Goal: Communication & Community: Answer question/provide support

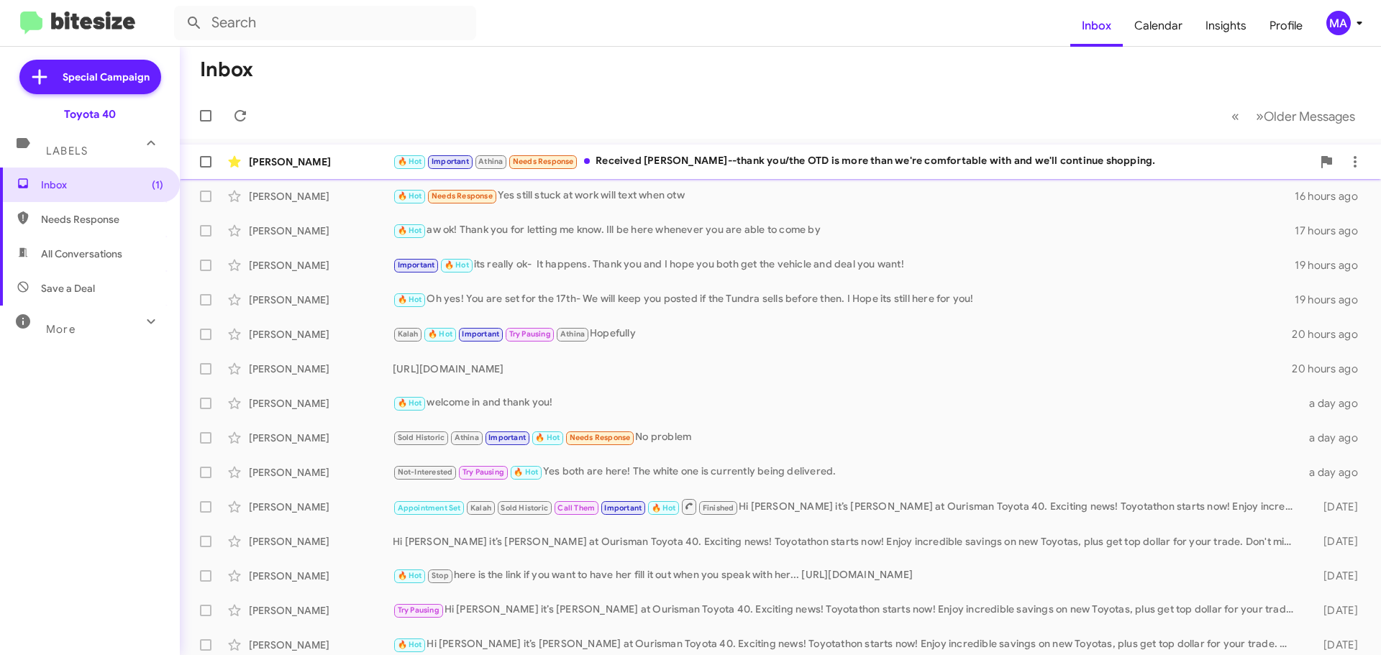
click at [732, 160] on div "🔥 Hot Important Athina Needs Response Received [PERSON_NAME]--thank you/the OTD…" at bounding box center [852, 161] width 919 height 17
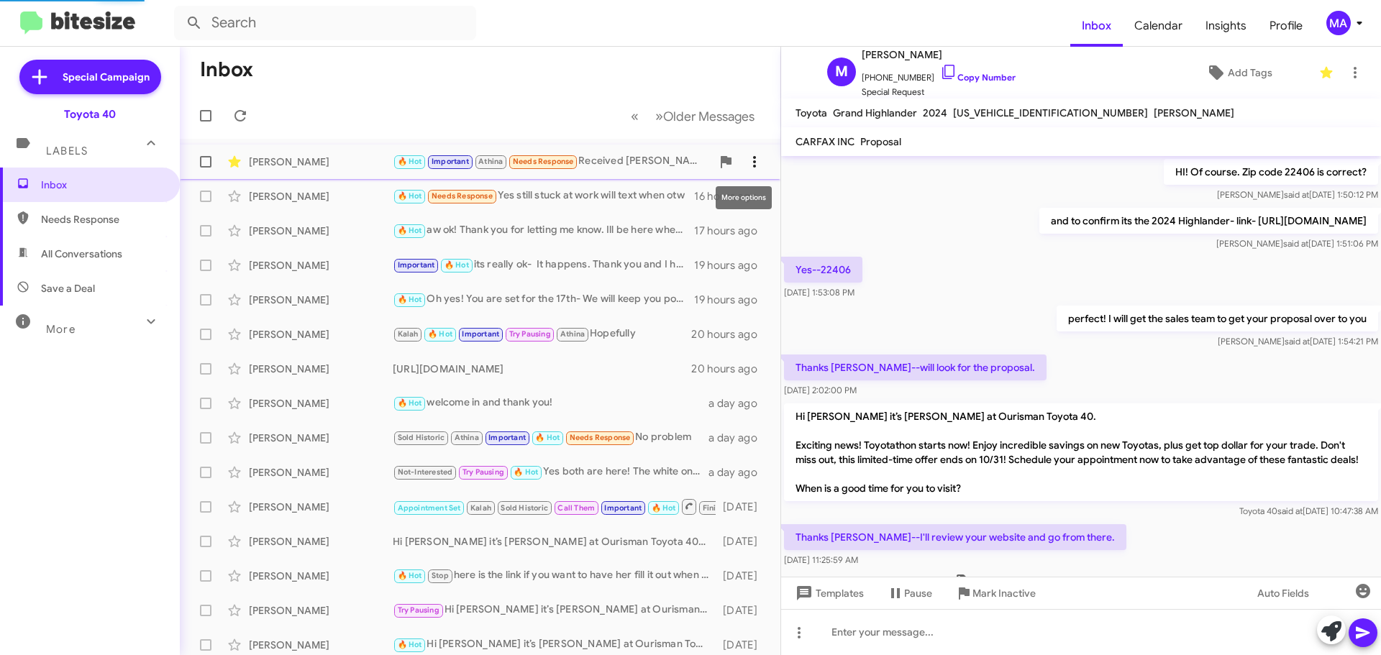
scroll to position [780, 0]
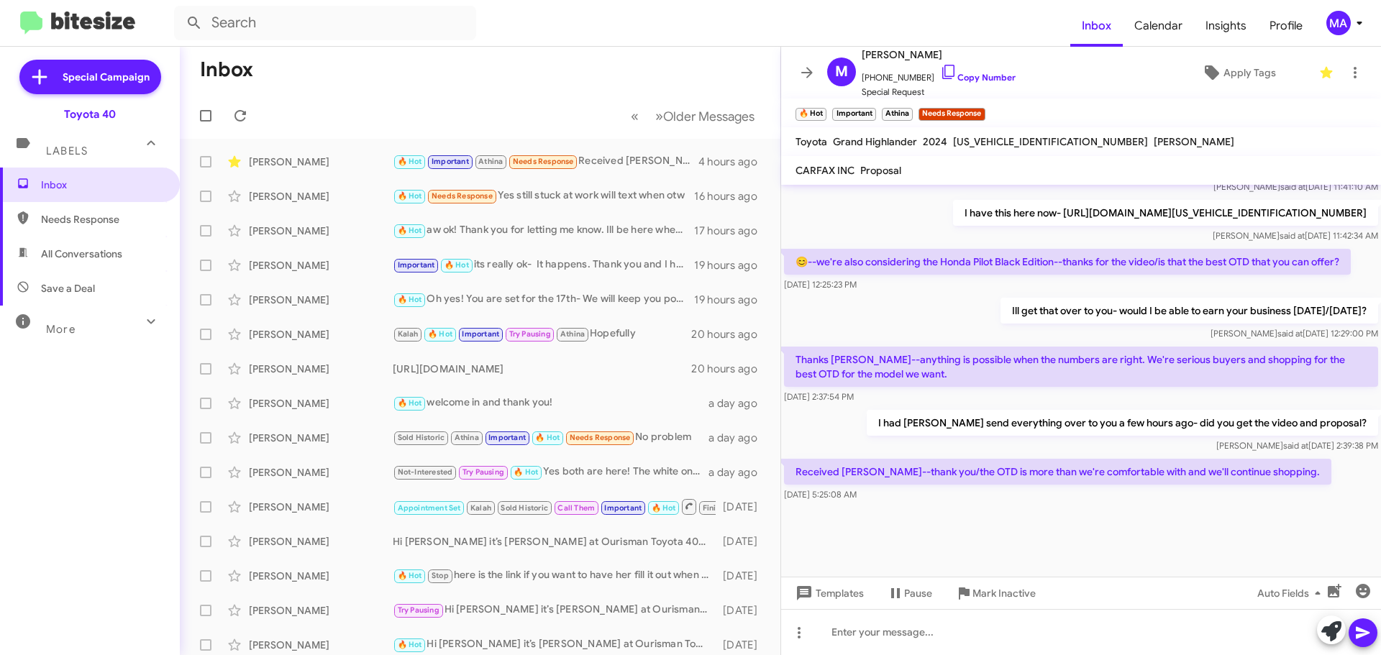
drag, startPoint x: 112, startPoint y: 207, endPoint x: 112, endPoint y: 227, distance: 20.2
click at [112, 207] on span "Needs Response" at bounding box center [90, 219] width 180 height 35
type input "in:needs-response"
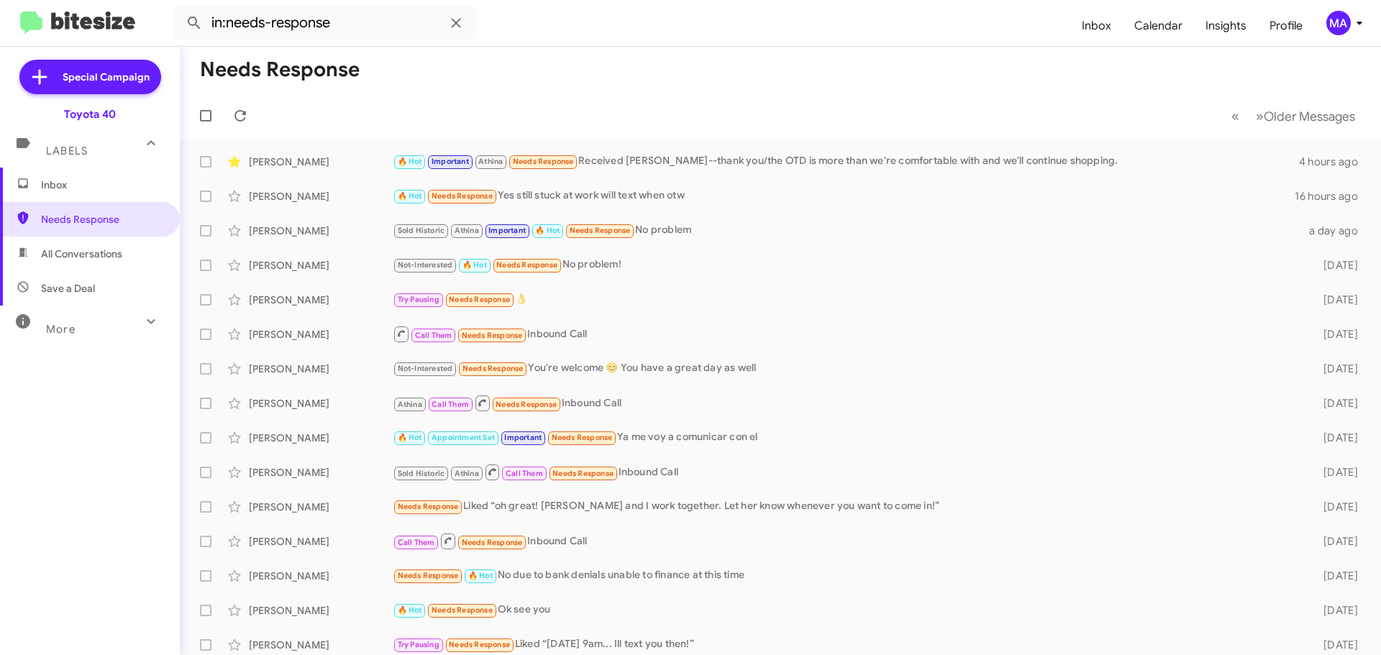
click at [63, 181] on span "Inbox" at bounding box center [102, 185] width 122 height 14
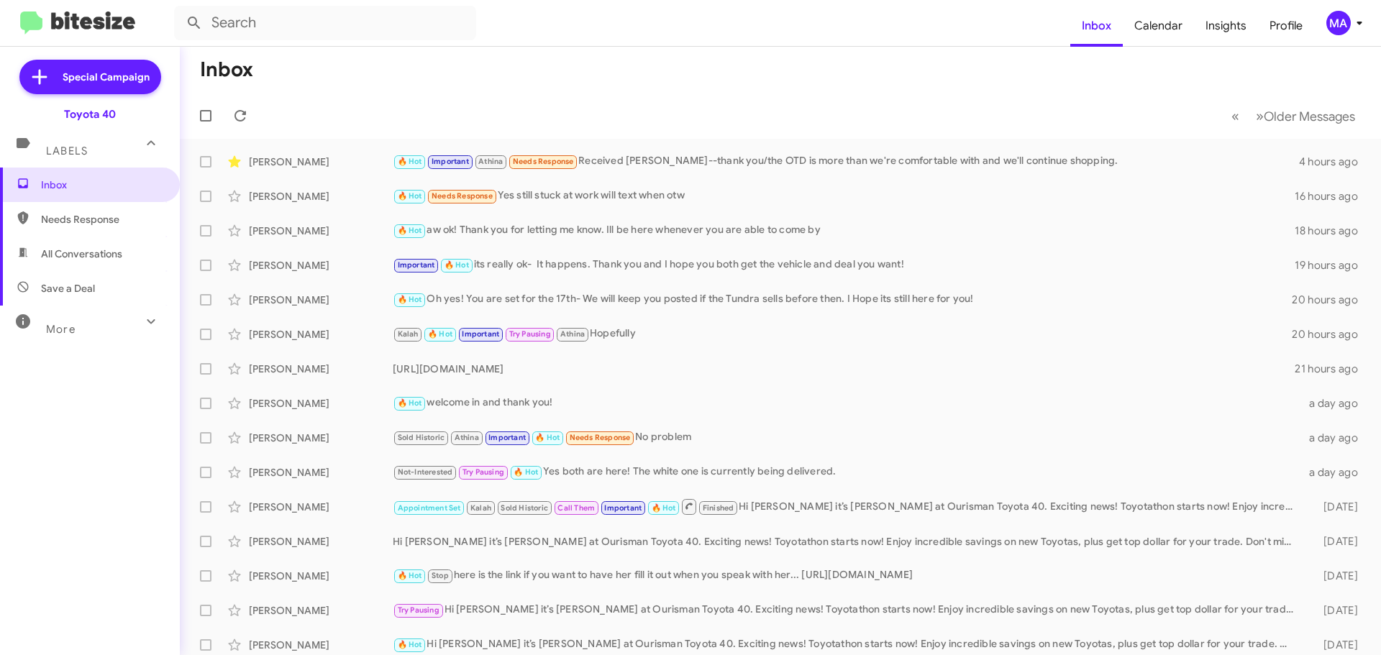
click at [118, 227] on span "Needs Response" at bounding box center [90, 219] width 180 height 35
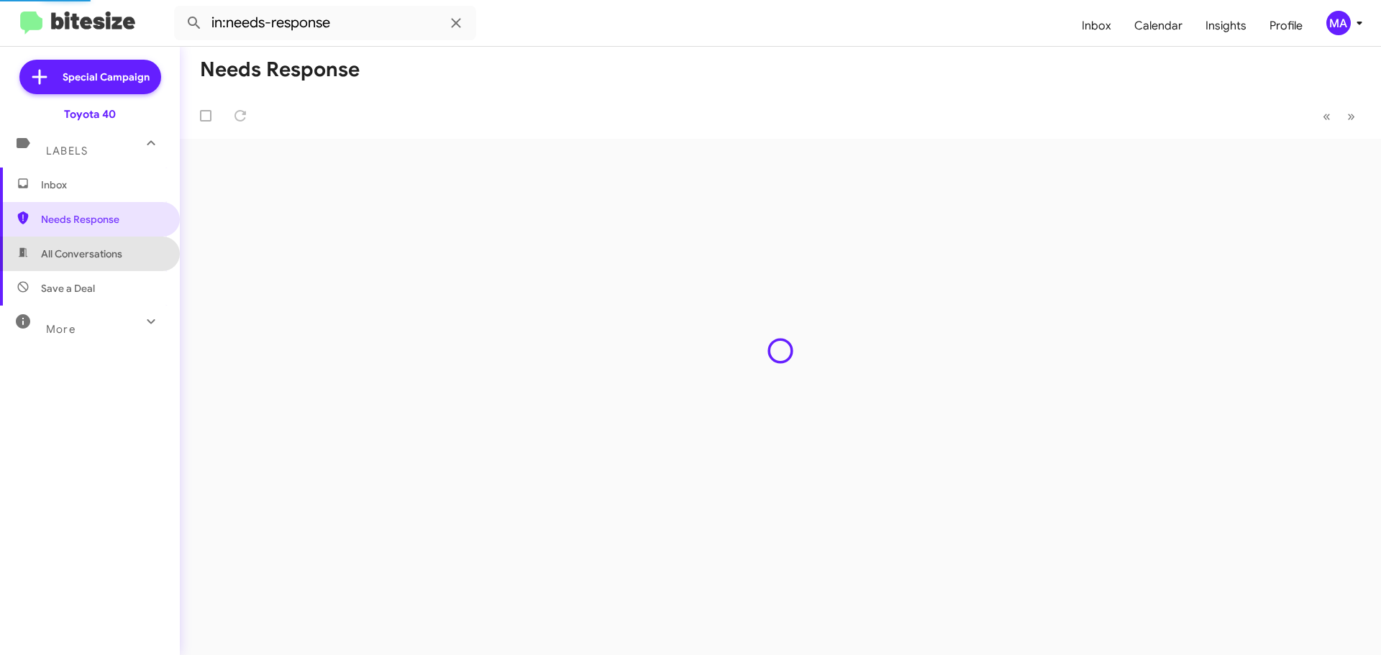
click at [122, 254] on span "All Conversations" at bounding box center [81, 254] width 81 height 14
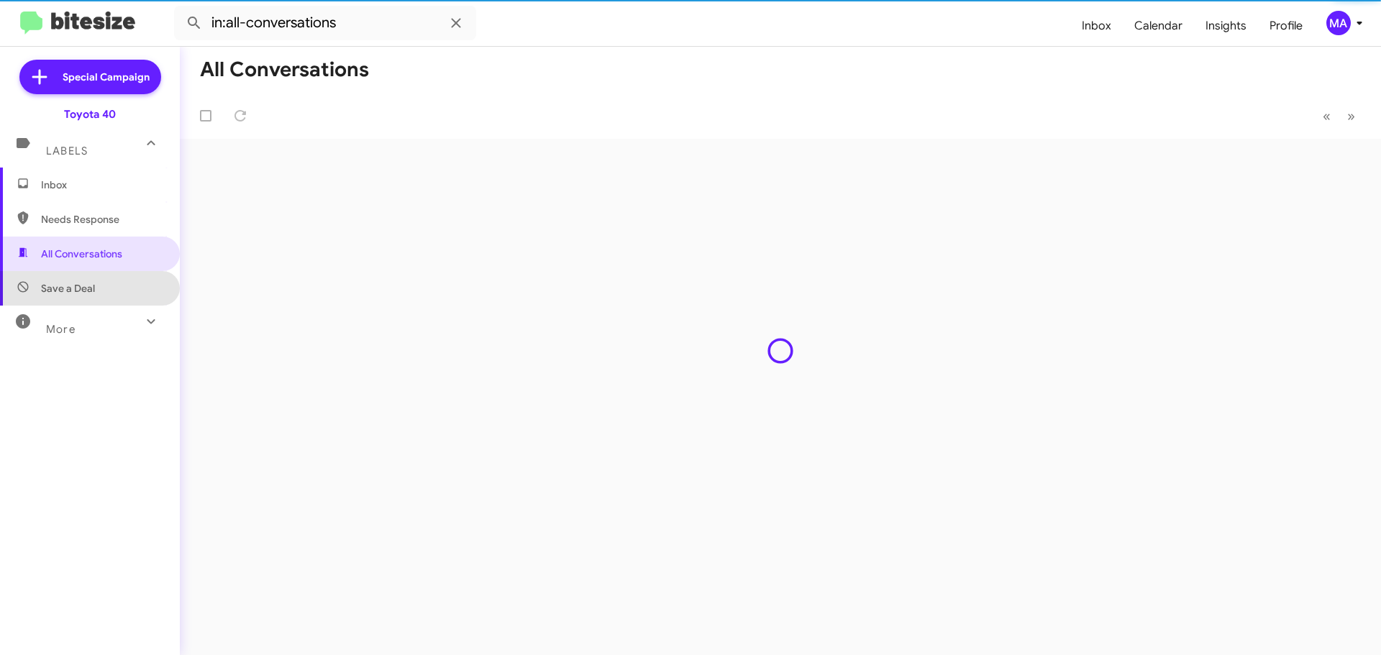
drag, startPoint x: 117, startPoint y: 282, endPoint x: 99, endPoint y: 234, distance: 51.4
click at [116, 282] on span "Save a Deal" at bounding box center [90, 288] width 180 height 35
type input "in:not-interested"
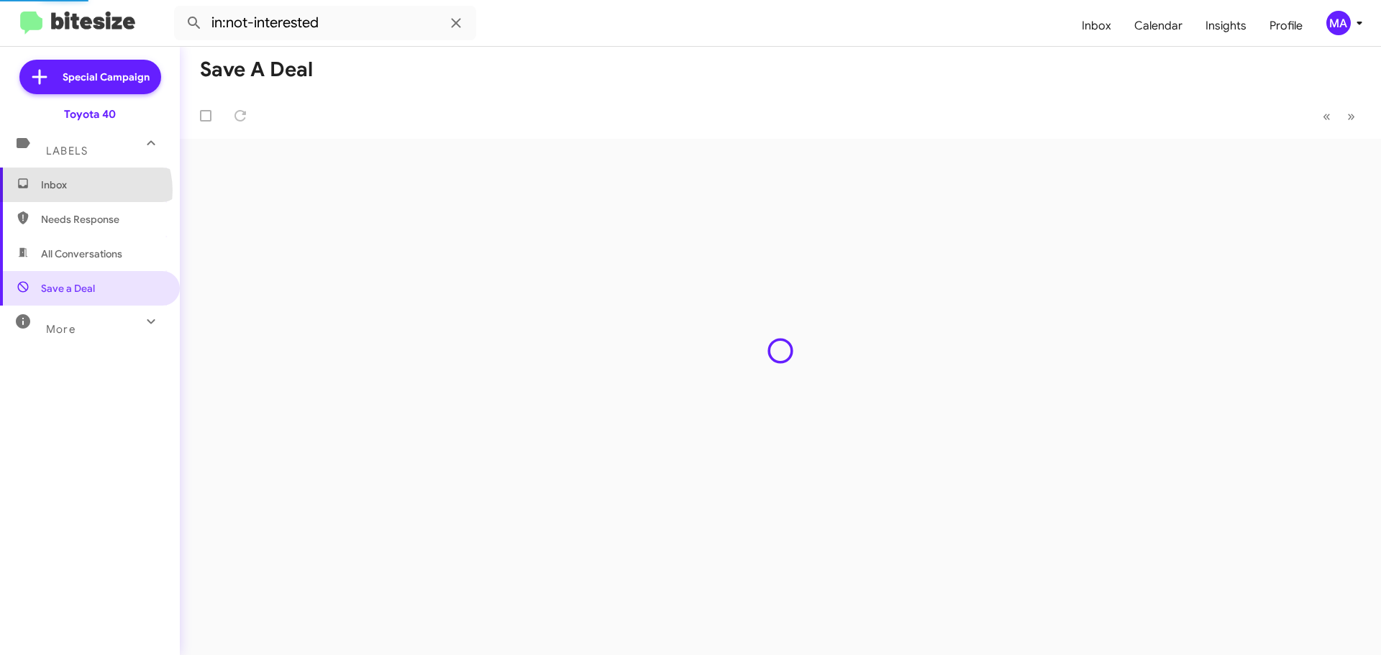
click at [85, 189] on span "Inbox" at bounding box center [102, 185] width 122 height 14
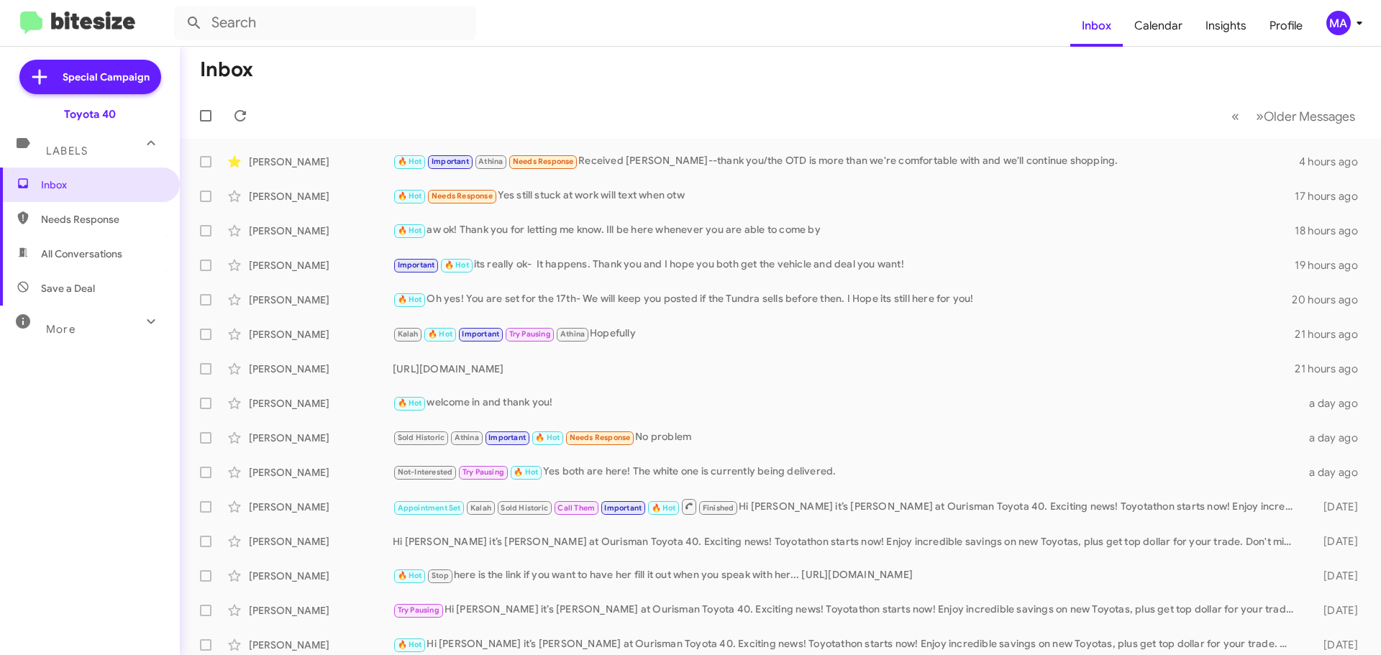
drag, startPoint x: 133, startPoint y: 214, endPoint x: 135, endPoint y: 227, distance: 13.1
click at [133, 214] on span "Needs Response" at bounding box center [102, 219] width 122 height 14
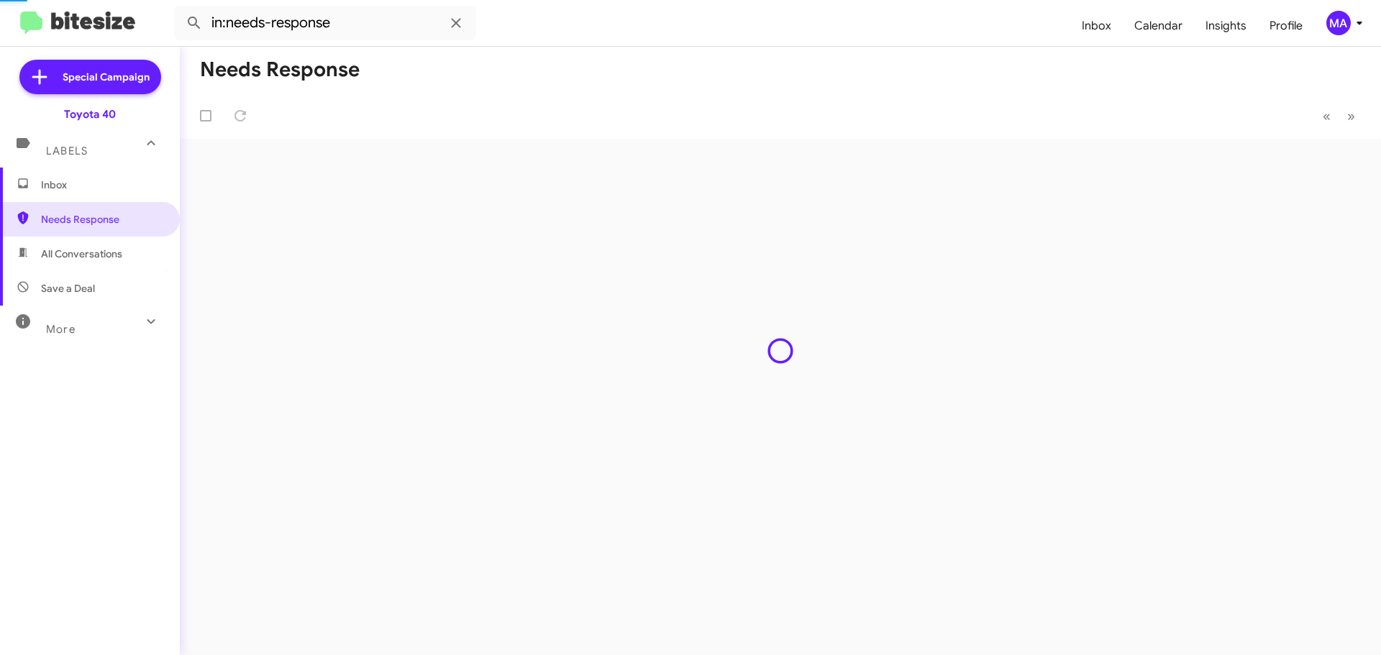
click at [137, 260] on span "All Conversations" at bounding box center [90, 254] width 180 height 35
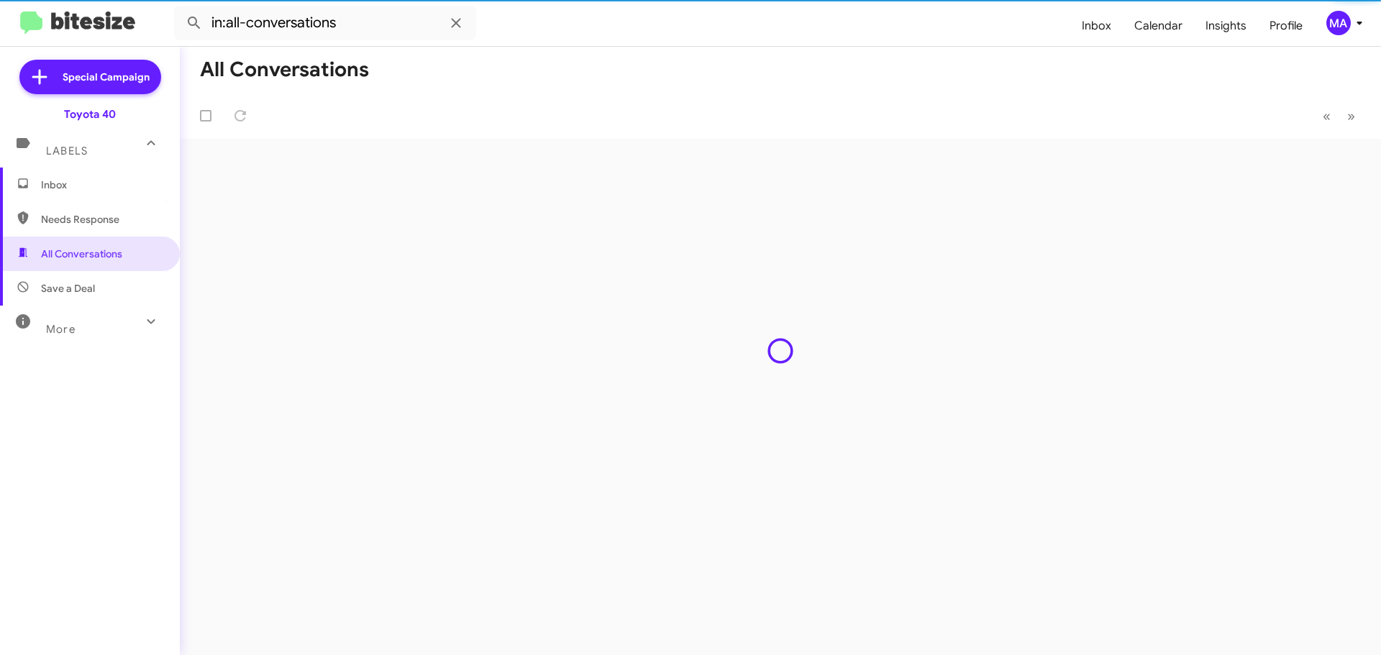
click at [130, 291] on span "Save a Deal" at bounding box center [90, 288] width 180 height 35
type input "in:not-interested"
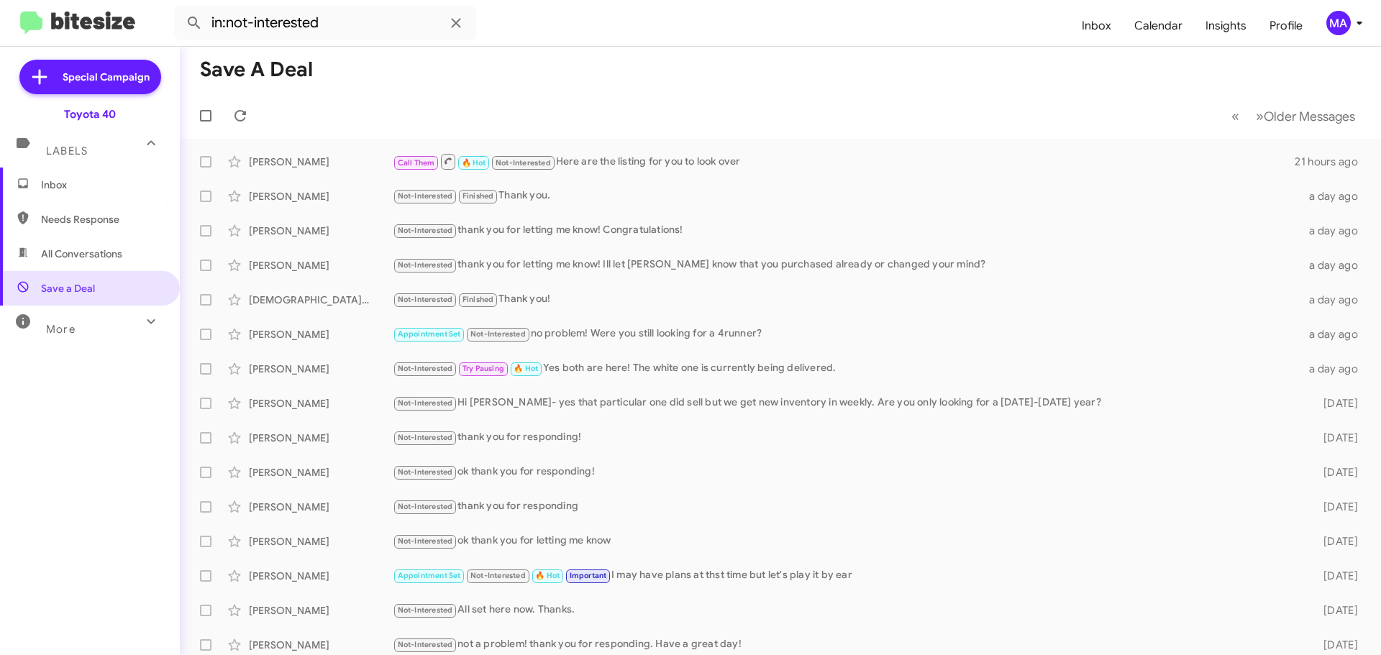
click at [57, 196] on span "Inbox" at bounding box center [90, 185] width 180 height 35
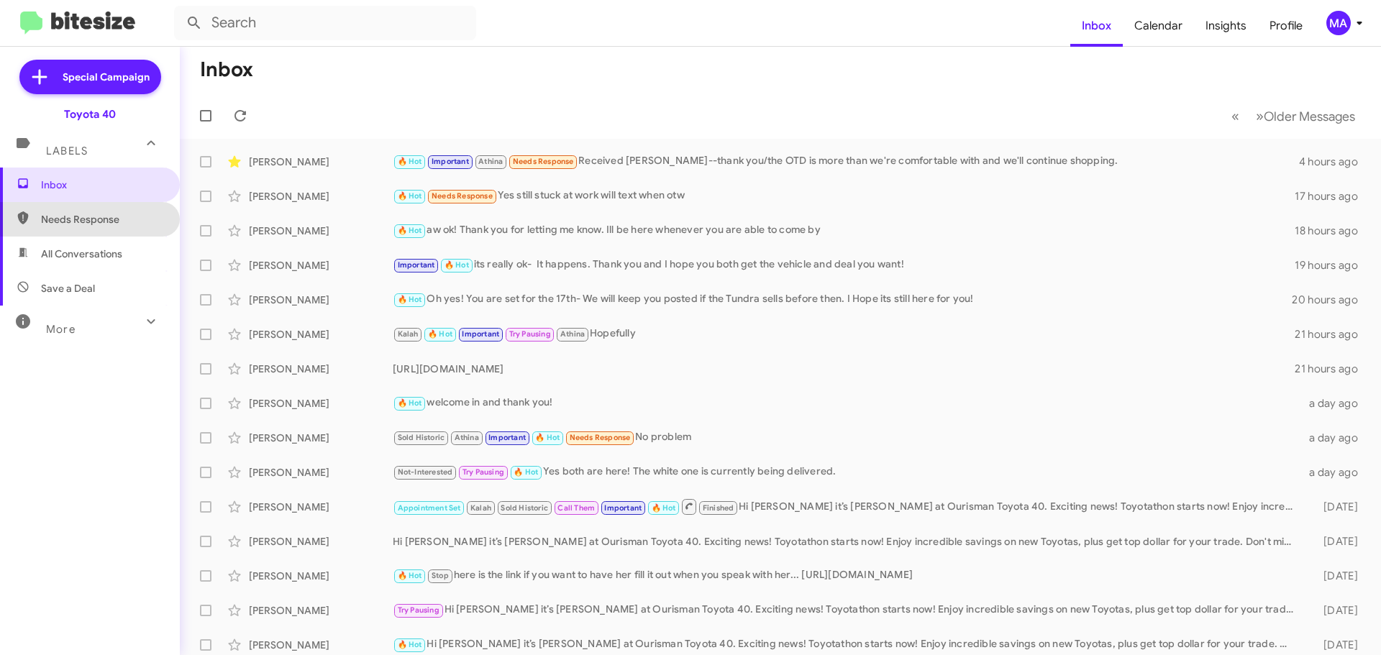
click at [124, 212] on span "Needs Response" at bounding box center [90, 219] width 180 height 35
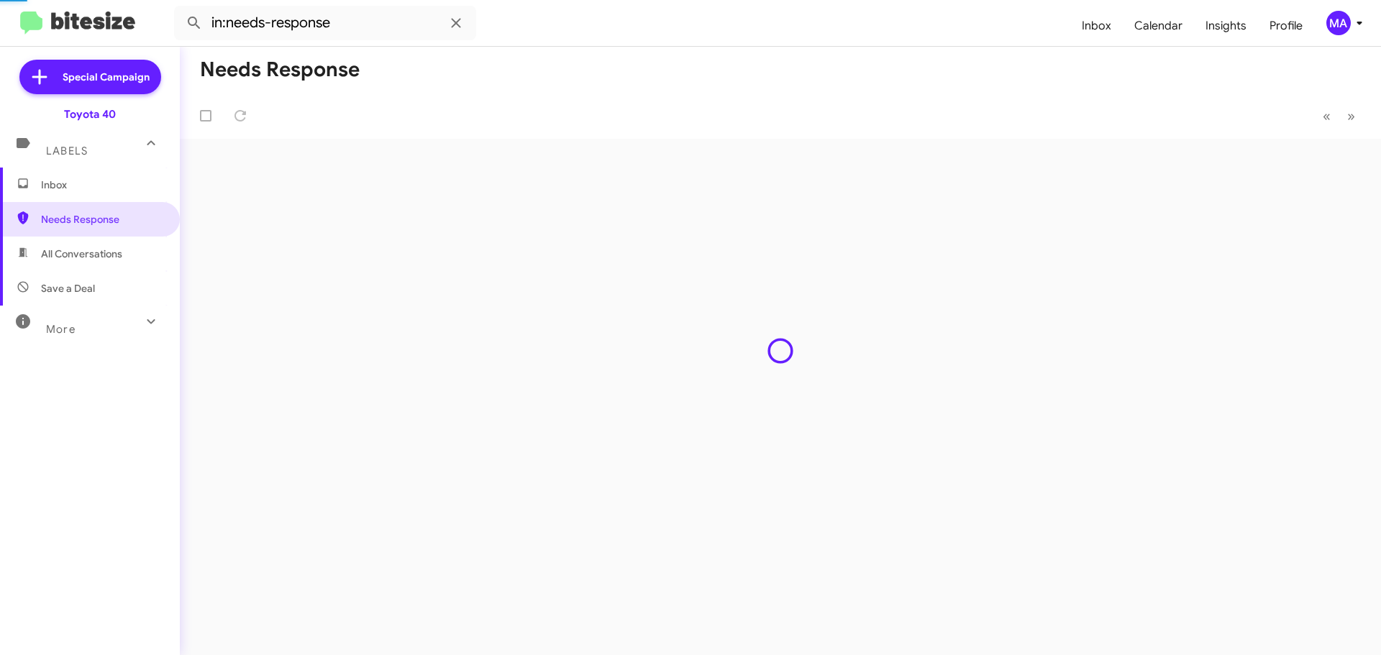
click at [127, 255] on span "All Conversations" at bounding box center [90, 254] width 180 height 35
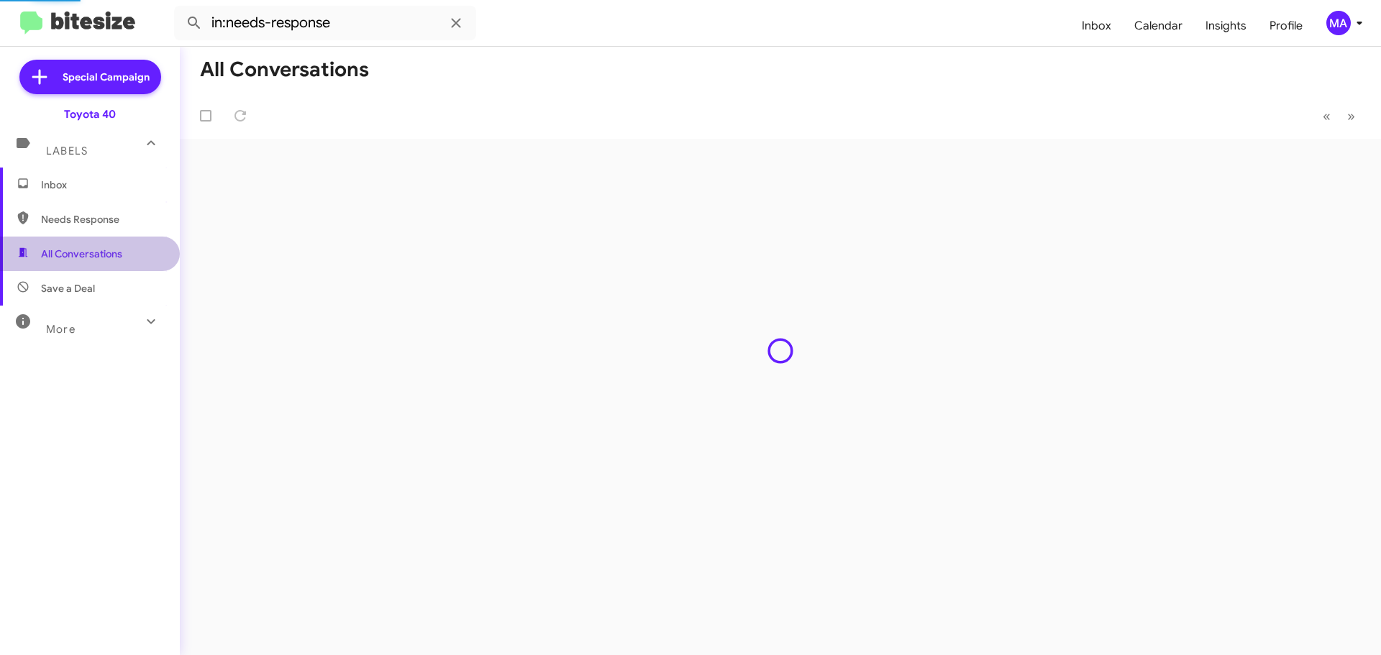
type input "in:all-conversations"
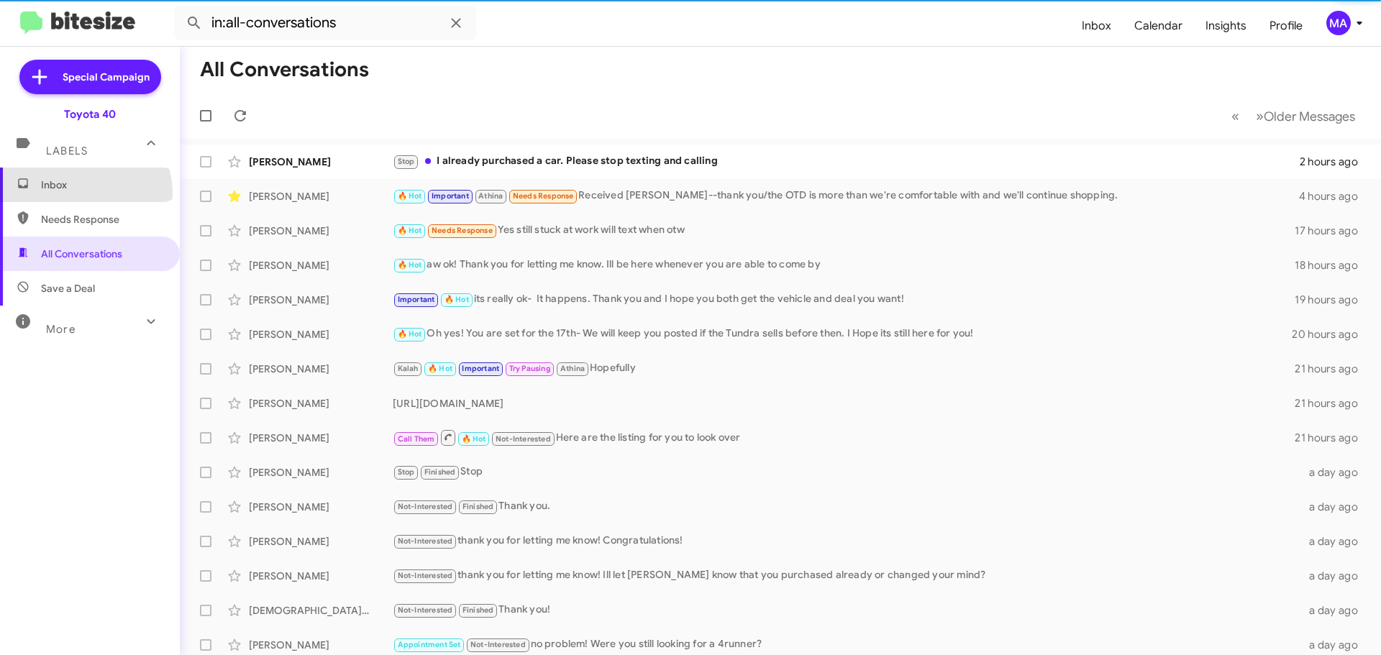
click at [82, 193] on span "Inbox" at bounding box center [90, 185] width 180 height 35
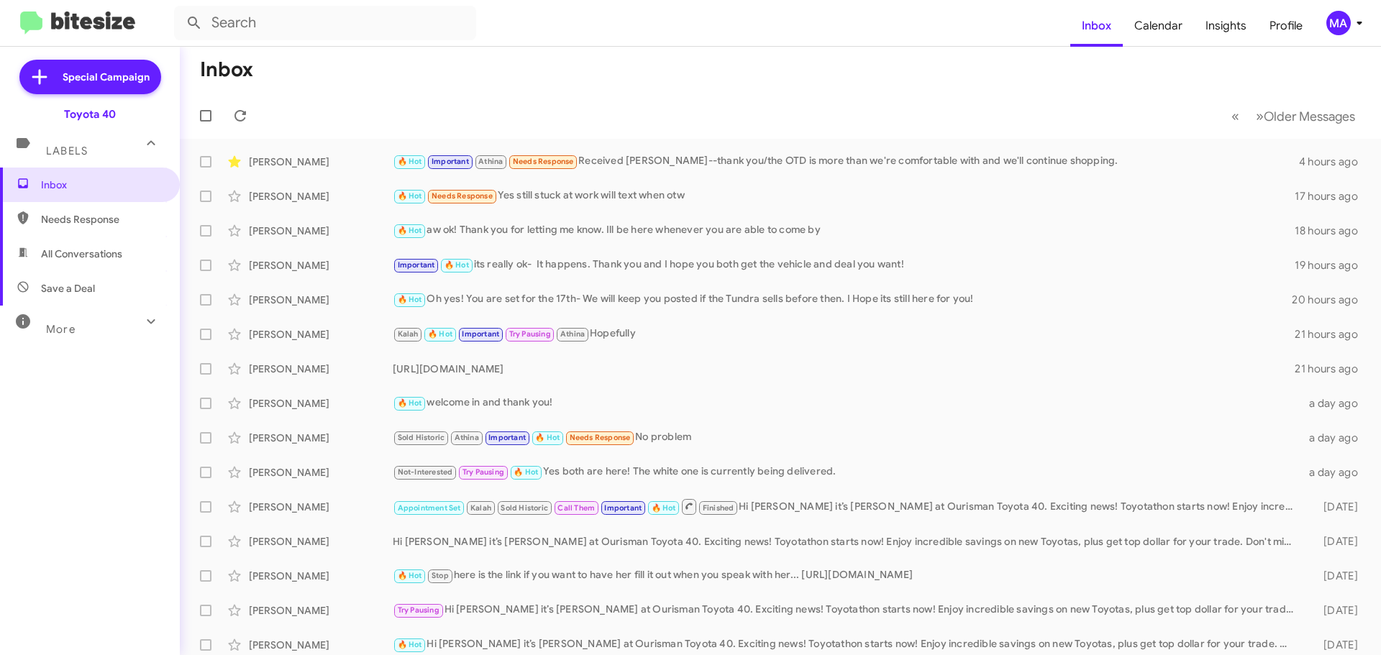
click at [122, 250] on span "All Conversations" at bounding box center [81, 254] width 81 height 14
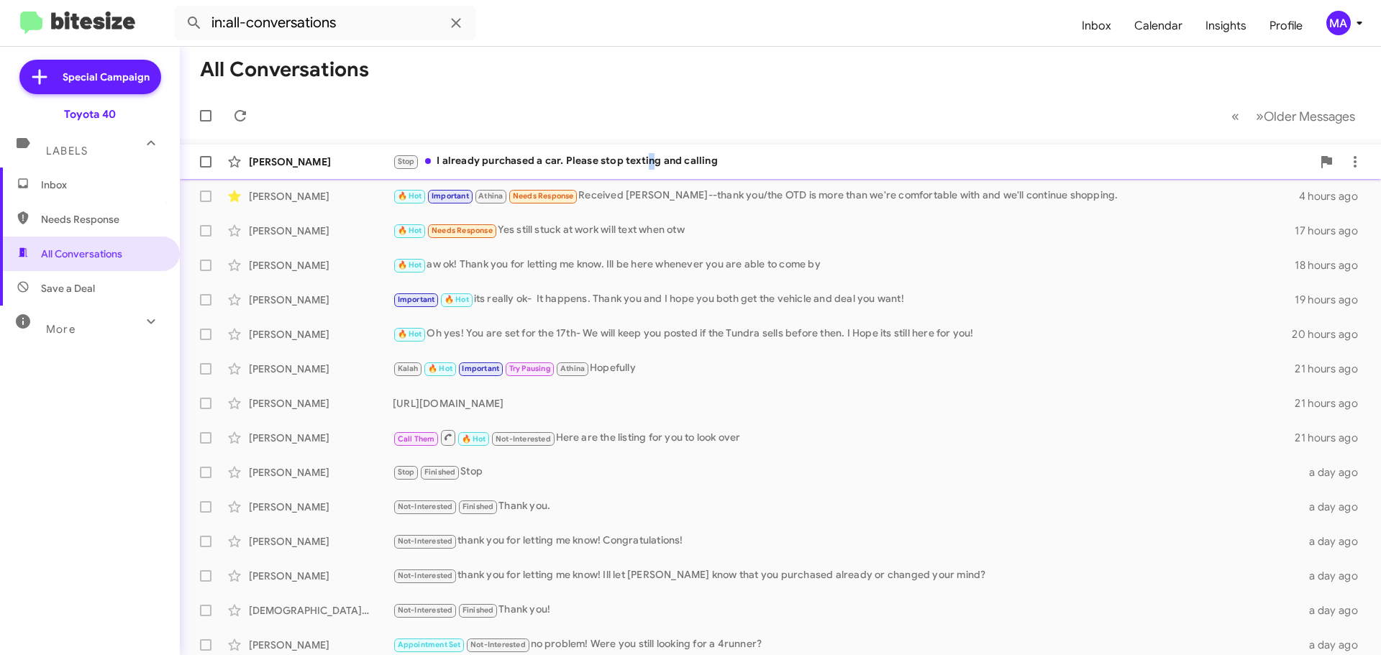
click at [648, 159] on div "Stop I already purchased a car. Please stop texting and calling" at bounding box center [852, 161] width 919 height 17
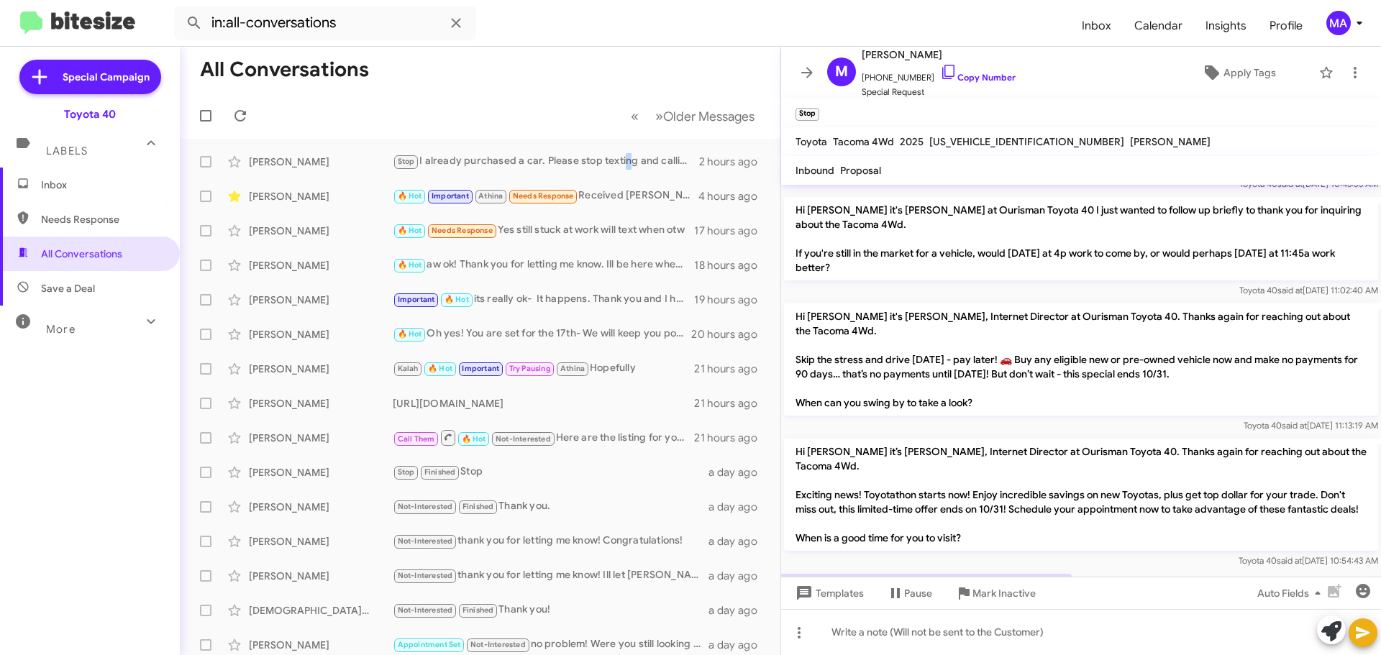
scroll to position [589, 0]
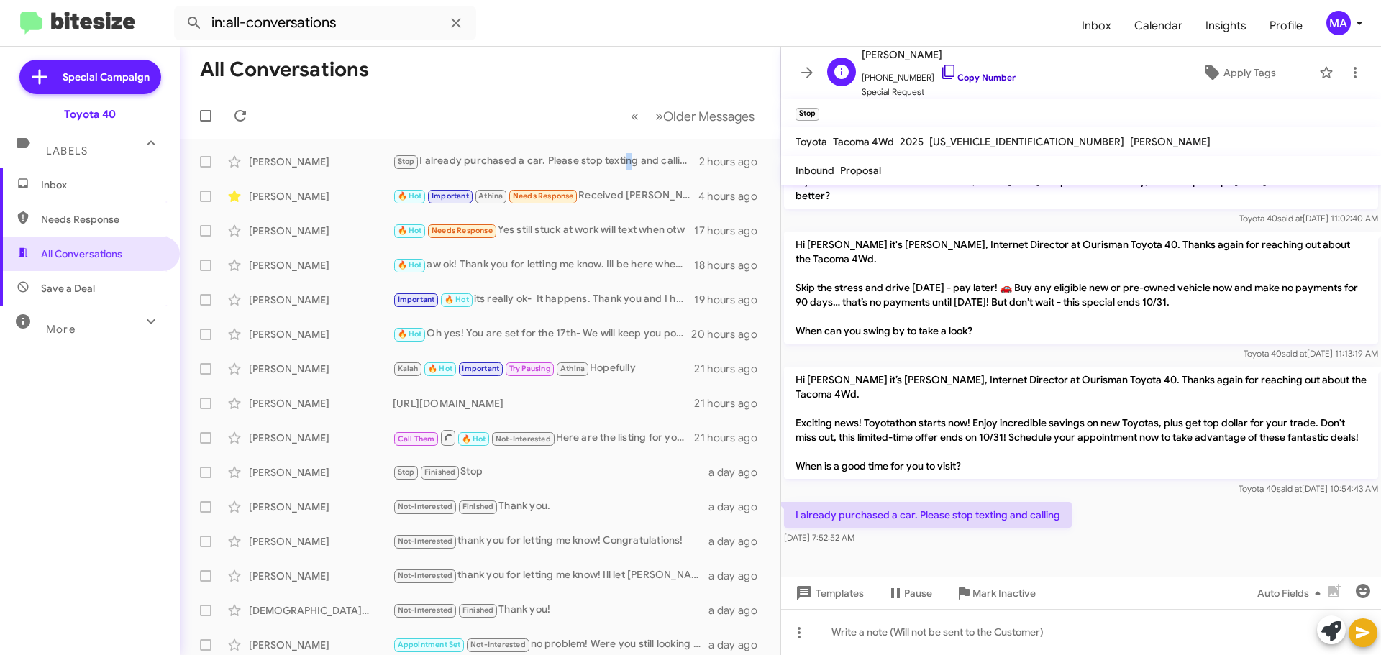
click at [940, 68] on icon at bounding box center [948, 71] width 17 height 17
drag, startPoint x: 890, startPoint y: 554, endPoint x: 795, endPoint y: 510, distance: 104.6
click at [795, 510] on cdk-virtual-scroll-viewport "Hi [PERSON_NAME] it's [PERSON_NAME], Internet Director at Ourisman Toyota 40. T…" at bounding box center [1081, 381] width 600 height 392
copy div "I already purchased a car. Please stop texting and calling [DATE] 7:52:52 AM"
click at [1020, 588] on span "Mark Inactive" at bounding box center [1004, 594] width 63 height 26
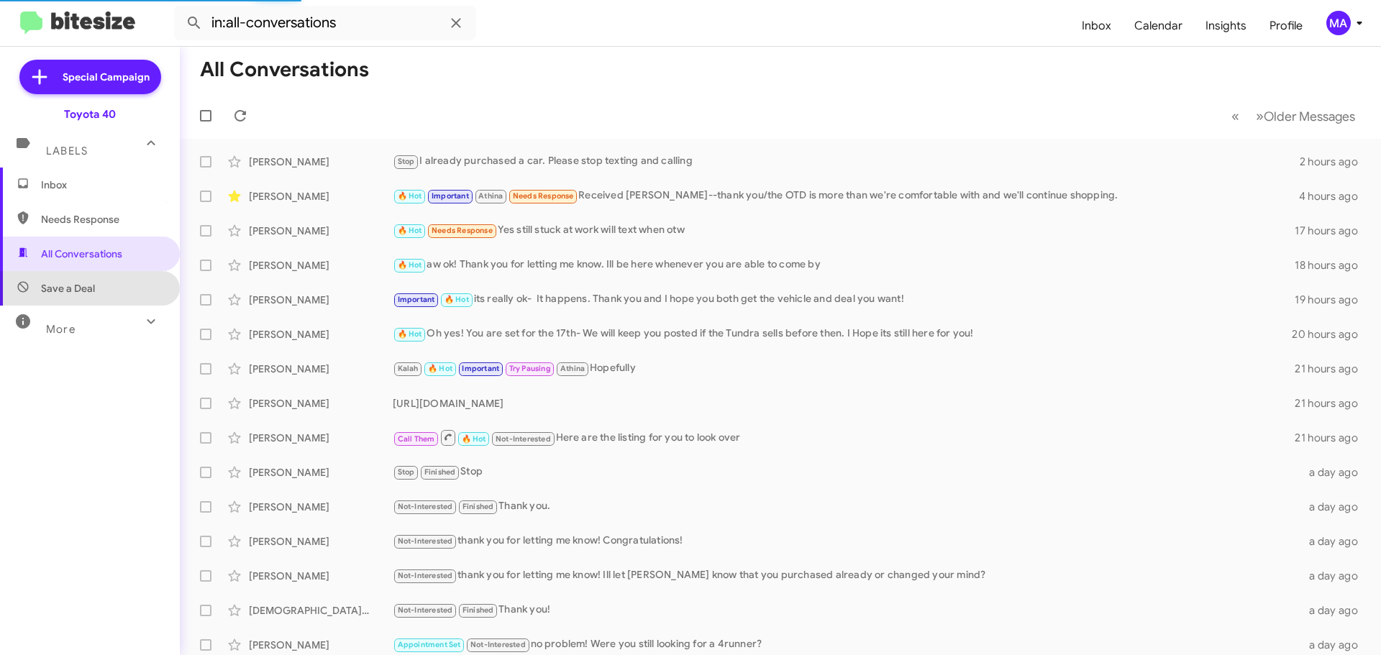
click at [103, 294] on span "Save a Deal" at bounding box center [90, 288] width 180 height 35
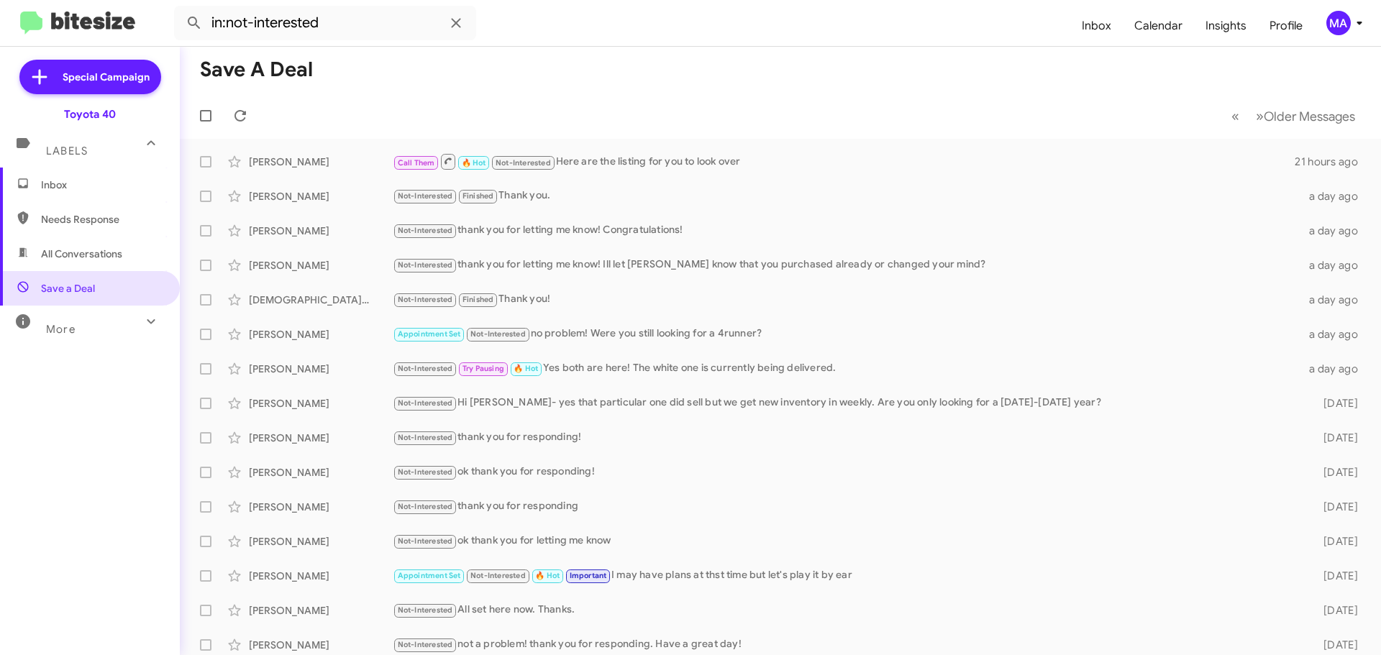
click at [117, 245] on span "All Conversations" at bounding box center [90, 254] width 180 height 35
type input "in:all-conversations"
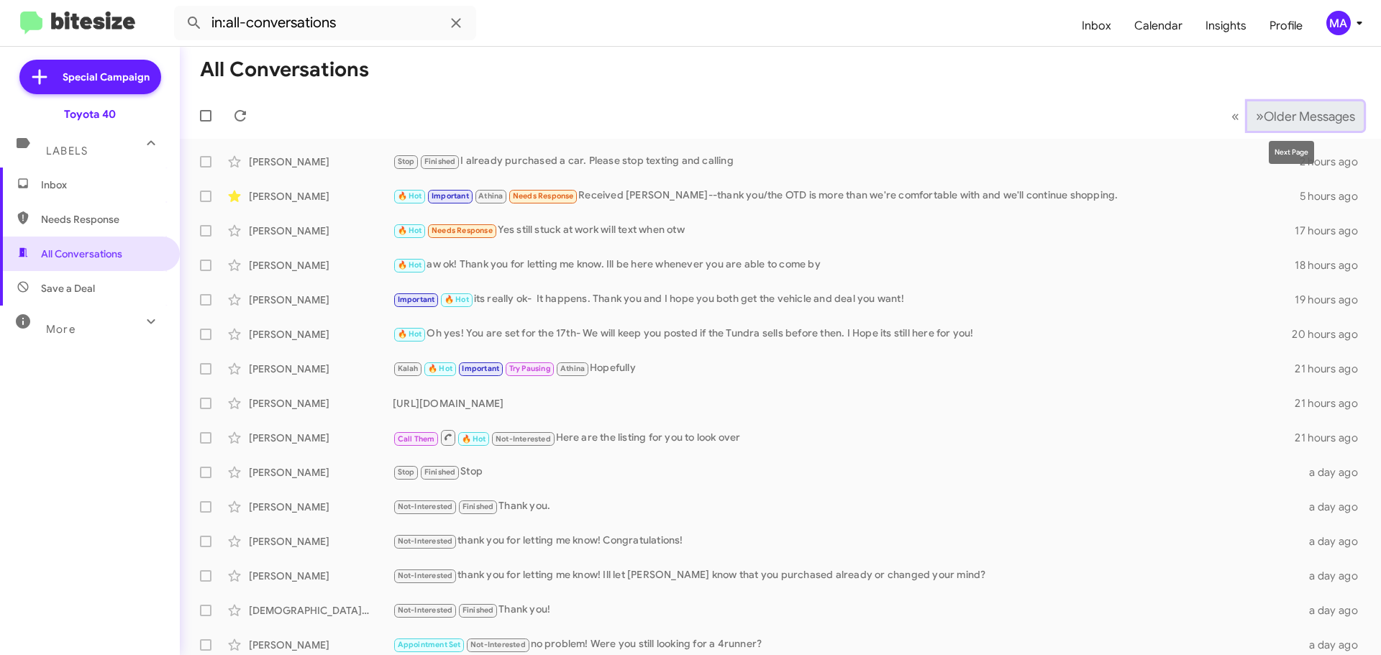
click at [1306, 114] on span "Older Messages" at bounding box center [1309, 117] width 91 height 16
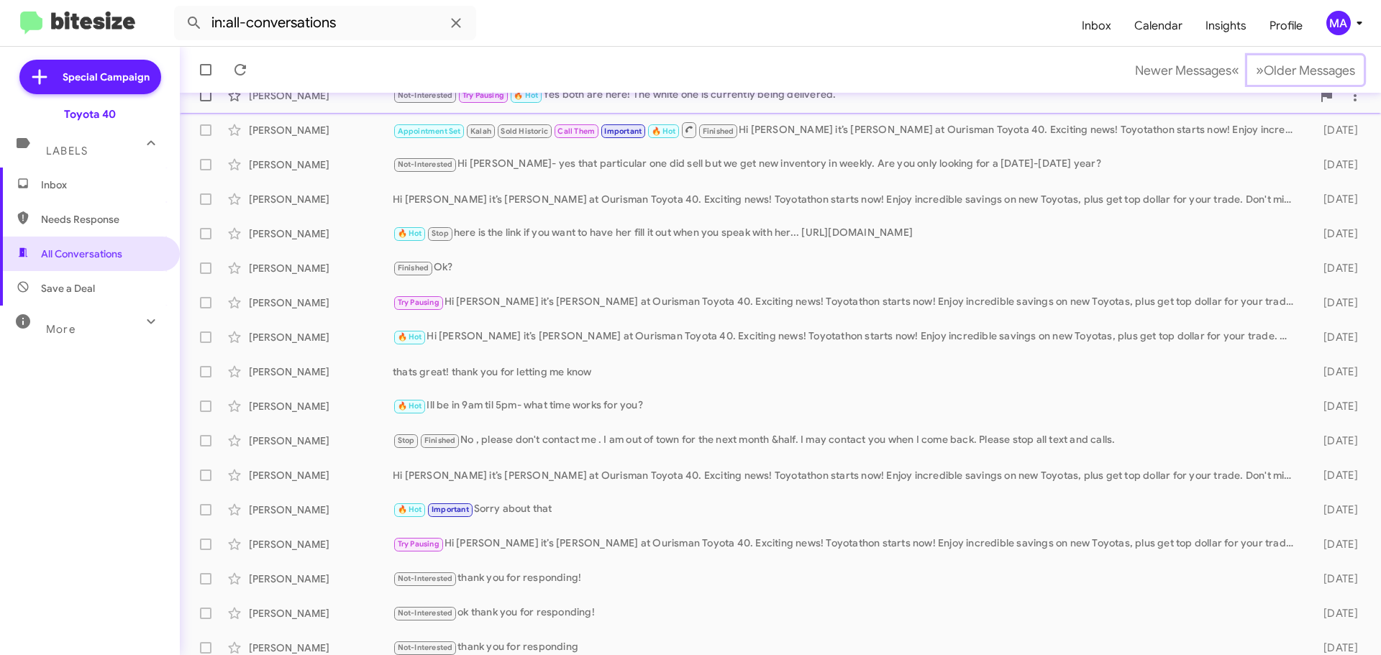
scroll to position [180, 0]
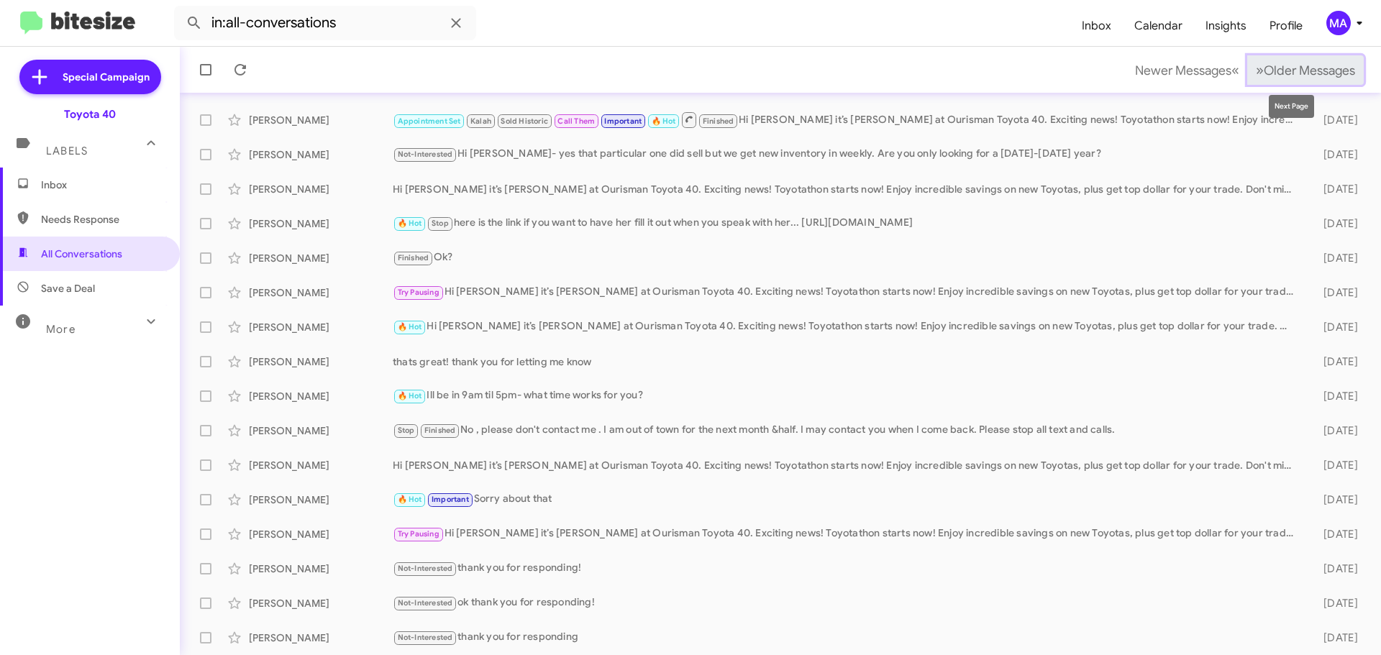
click at [1315, 63] on span "Older Messages" at bounding box center [1309, 71] width 91 height 16
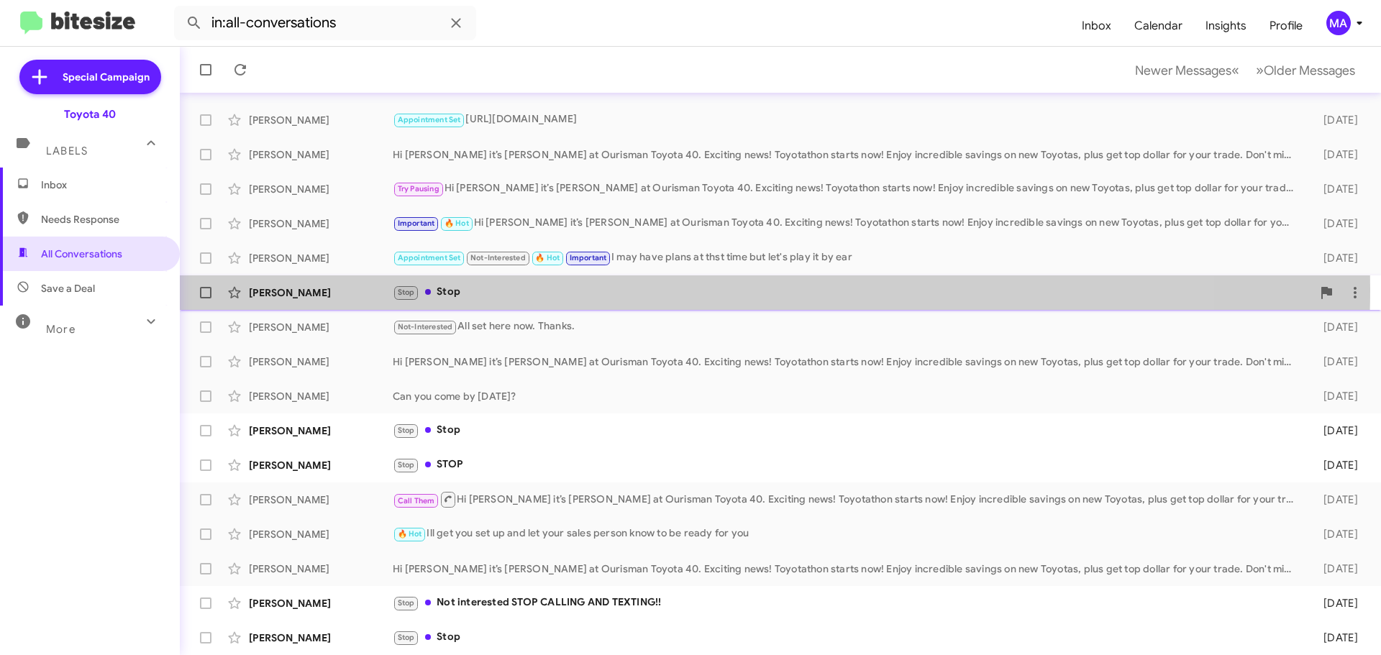
click at [470, 288] on div "Stop Stop" at bounding box center [852, 292] width 919 height 17
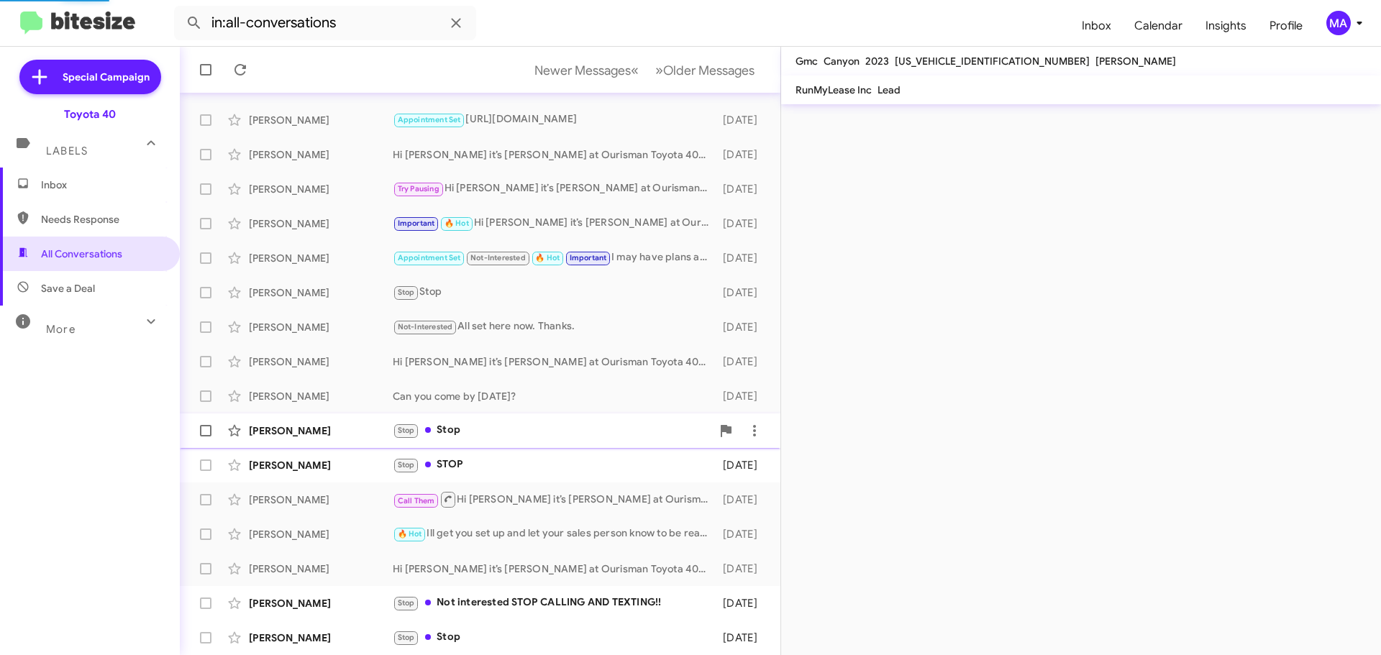
click at [479, 428] on div "Stop Stop" at bounding box center [552, 430] width 319 height 17
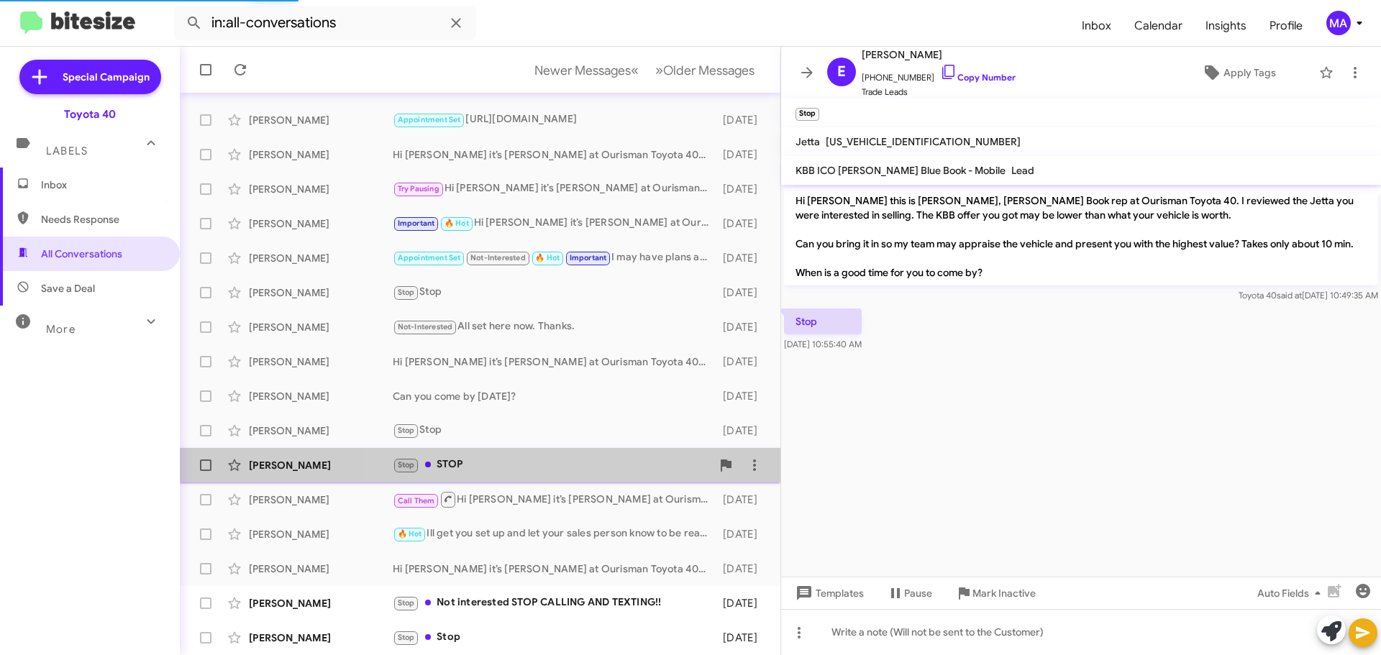
click at [481, 467] on div "Stop STOP" at bounding box center [552, 465] width 319 height 17
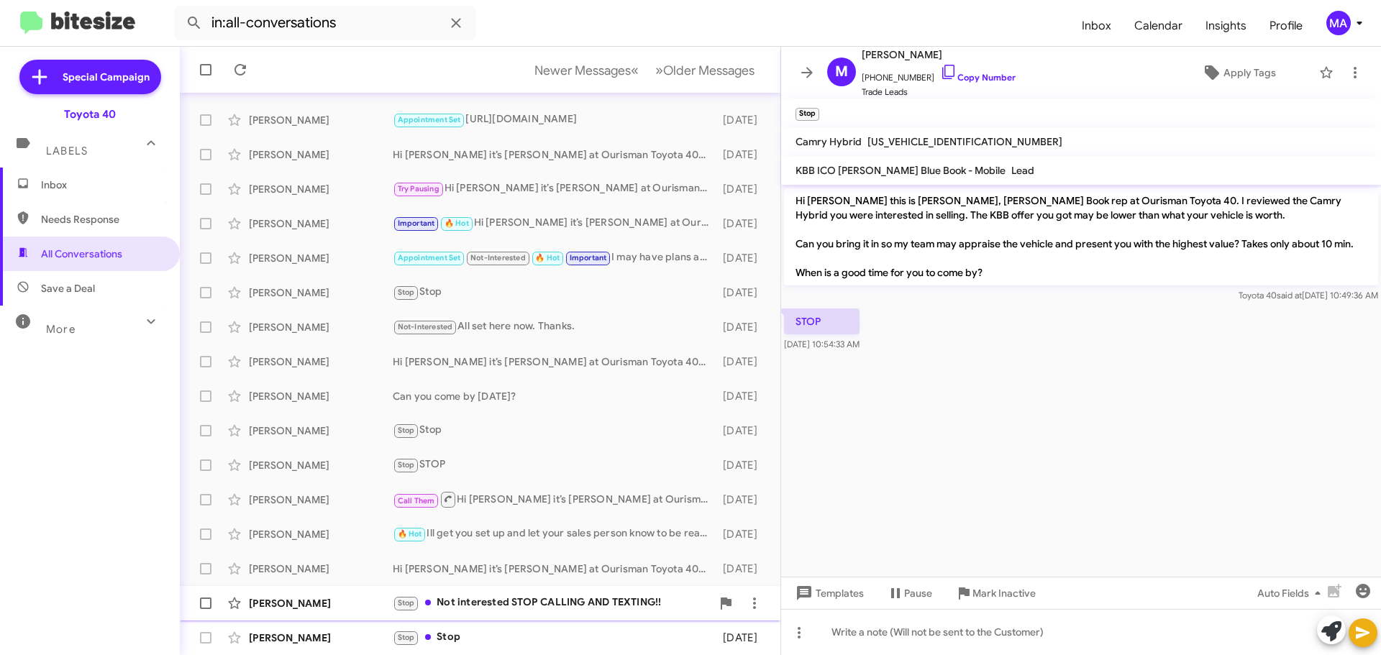
click at [526, 602] on div "Stop Not interested STOP CALLING AND TEXTING!!" at bounding box center [552, 603] width 319 height 17
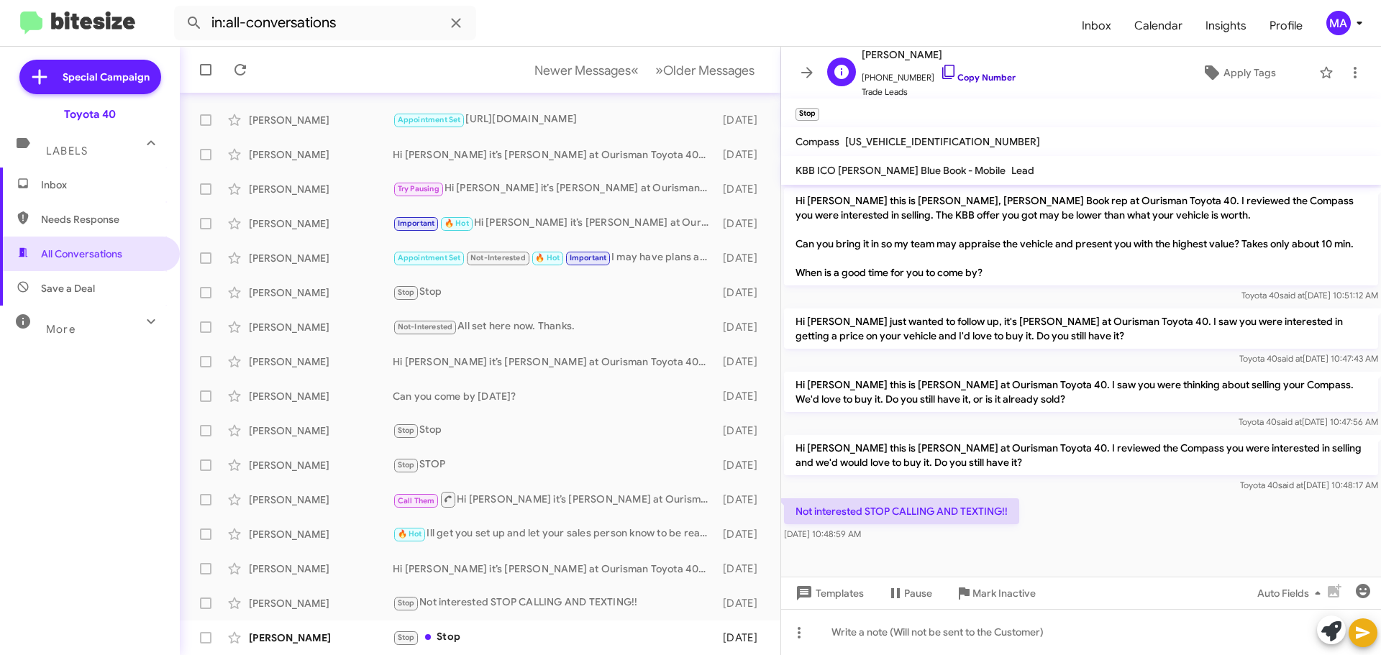
click at [940, 71] on icon at bounding box center [948, 71] width 17 height 17
drag, startPoint x: 904, startPoint y: 531, endPoint x: 794, endPoint y: 504, distance: 112.5
click at [794, 504] on div "Not interested STOP CALLING AND TEXTING!! [DATE] 10:48:59 AM" at bounding box center [901, 520] width 235 height 43
copy div "Not interested STOP CALLING AND TEXTING!! [DATE] 10:48:59 AM"
click at [1006, 596] on span "Mark Inactive" at bounding box center [1004, 594] width 63 height 26
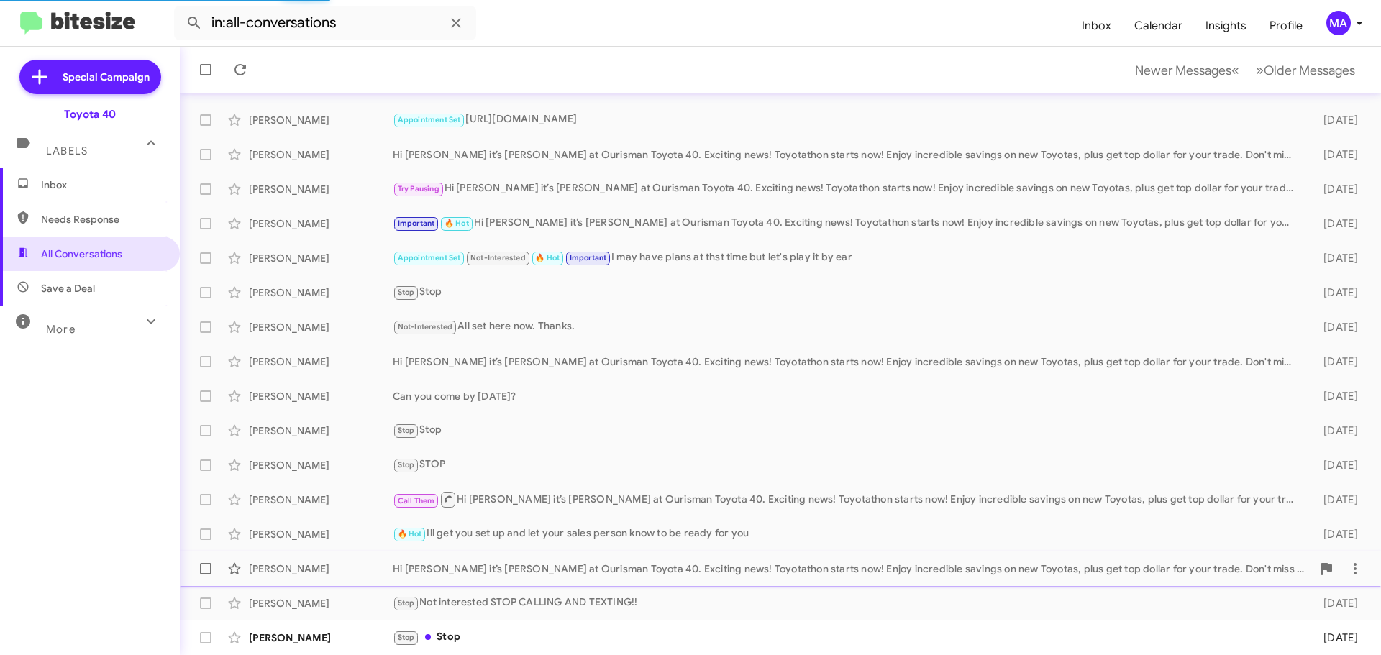
scroll to position [145, 0]
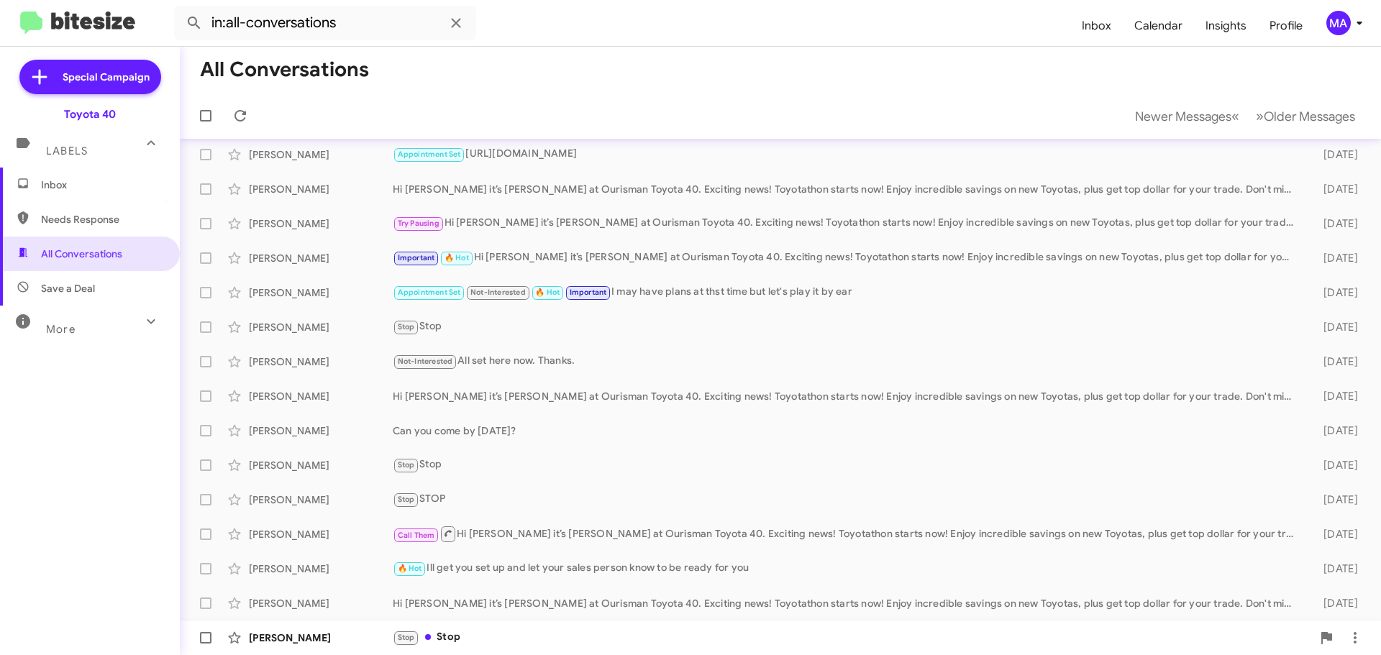
click at [494, 628] on div "[PERSON_NAME] Stop Stop [DATE]" at bounding box center [780, 638] width 1178 height 29
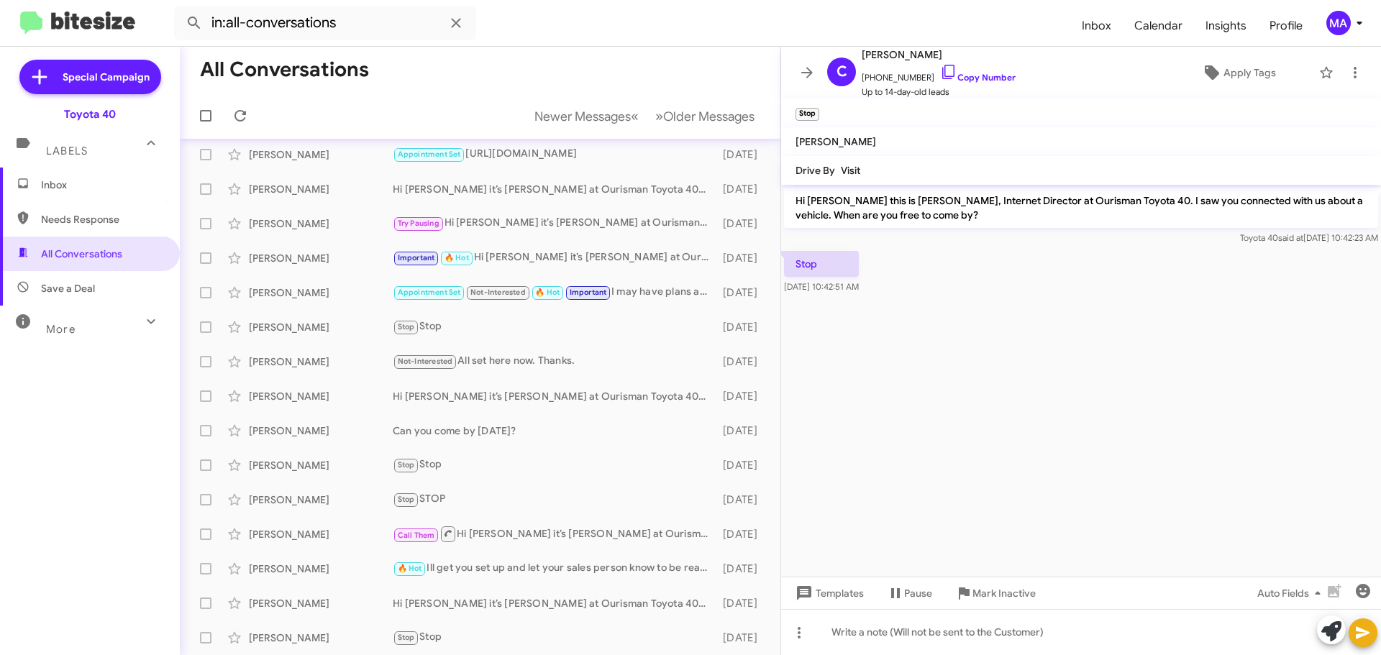
click at [78, 183] on span "Inbox" at bounding box center [102, 185] width 122 height 14
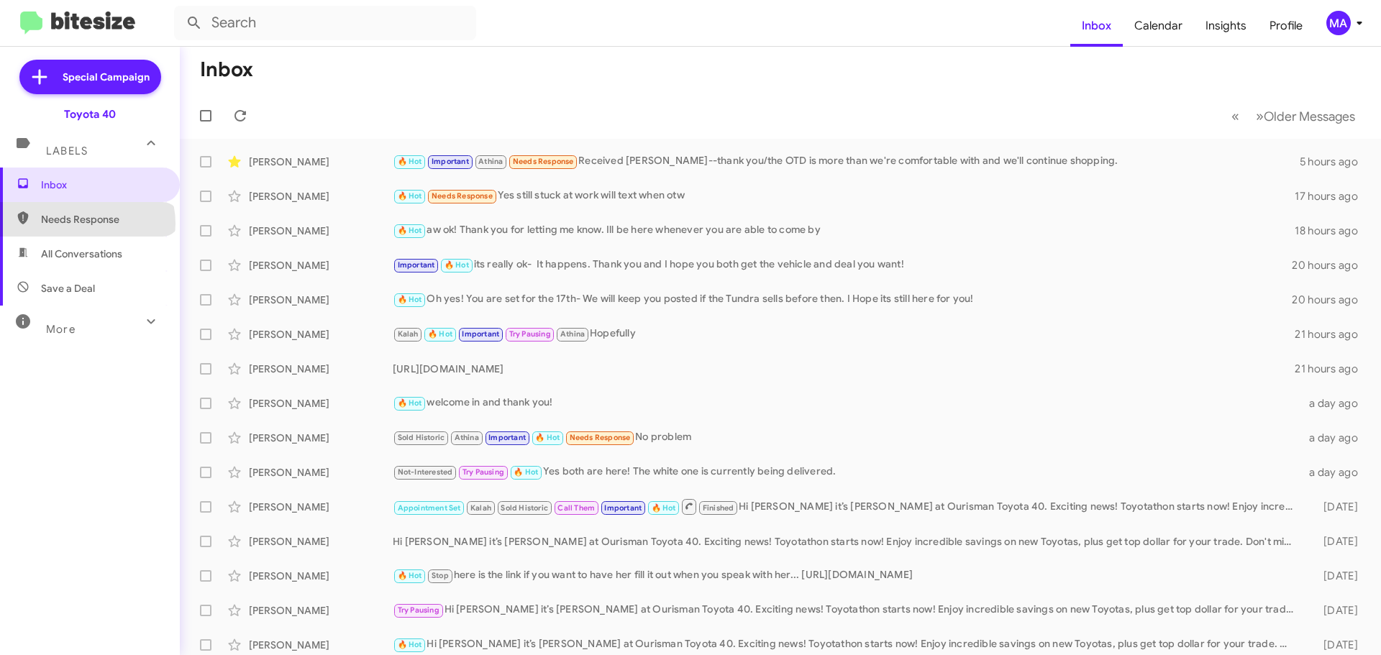
click at [86, 224] on span "Needs Response" at bounding box center [102, 219] width 122 height 14
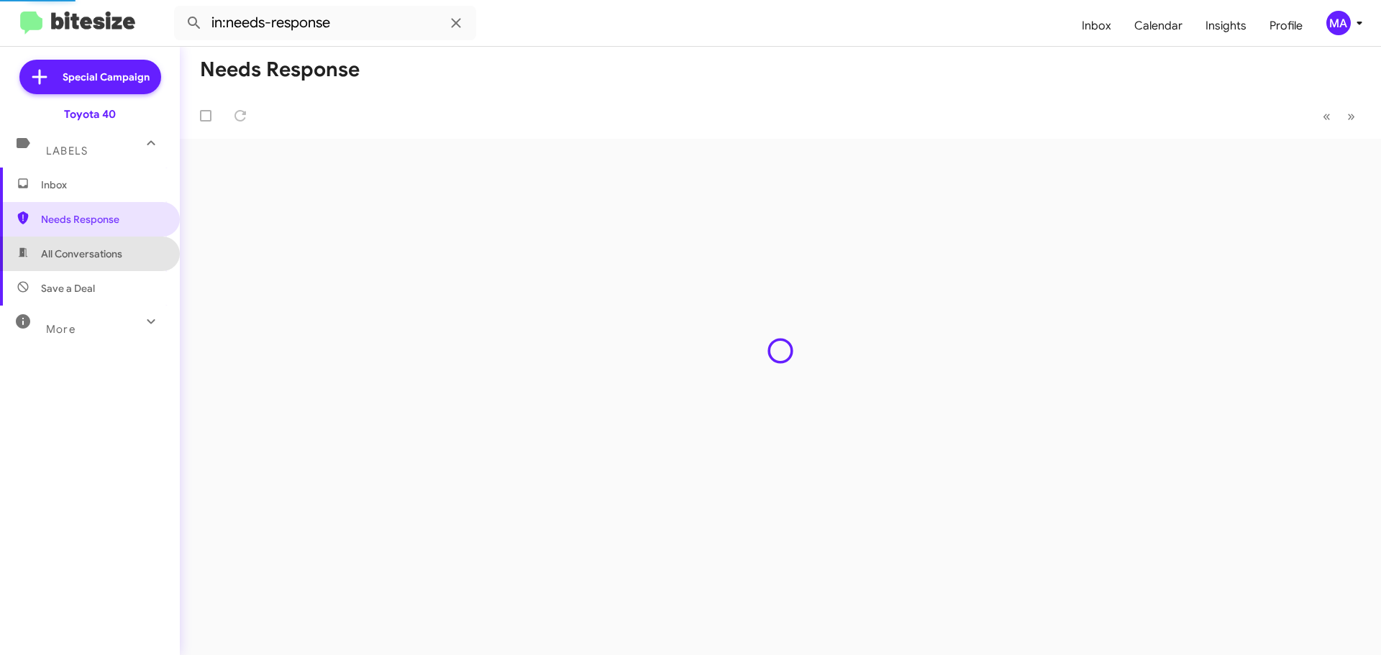
click at [91, 249] on span "All Conversations" at bounding box center [81, 254] width 81 height 14
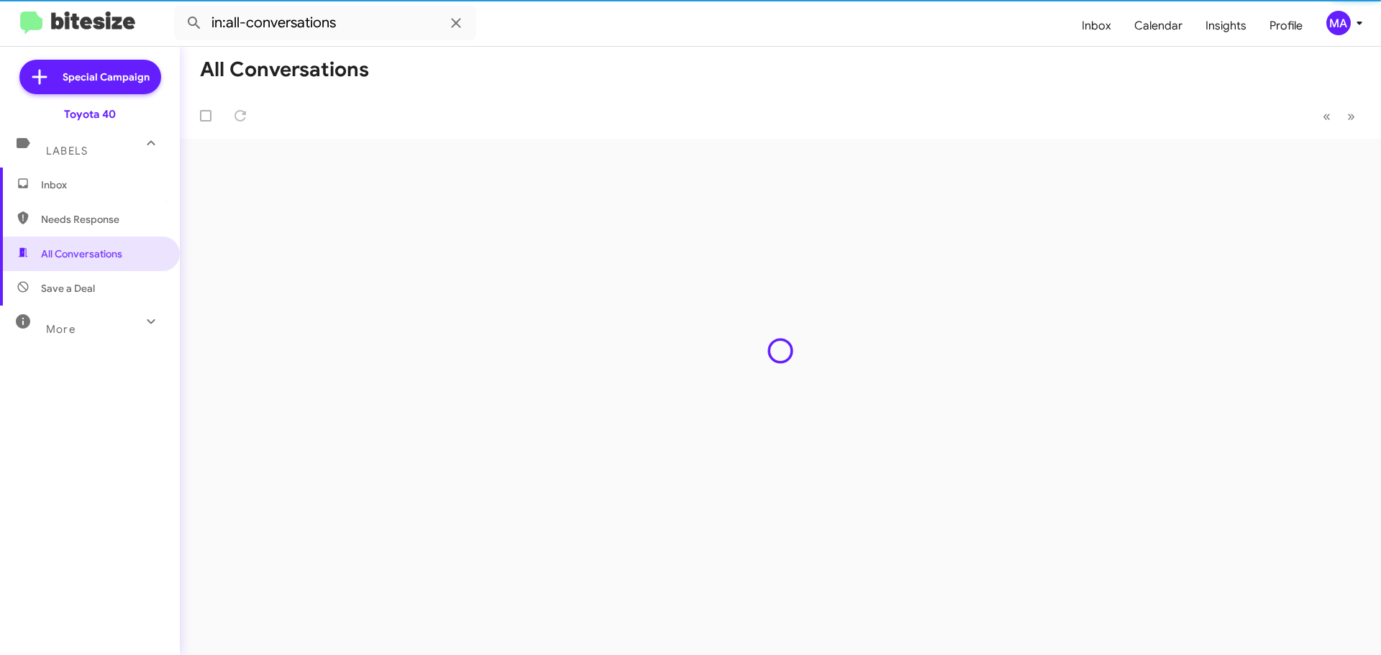
click at [94, 288] on span "Save a Deal" at bounding box center [68, 288] width 54 height 14
type input "in:not-interested"
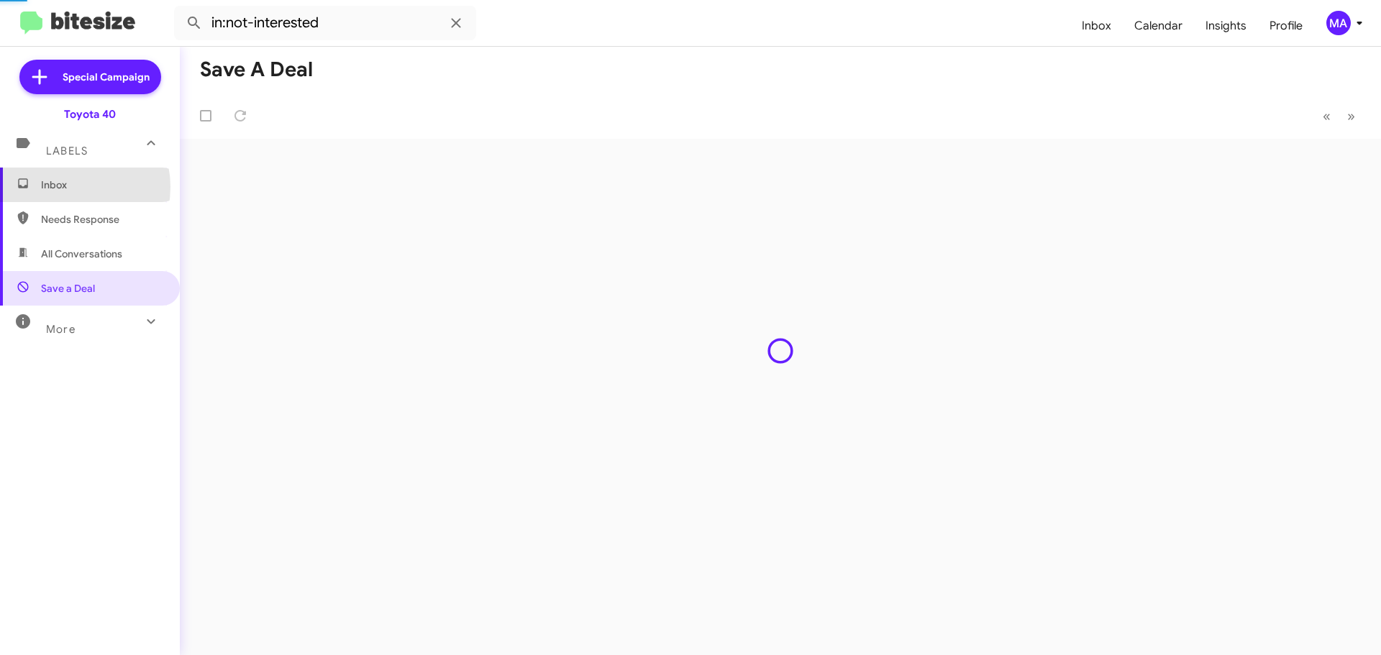
click at [64, 187] on span "Inbox" at bounding box center [102, 185] width 122 height 14
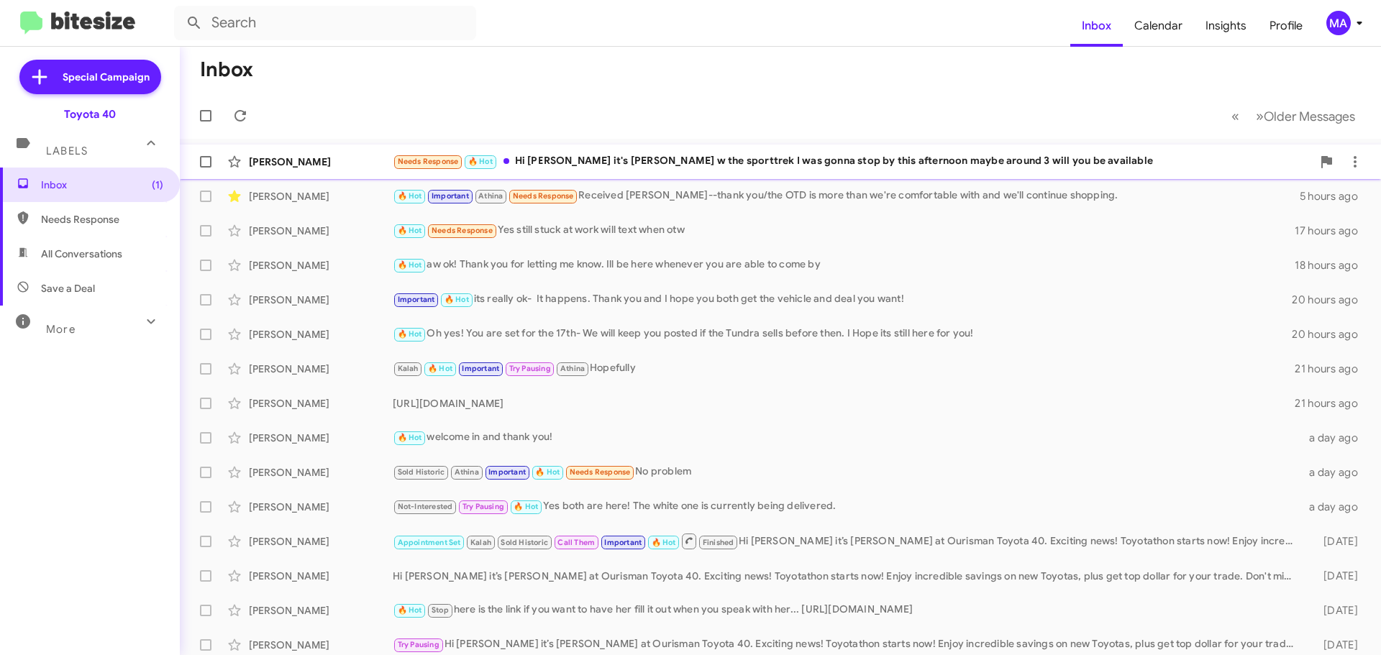
click at [709, 163] on div "Needs Response 🔥 Hot Hi [PERSON_NAME] it's [PERSON_NAME] w the sporttrek I was …" at bounding box center [852, 161] width 919 height 17
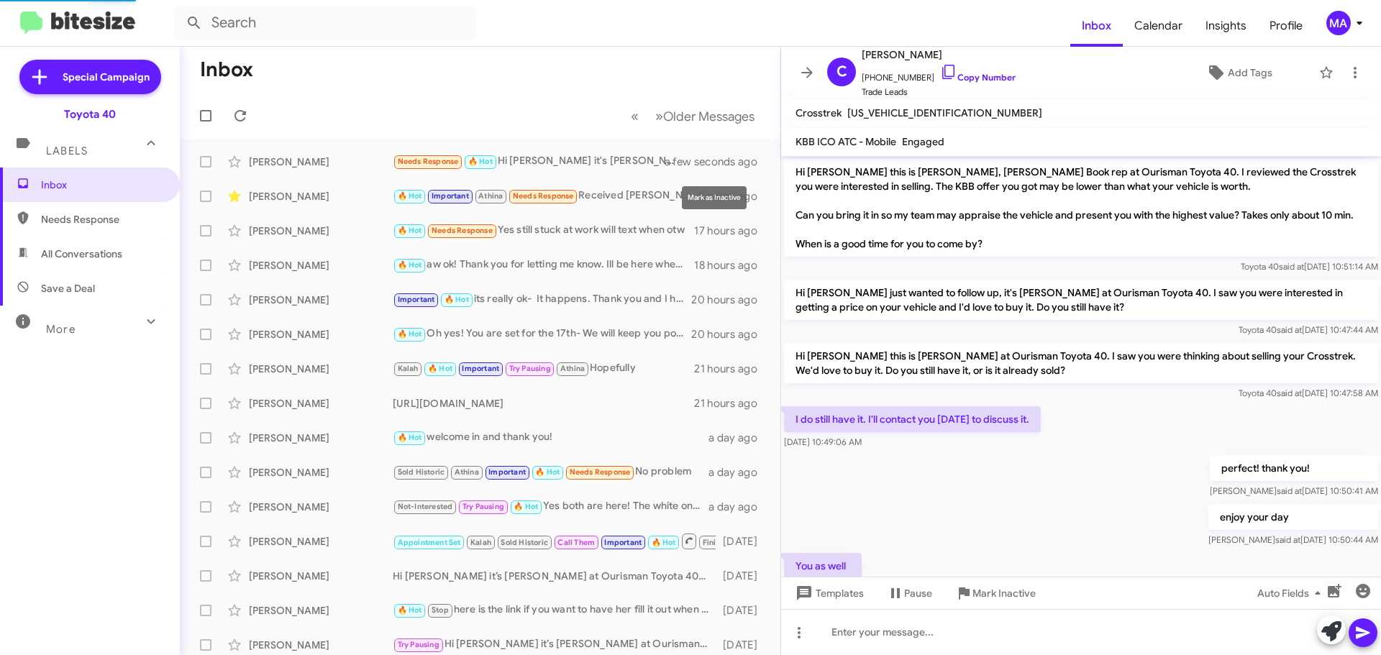
scroll to position [114, 0]
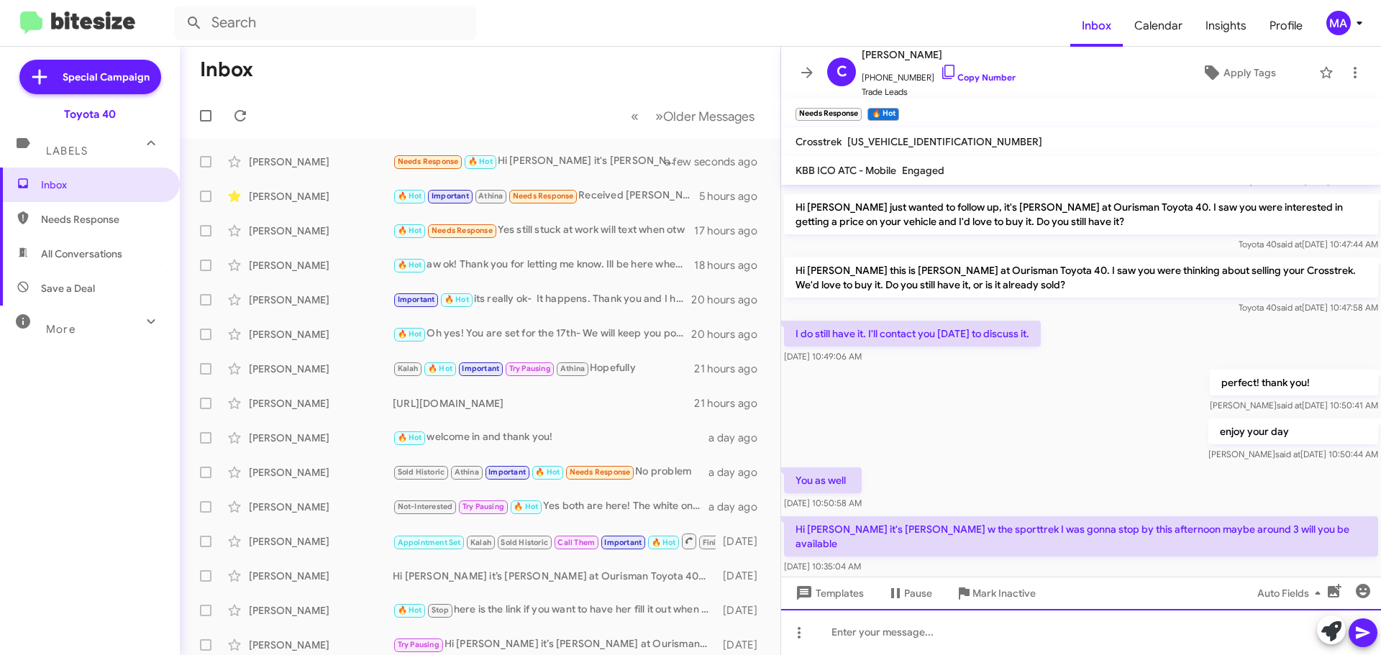
click at [950, 635] on div at bounding box center [1081, 632] width 600 height 46
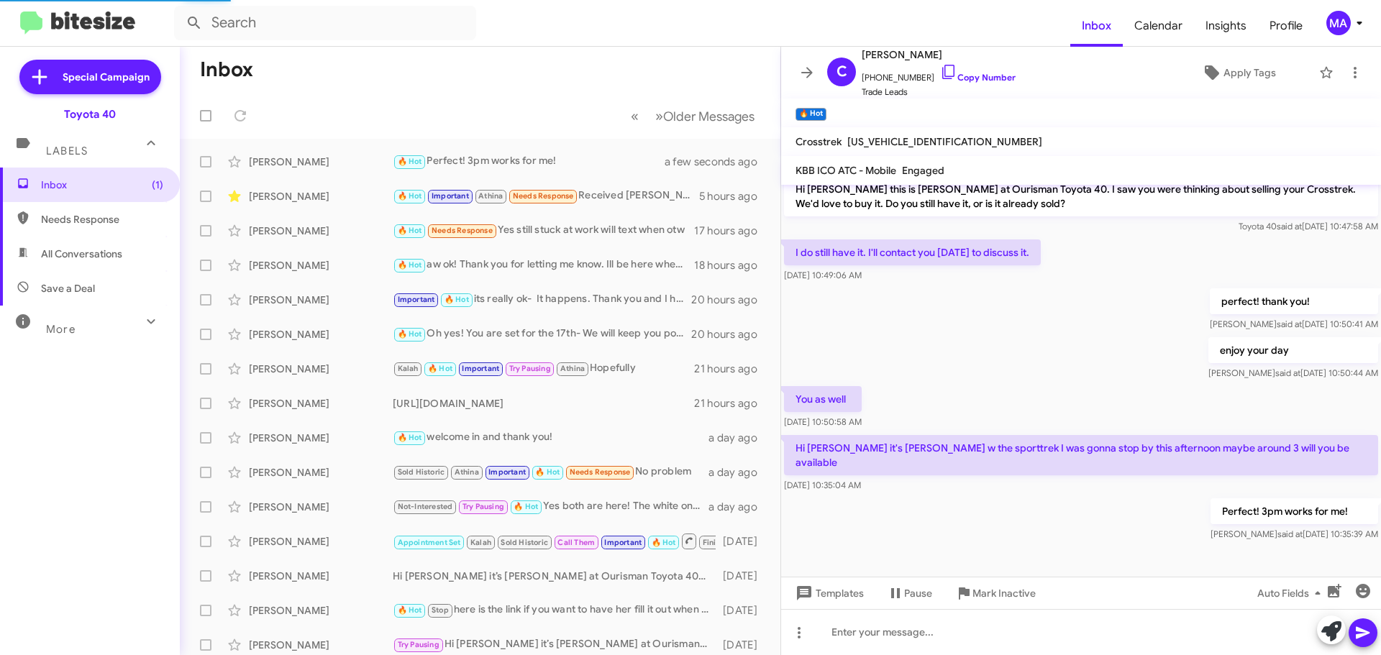
scroll to position [0, 0]
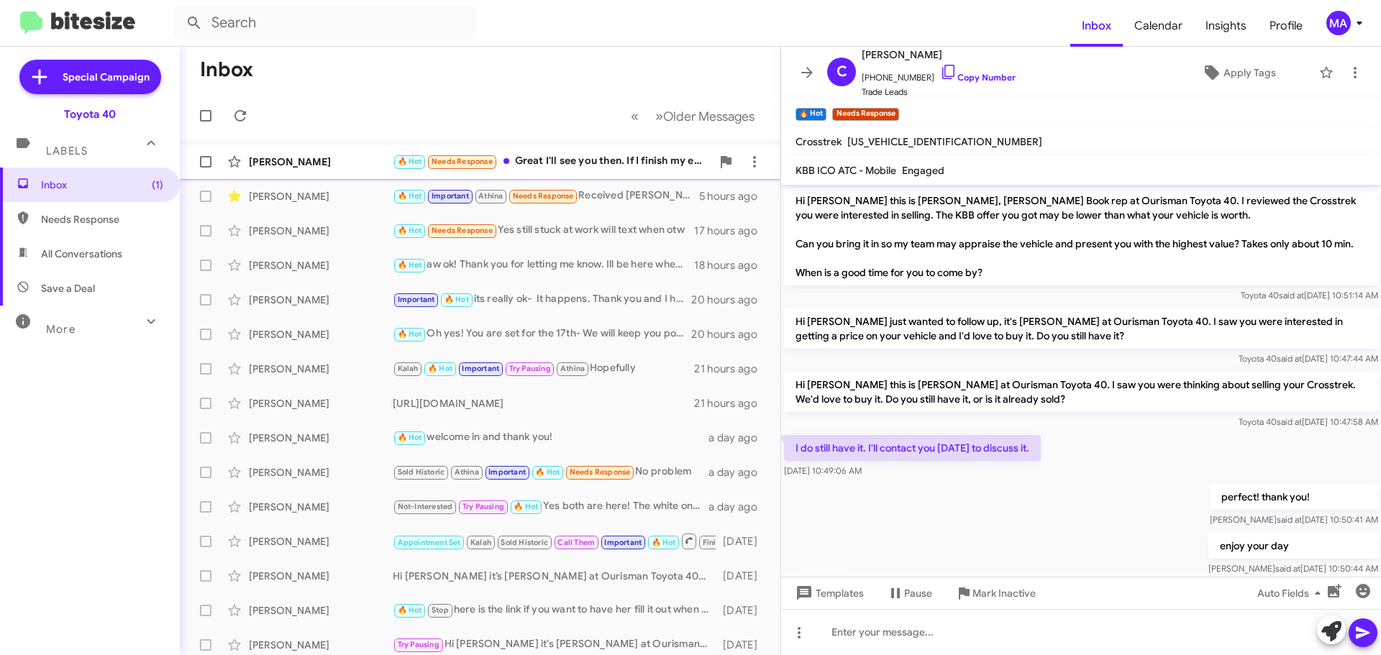
click at [546, 157] on div "🔥 Hot Needs Response Great I'll see you then. If I finish my errands sooner I'l…" at bounding box center [552, 161] width 319 height 17
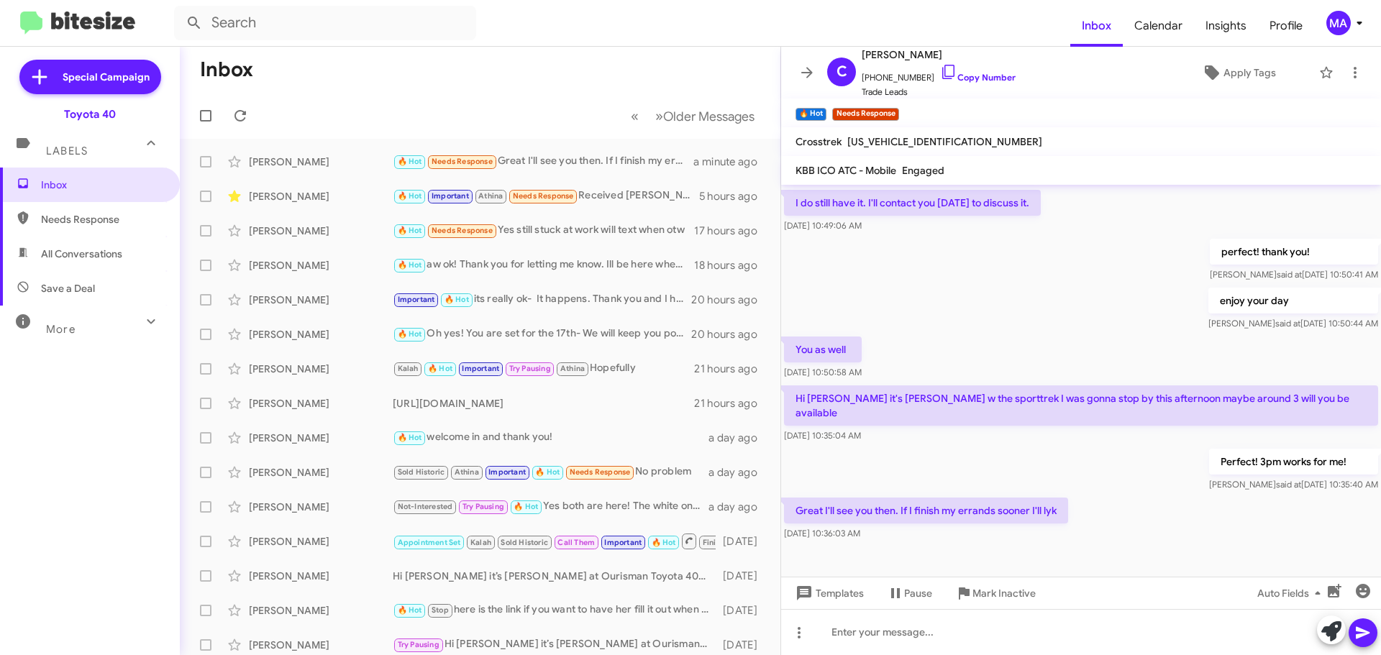
scroll to position [248, 0]
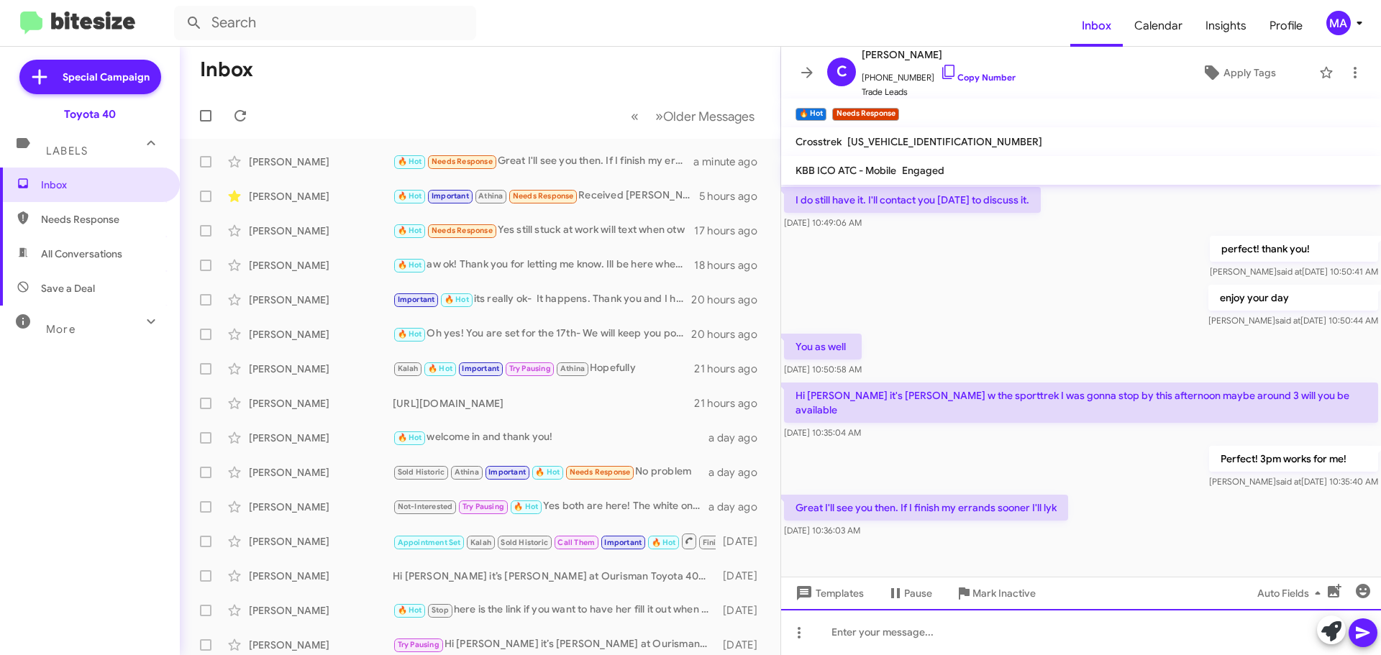
click at [951, 636] on div at bounding box center [1081, 632] width 600 height 46
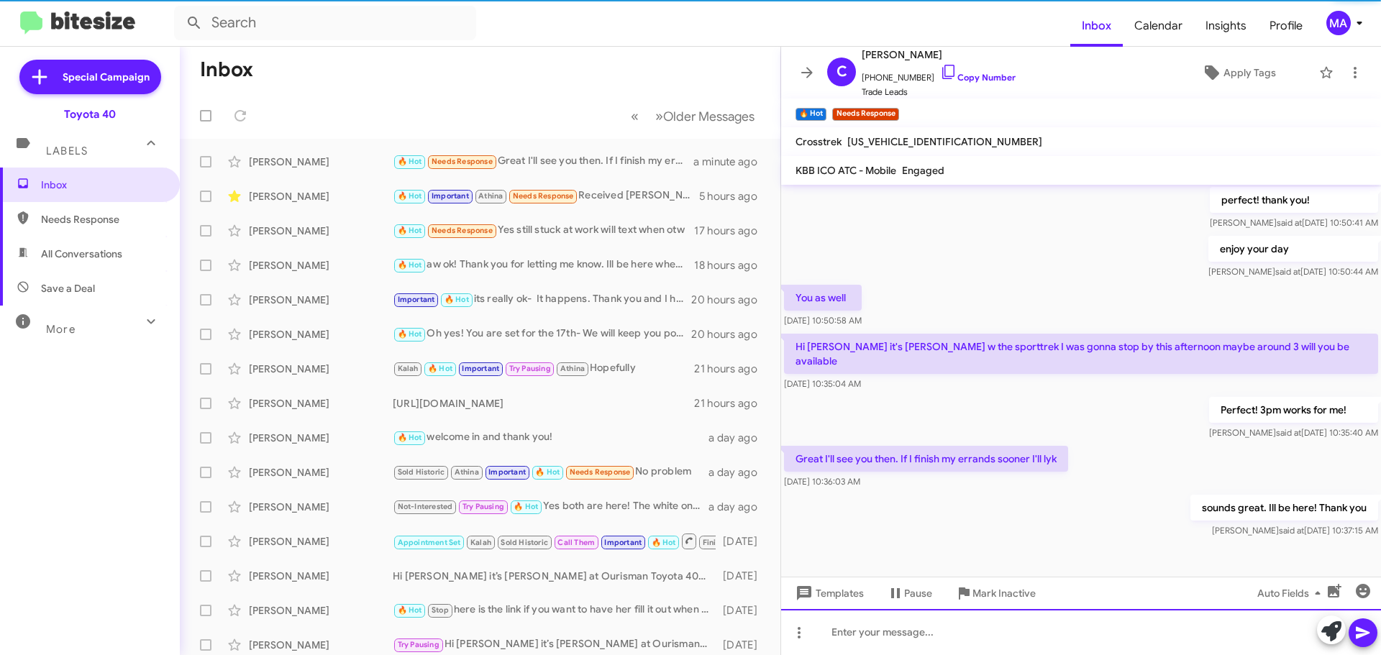
scroll to position [301, 0]
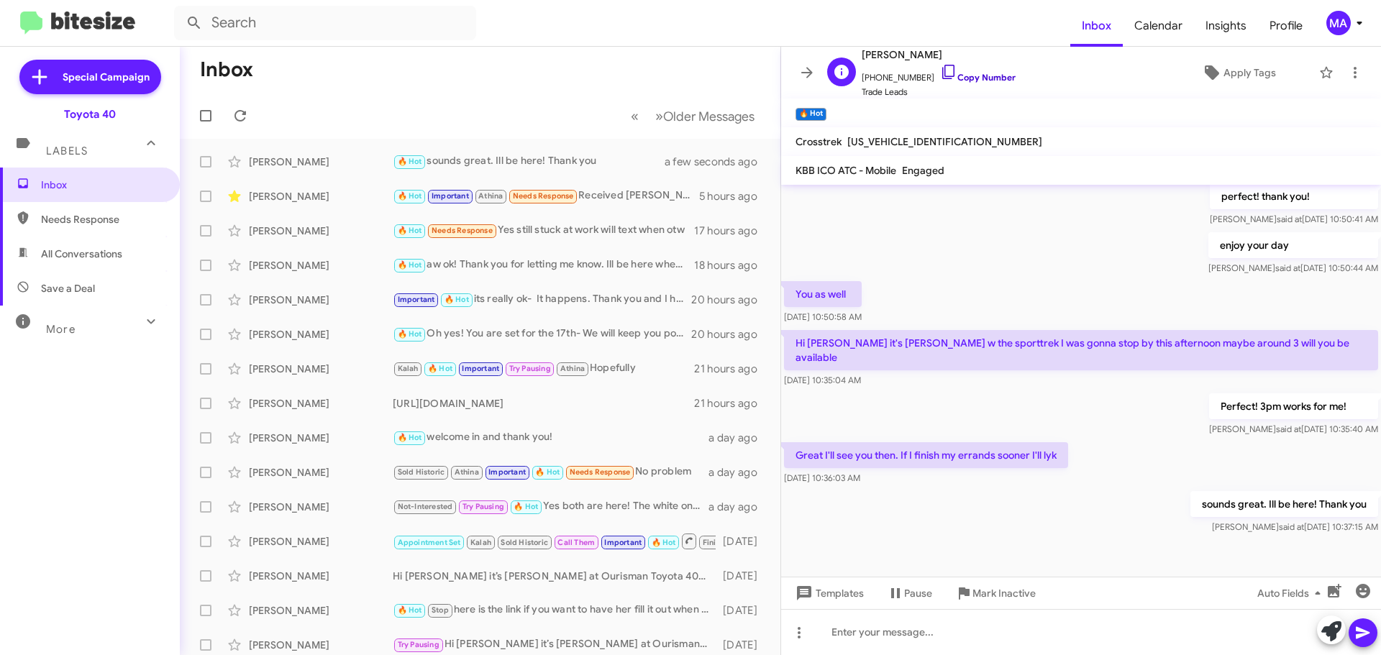
click at [940, 73] on icon at bounding box center [948, 71] width 17 height 17
click at [118, 253] on span "All Conversations" at bounding box center [81, 254] width 81 height 14
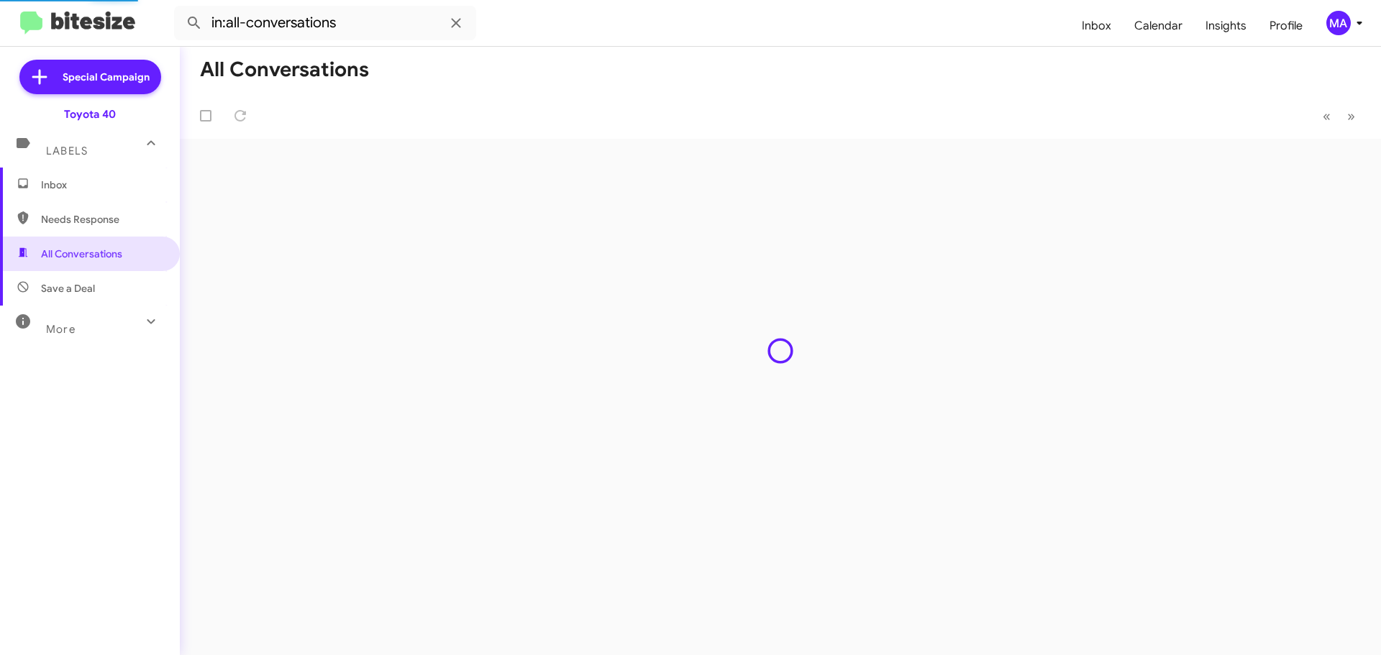
click at [119, 286] on span "Save a Deal" at bounding box center [90, 288] width 180 height 35
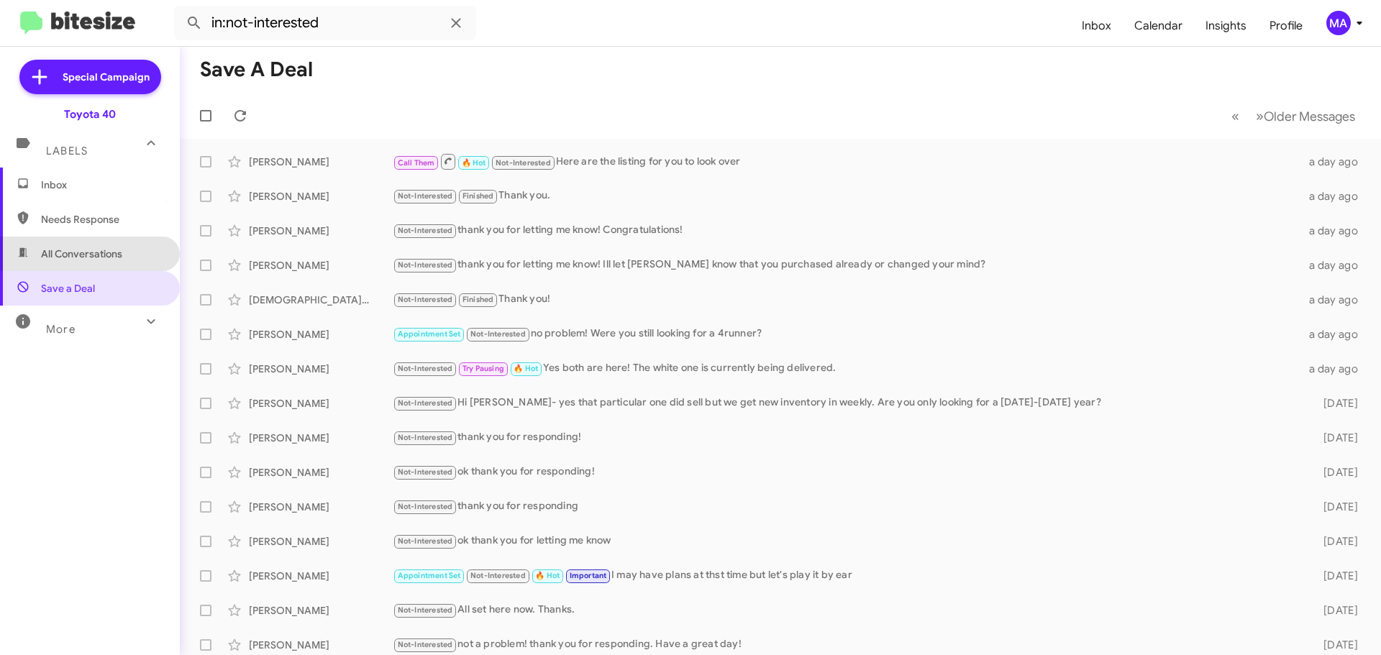
click at [103, 249] on span "All Conversations" at bounding box center [81, 254] width 81 height 14
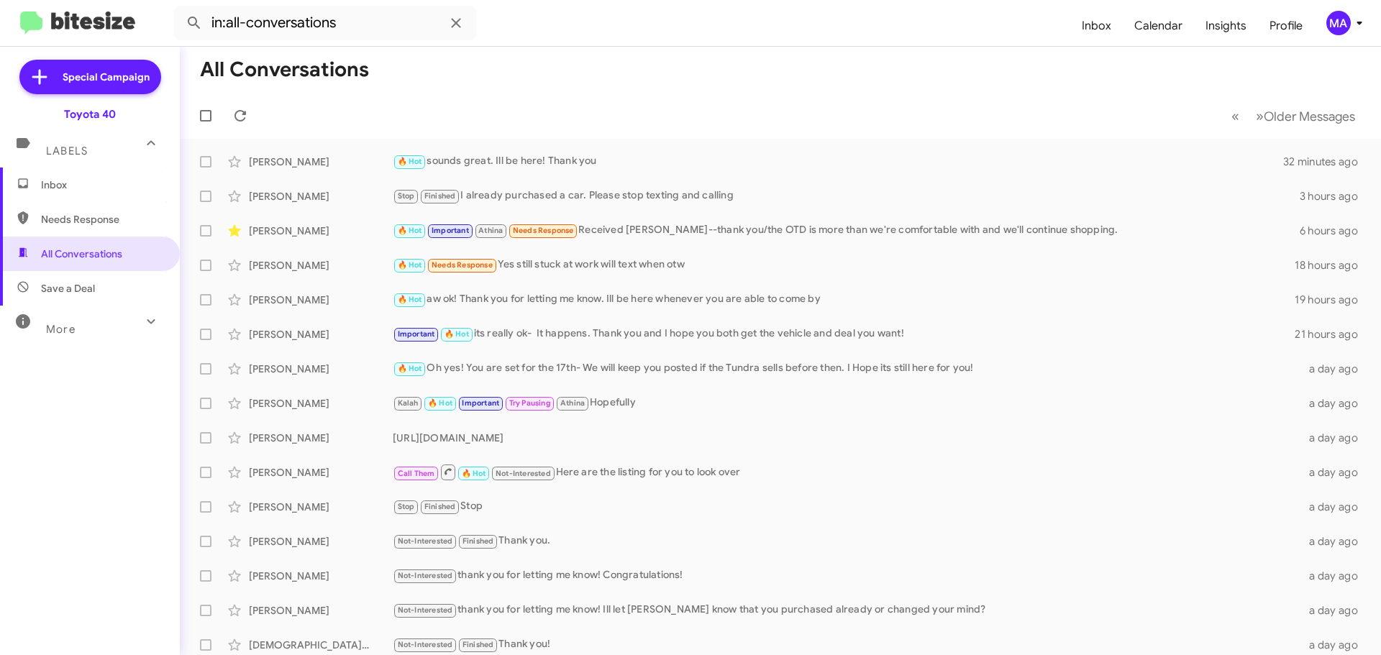
click at [85, 218] on span "Needs Response" at bounding box center [102, 219] width 122 height 14
type input "in:needs-response"
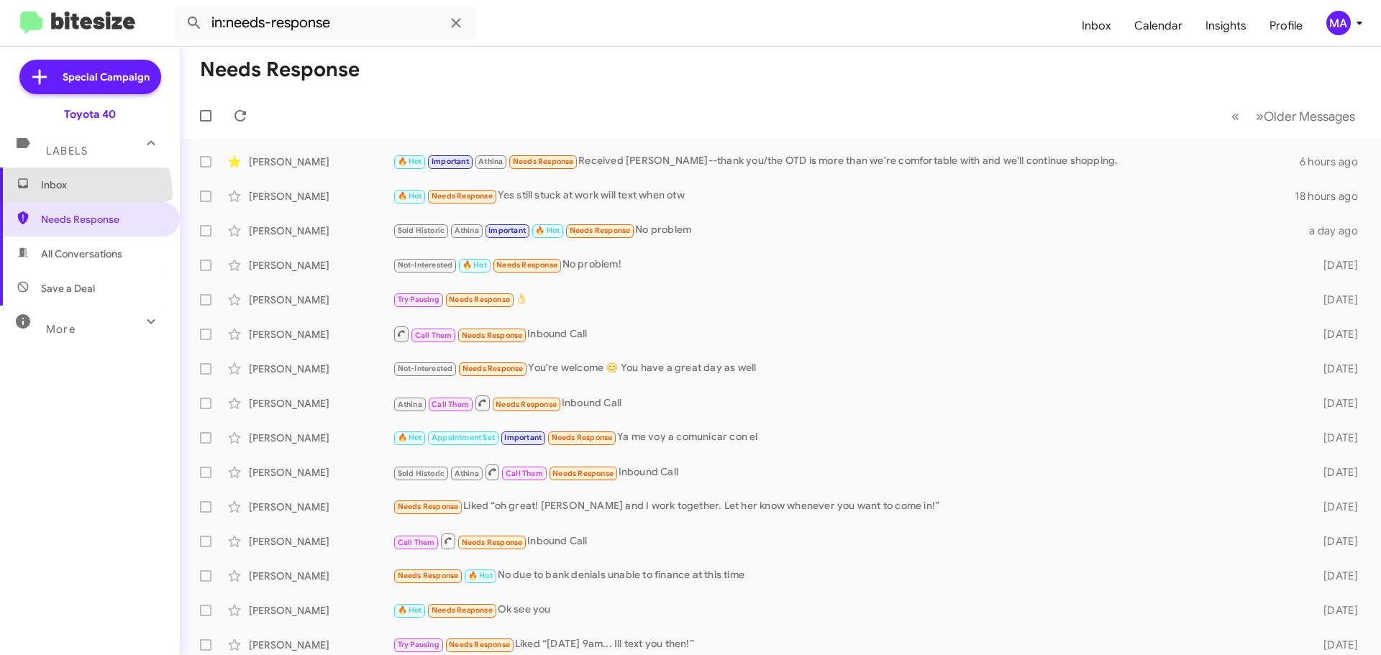
click at [62, 196] on span "Inbox" at bounding box center [90, 185] width 180 height 35
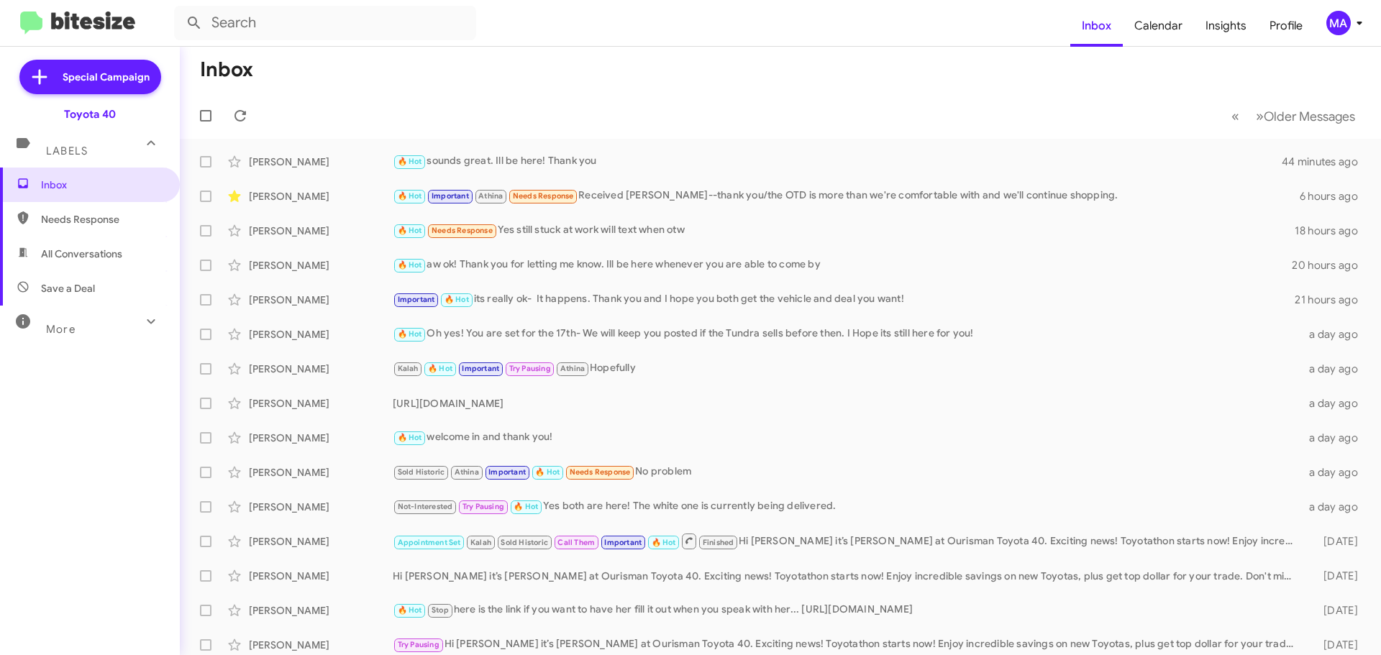
click at [53, 224] on span "Needs Response" at bounding box center [102, 219] width 122 height 14
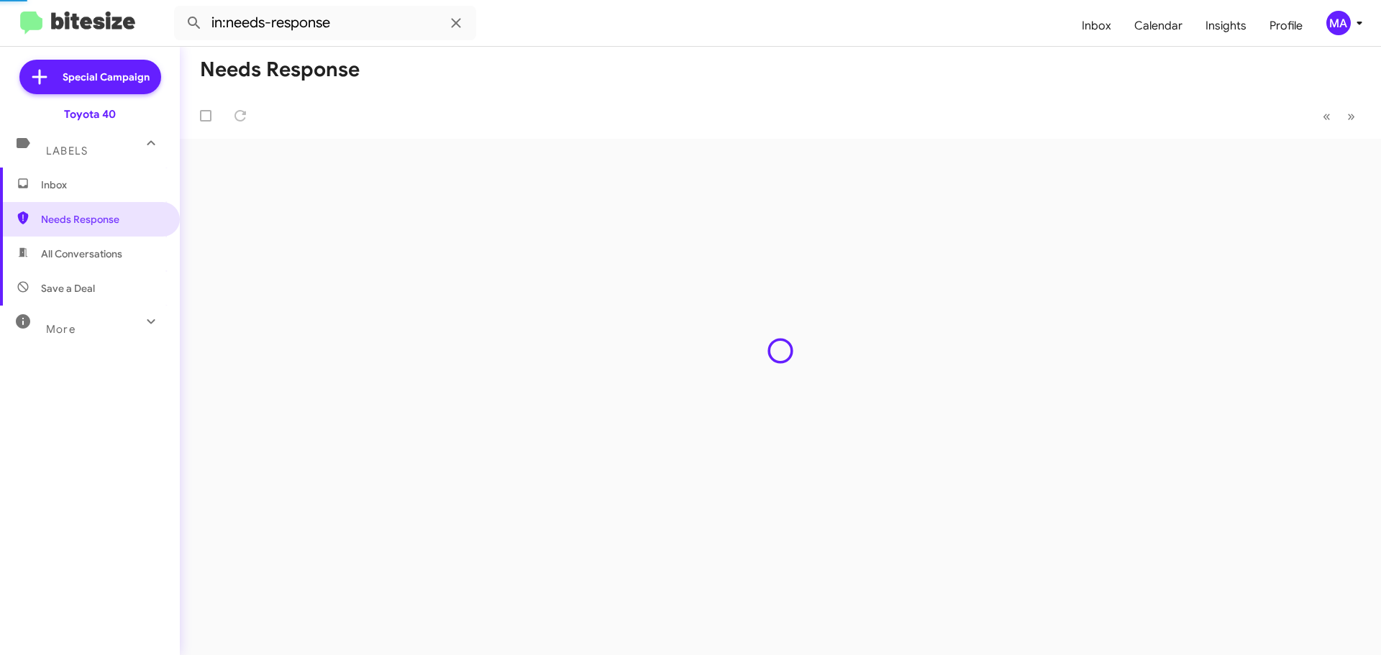
click at [66, 252] on span "All Conversations" at bounding box center [81, 254] width 81 height 14
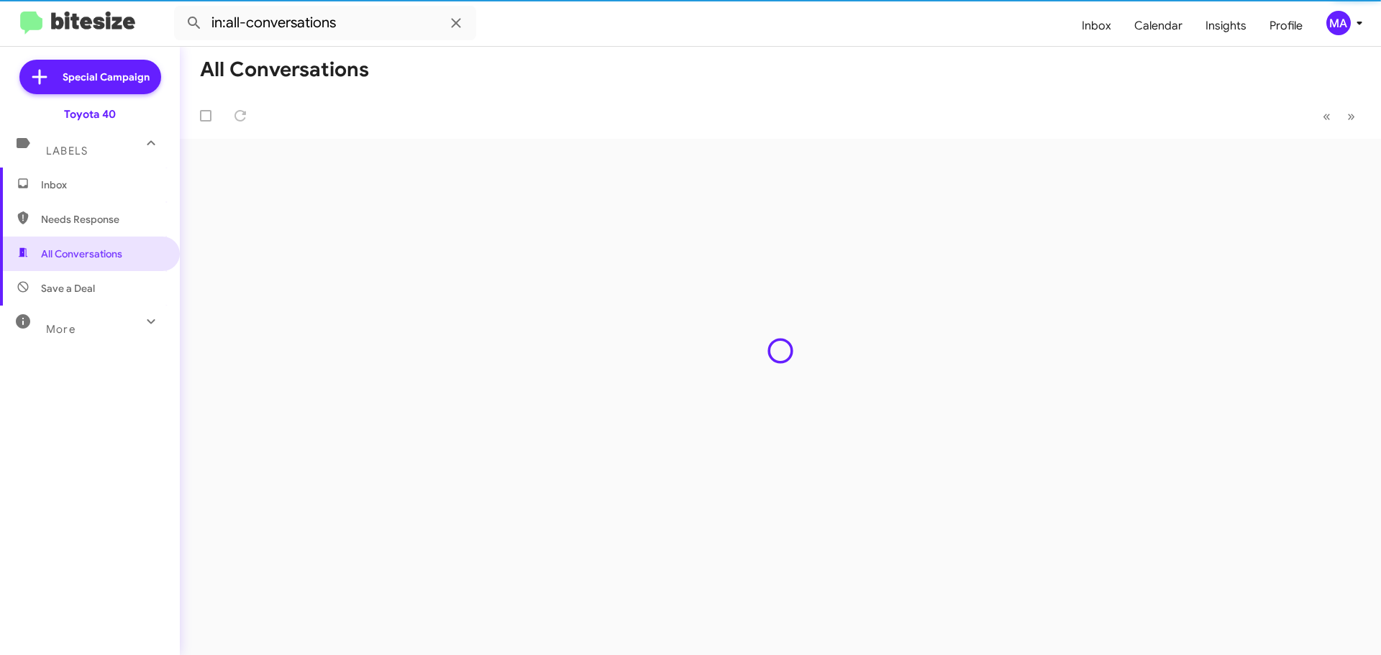
click at [71, 283] on span "Save a Deal" at bounding box center [68, 288] width 54 height 14
type input "in:not-interested"
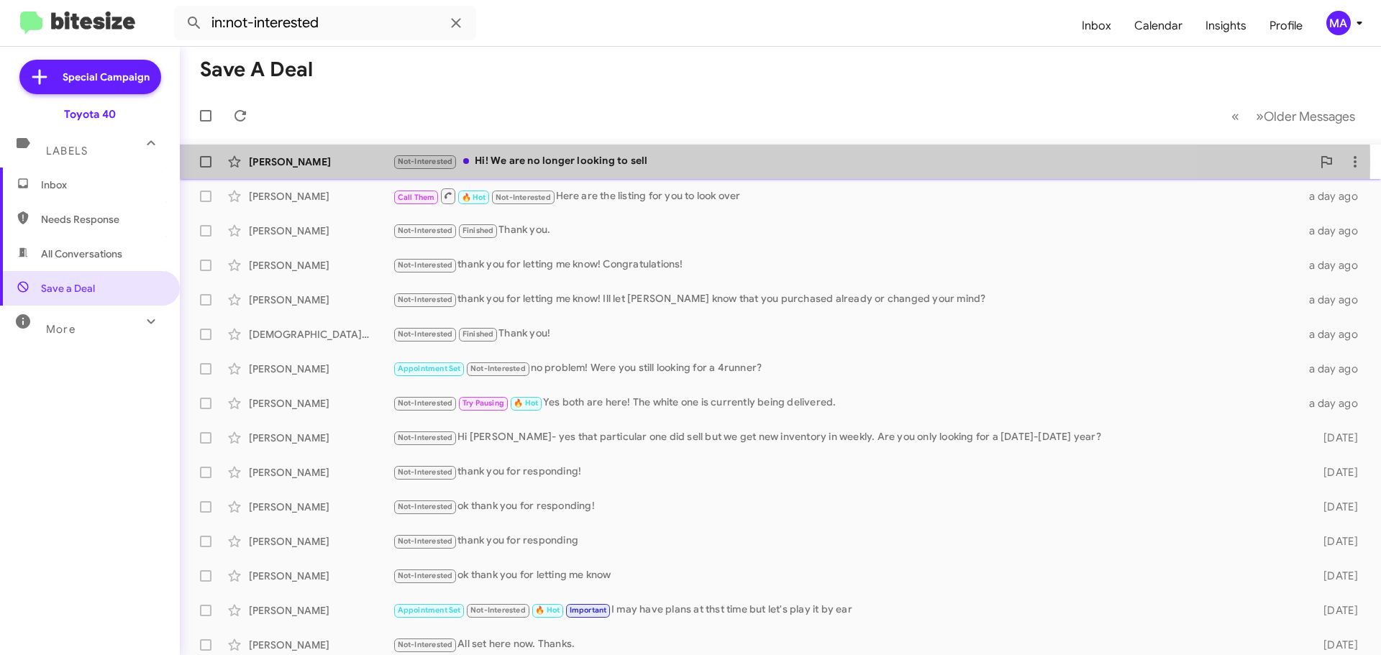
click at [553, 162] on div "Not-Interested Hi! We are no longer looking to sell" at bounding box center [852, 161] width 919 height 17
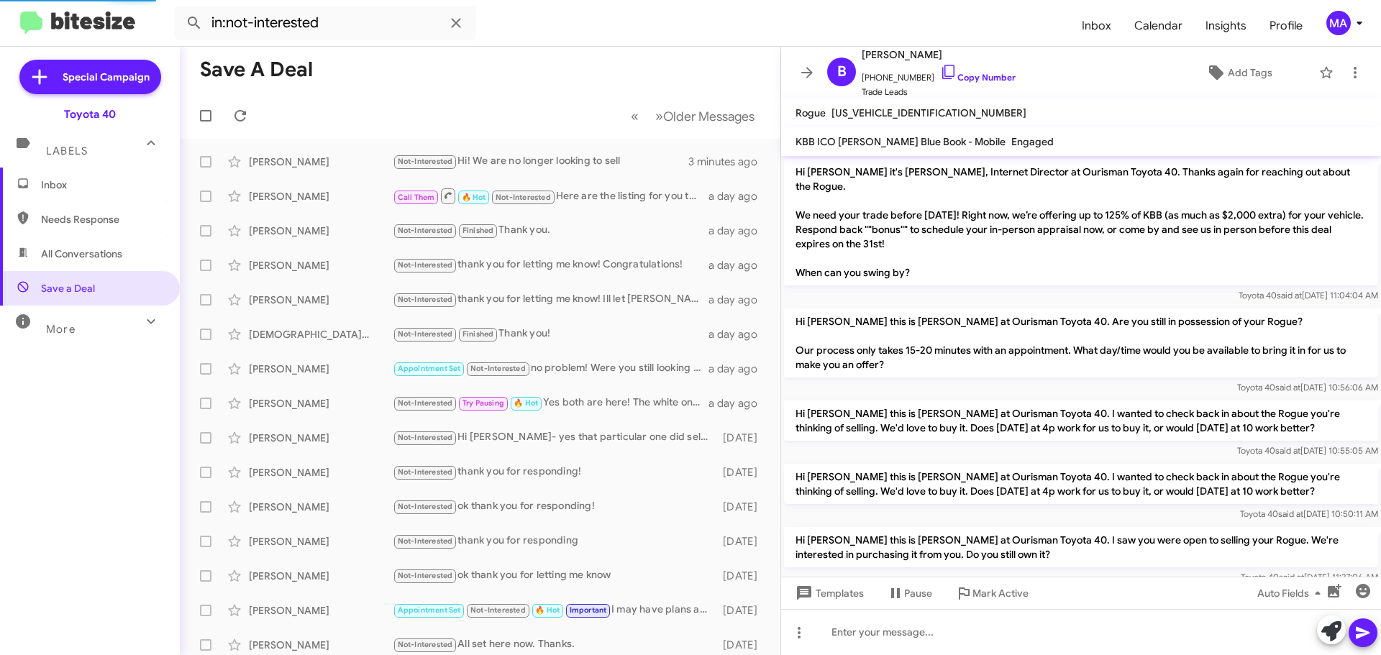
scroll to position [379, 0]
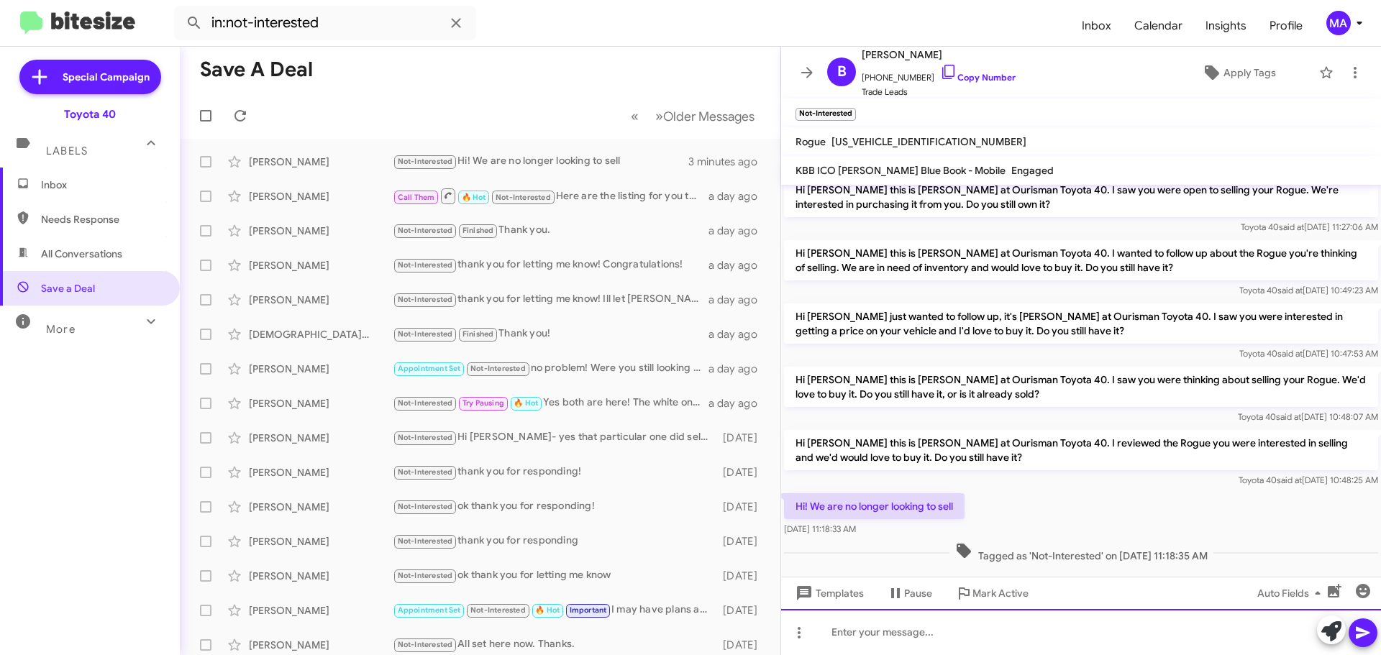
drag, startPoint x: 911, startPoint y: 640, endPoint x: 919, endPoint y: 633, distance: 9.7
click at [915, 639] on div at bounding box center [1081, 632] width 600 height 46
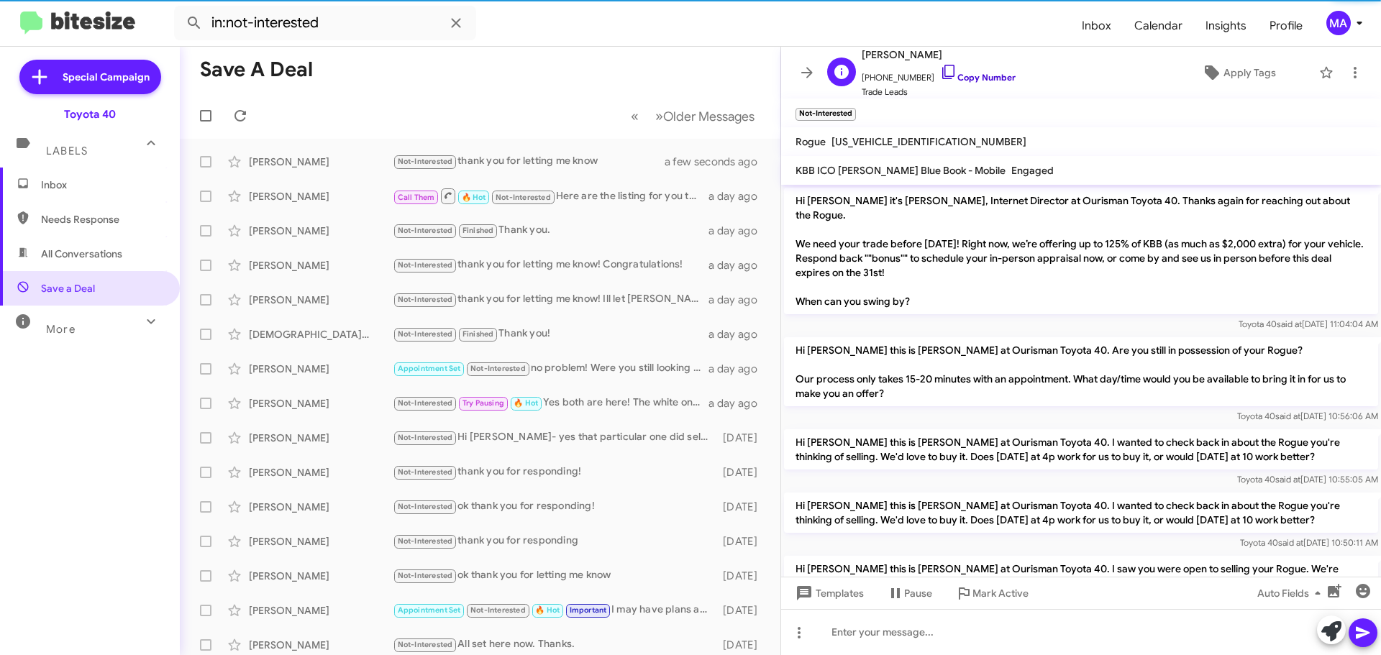
click at [940, 71] on icon at bounding box center [948, 71] width 17 height 17
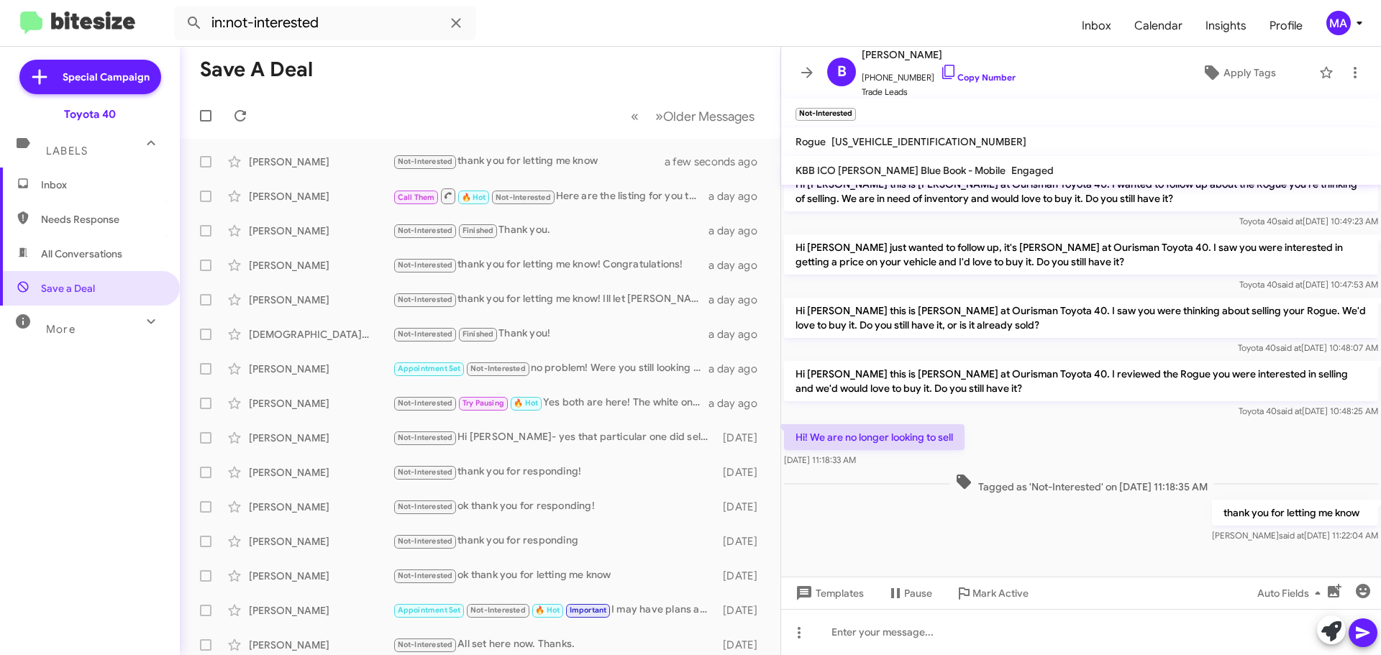
scroll to position [460, 0]
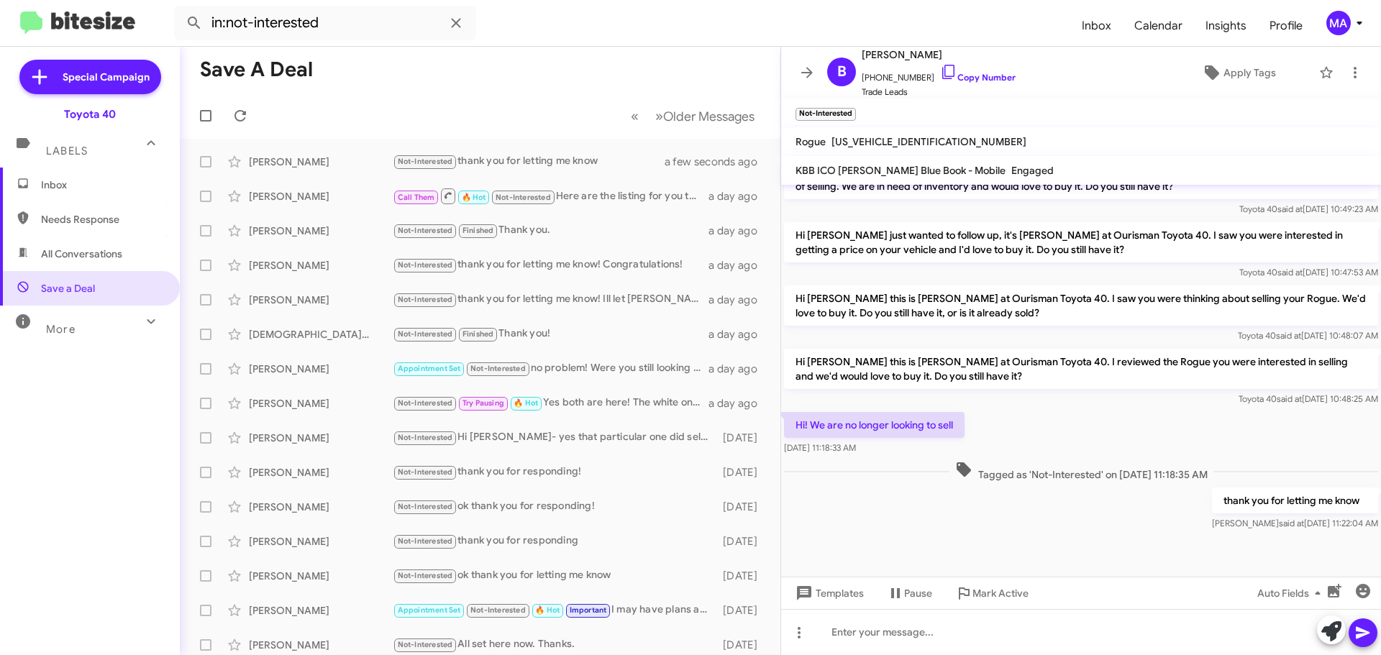
drag, startPoint x: 894, startPoint y: 453, endPoint x: 795, endPoint y: 413, distance: 106.9
click at [795, 413] on div "Hi! We are no longer looking to sell Oct 11, 2025, 11:18:33 AM" at bounding box center [874, 433] width 181 height 43
copy div "Hi! We are no longer looking to sell Oct 11, 2025, 11:18:33 AM"
click at [78, 180] on span "Inbox" at bounding box center [102, 185] width 122 height 14
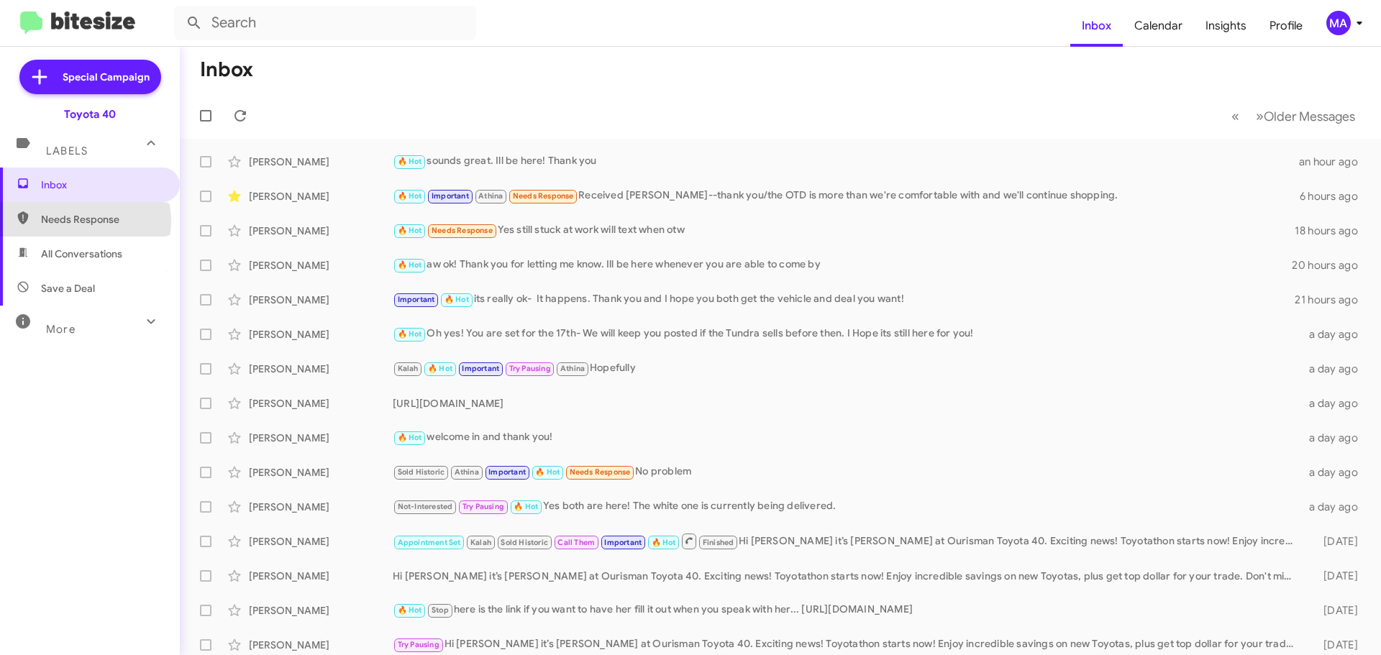
click at [81, 222] on span "Needs Response" at bounding box center [102, 219] width 122 height 14
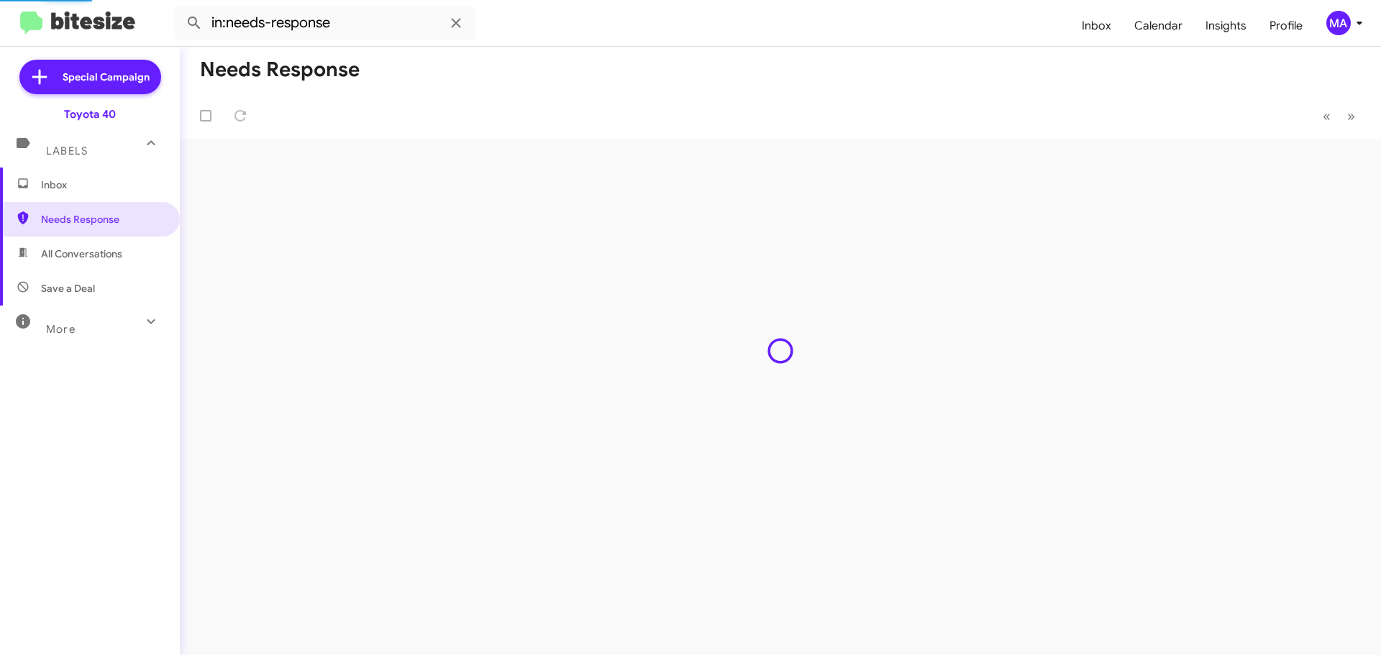
click at [82, 249] on span "All Conversations" at bounding box center [81, 254] width 81 height 14
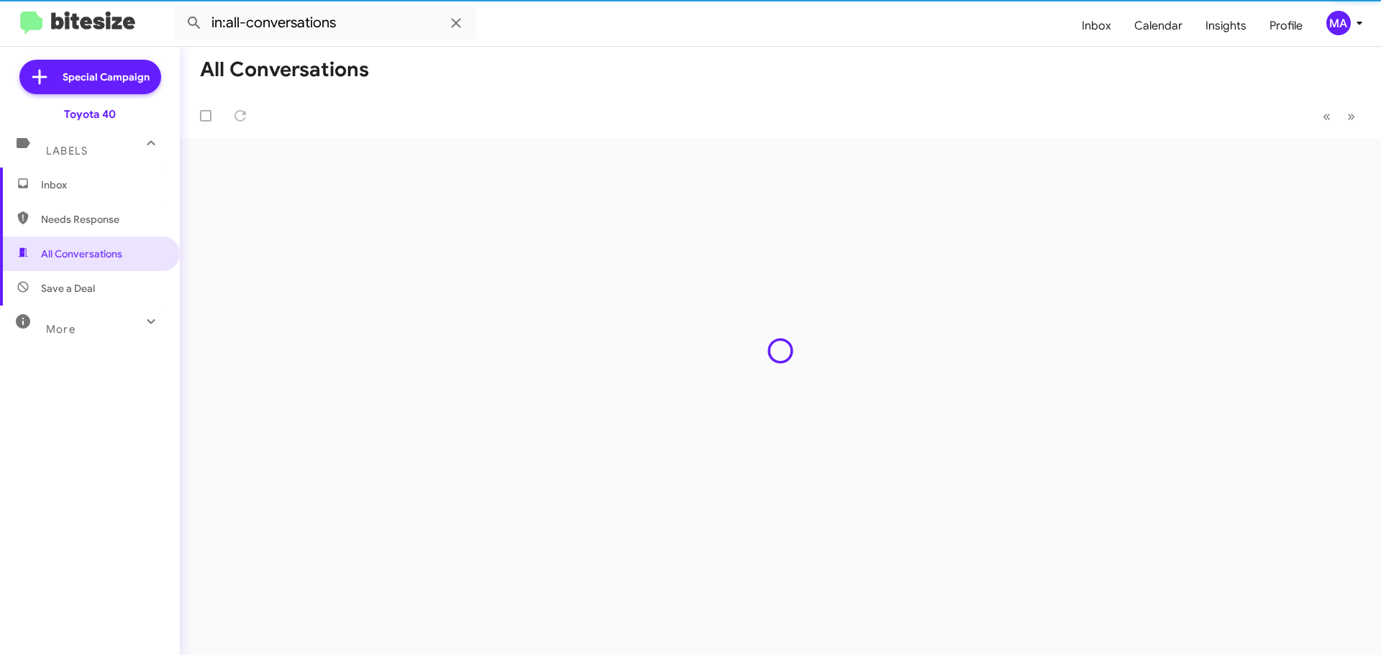
click at [87, 283] on span "Save a Deal" at bounding box center [68, 288] width 54 height 14
type input "in:not-interested"
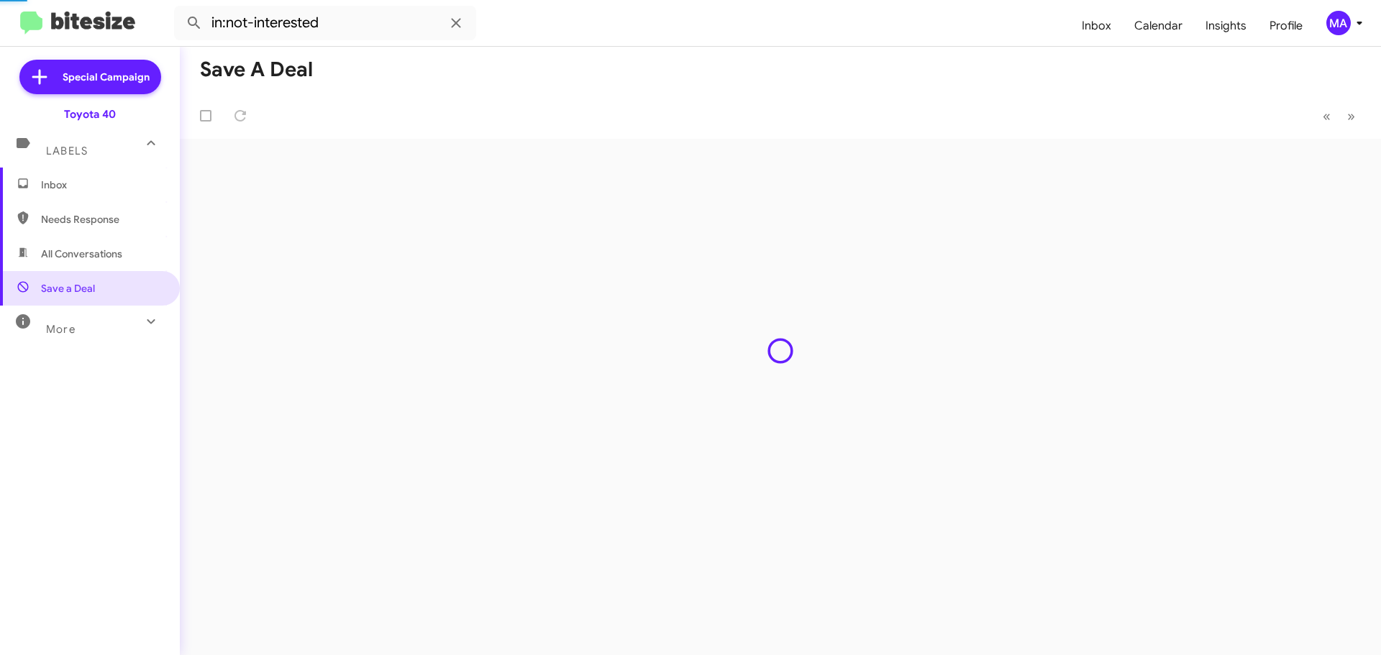
click at [69, 183] on span "Inbox" at bounding box center [102, 185] width 122 height 14
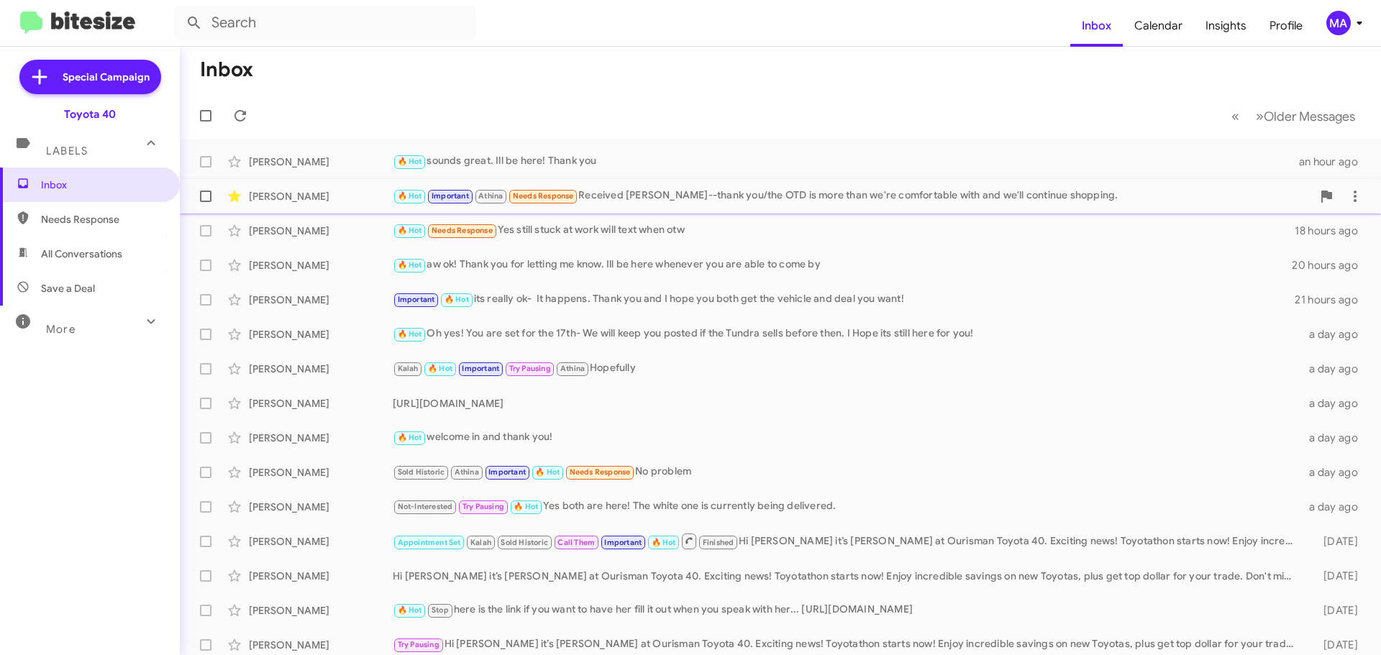
click at [862, 195] on div "🔥 Hot Important Athina Needs Response Received [PERSON_NAME]--thank you/the OTD…" at bounding box center [852, 196] width 919 height 17
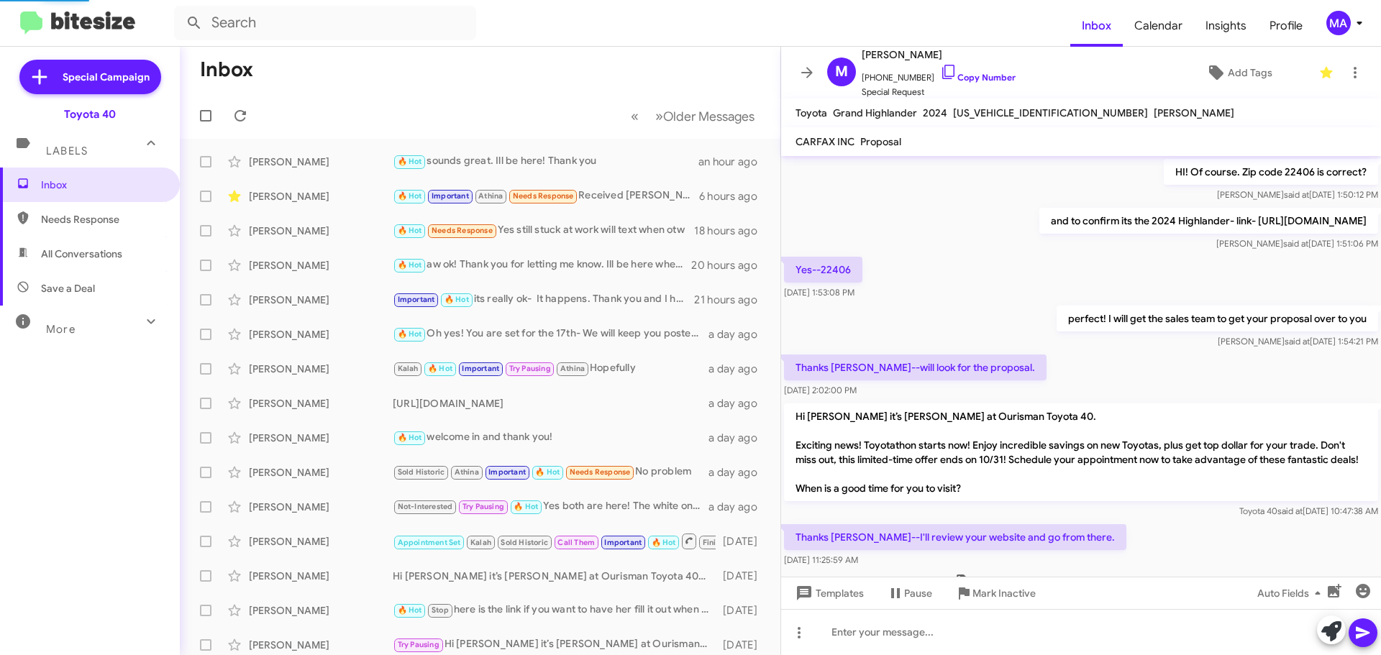
scroll to position [722, 0]
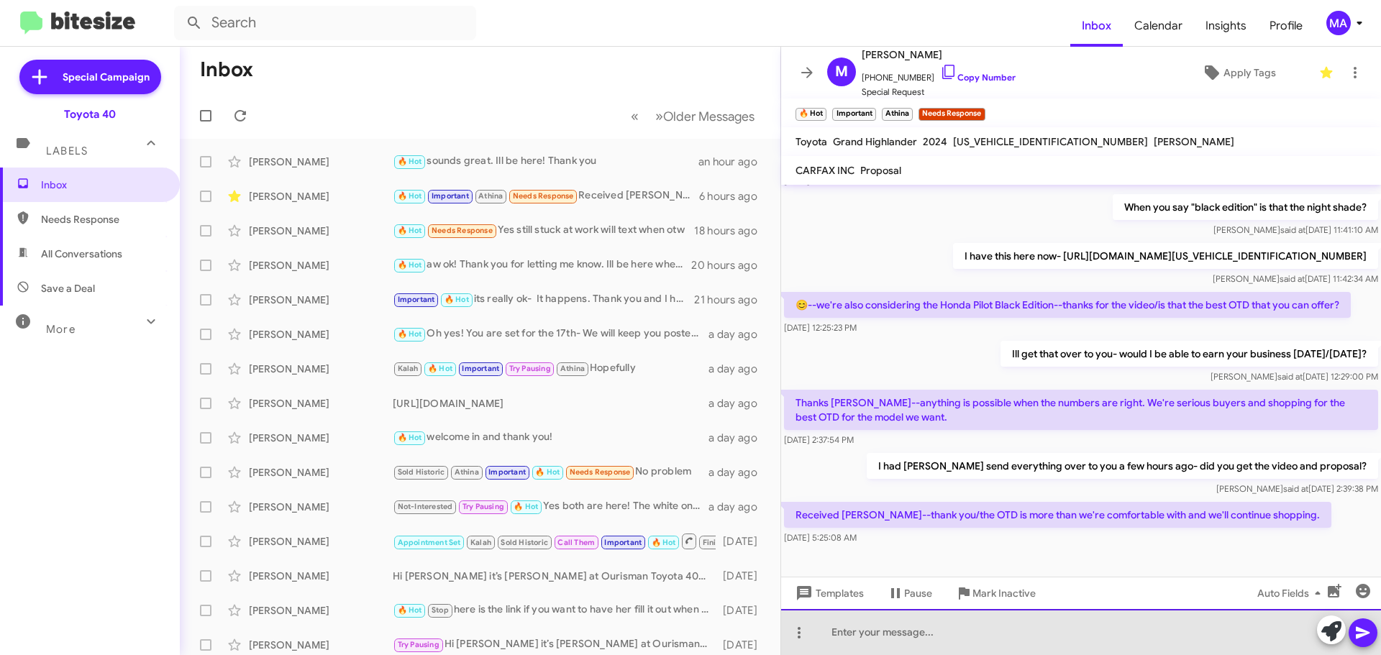
click at [870, 640] on div at bounding box center [1081, 632] width 600 height 46
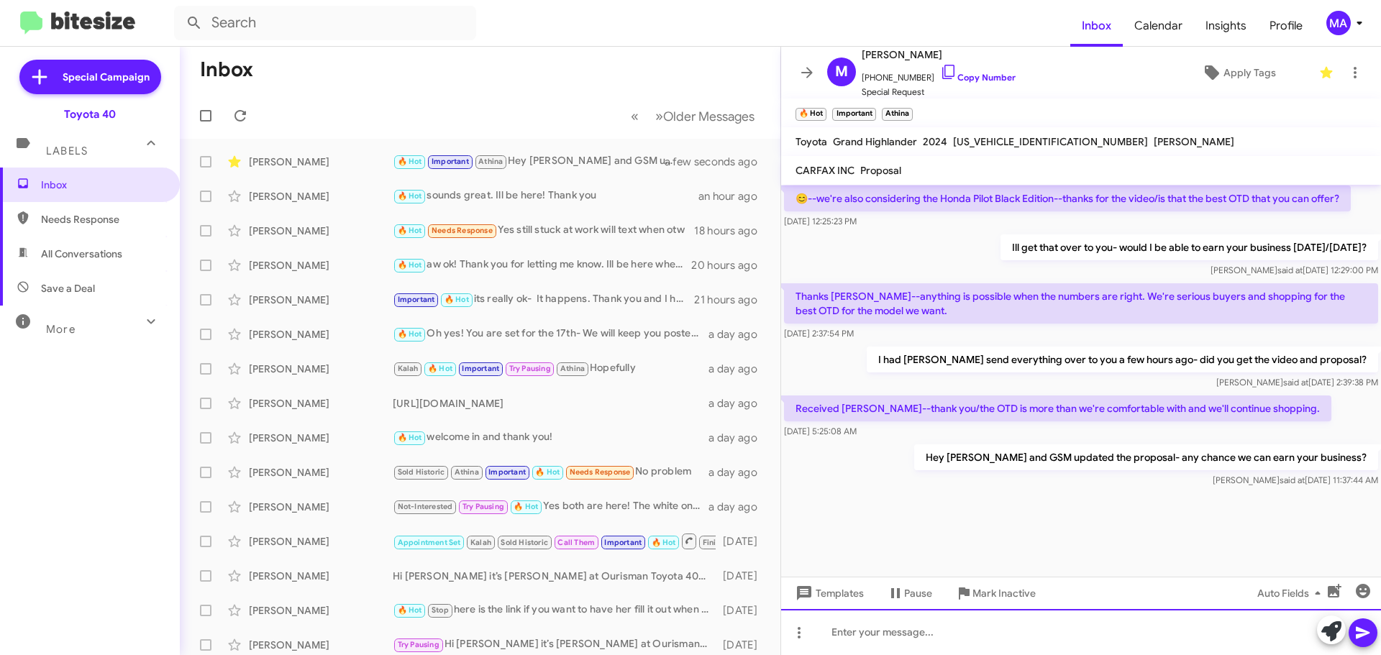
scroll to position [1033, 0]
click at [925, 641] on div at bounding box center [1081, 632] width 600 height 46
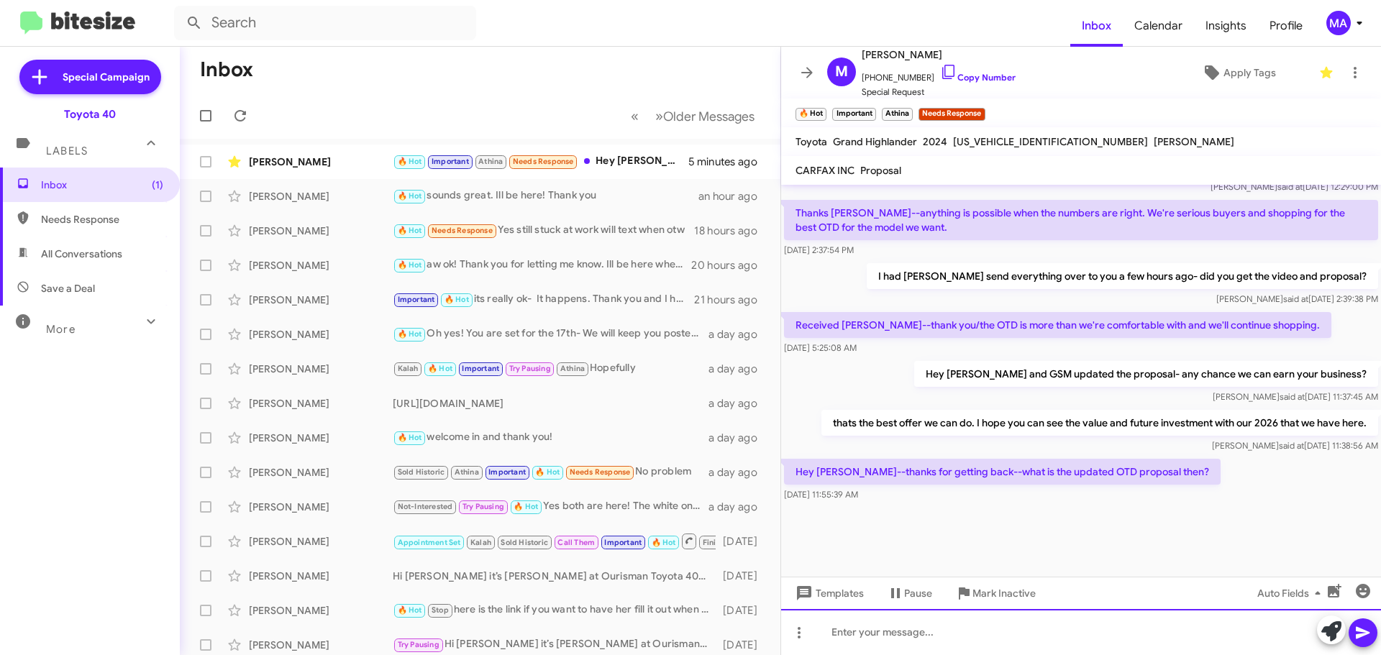
scroll to position [794, 0]
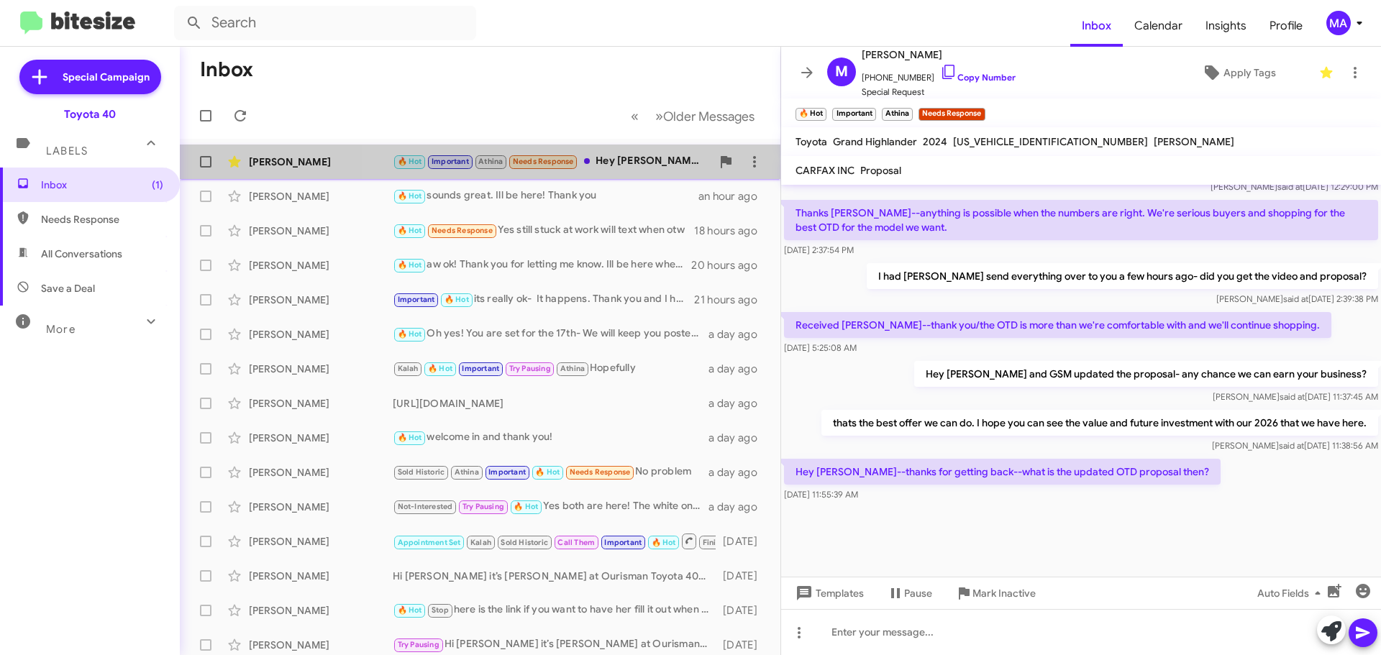
click at [627, 146] on span "Mike C 🔥 Hot Important Athina Needs Response Hey Morgan--thanks for getting bac…" at bounding box center [480, 162] width 601 height 35
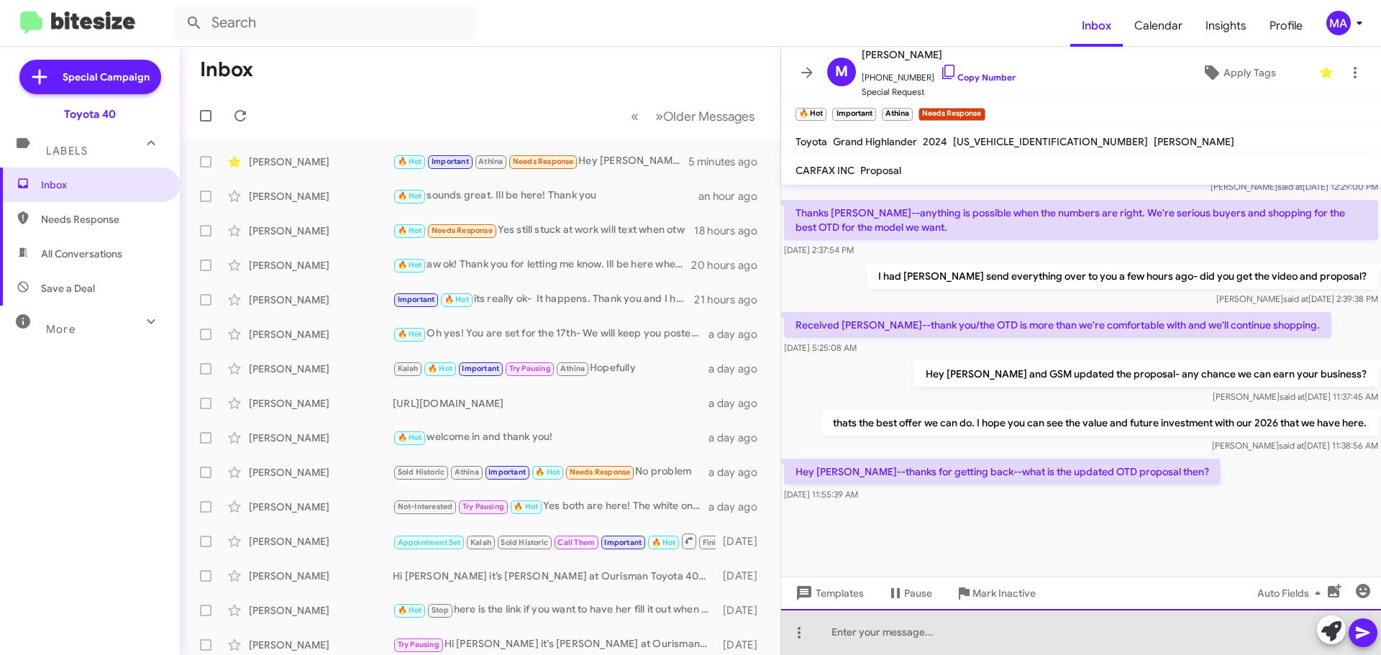
click at [887, 629] on div at bounding box center [1081, 632] width 600 height 46
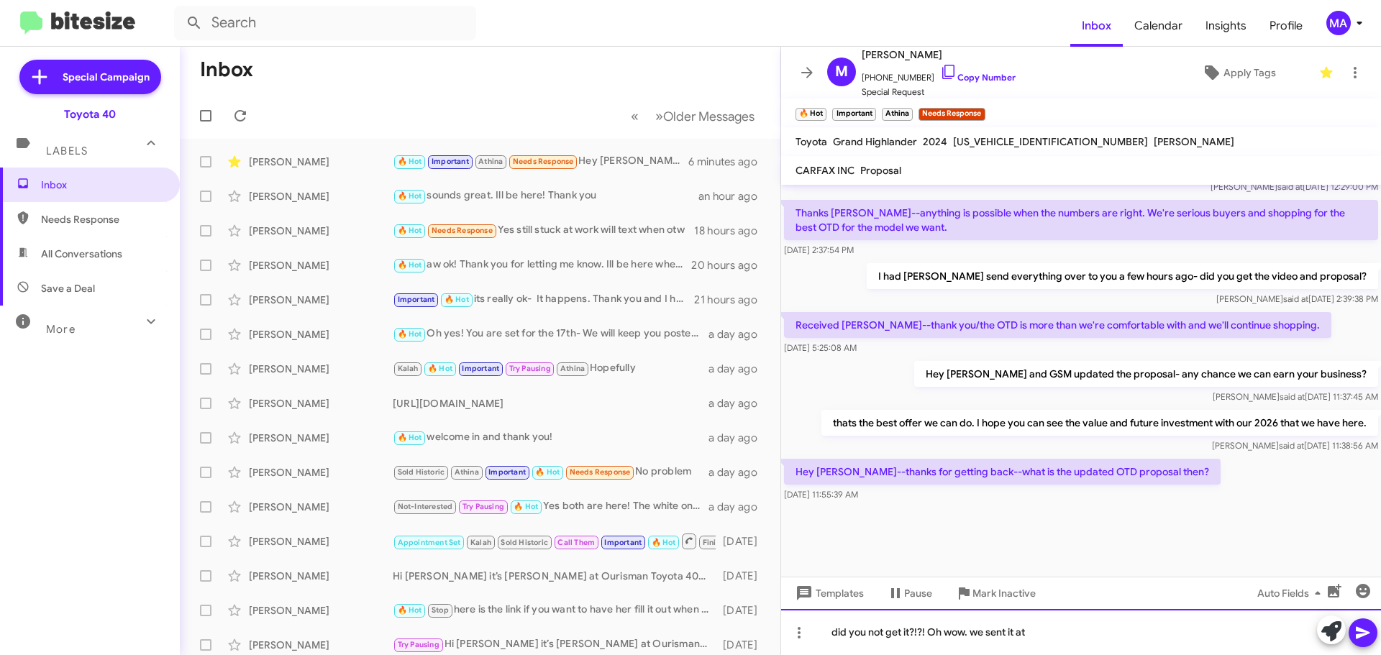
click at [1081, 647] on div "did you not get it?!?! Oh wow. we sent it at" at bounding box center [1081, 632] width 600 height 46
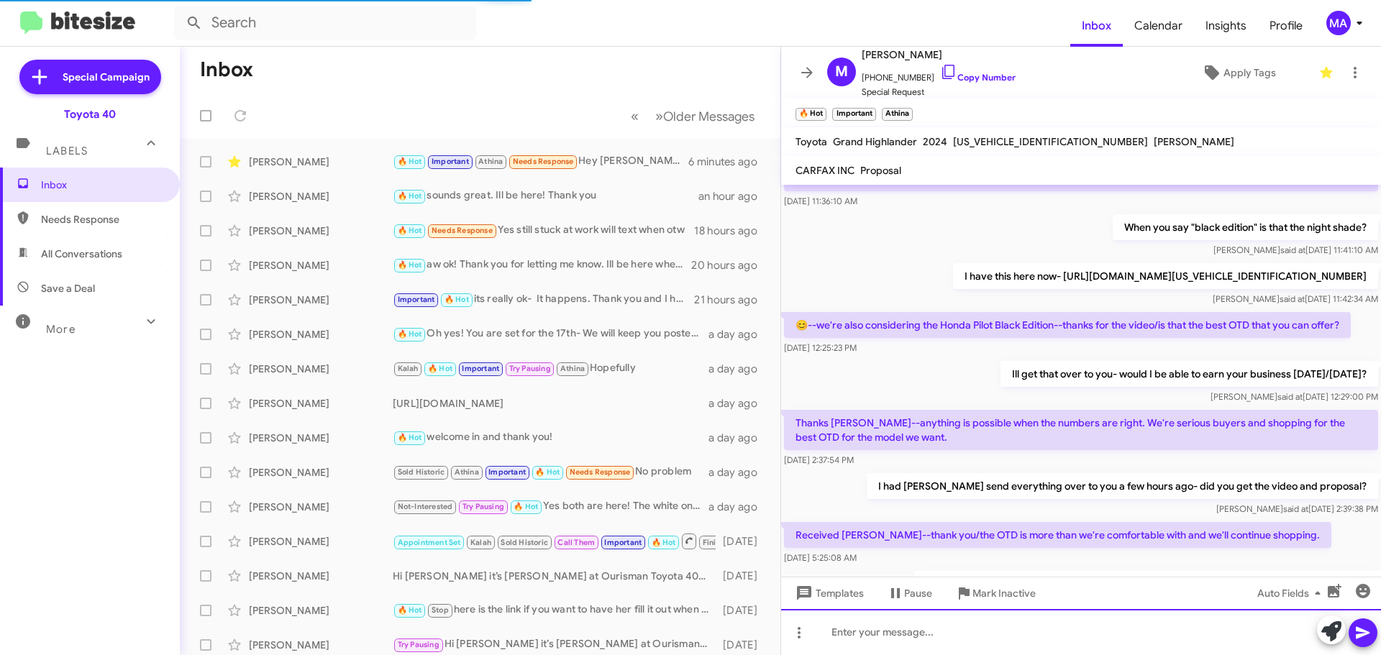
scroll to position [1191, 0]
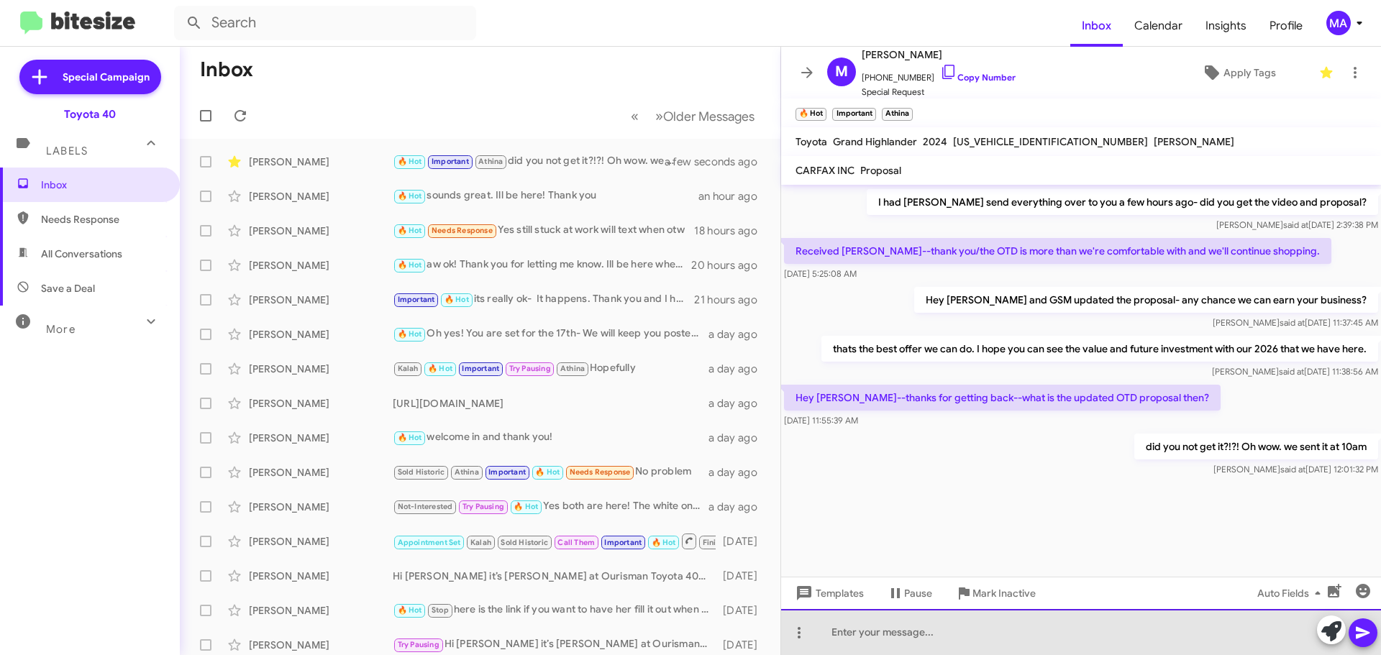
click at [911, 634] on div at bounding box center [1081, 632] width 600 height 46
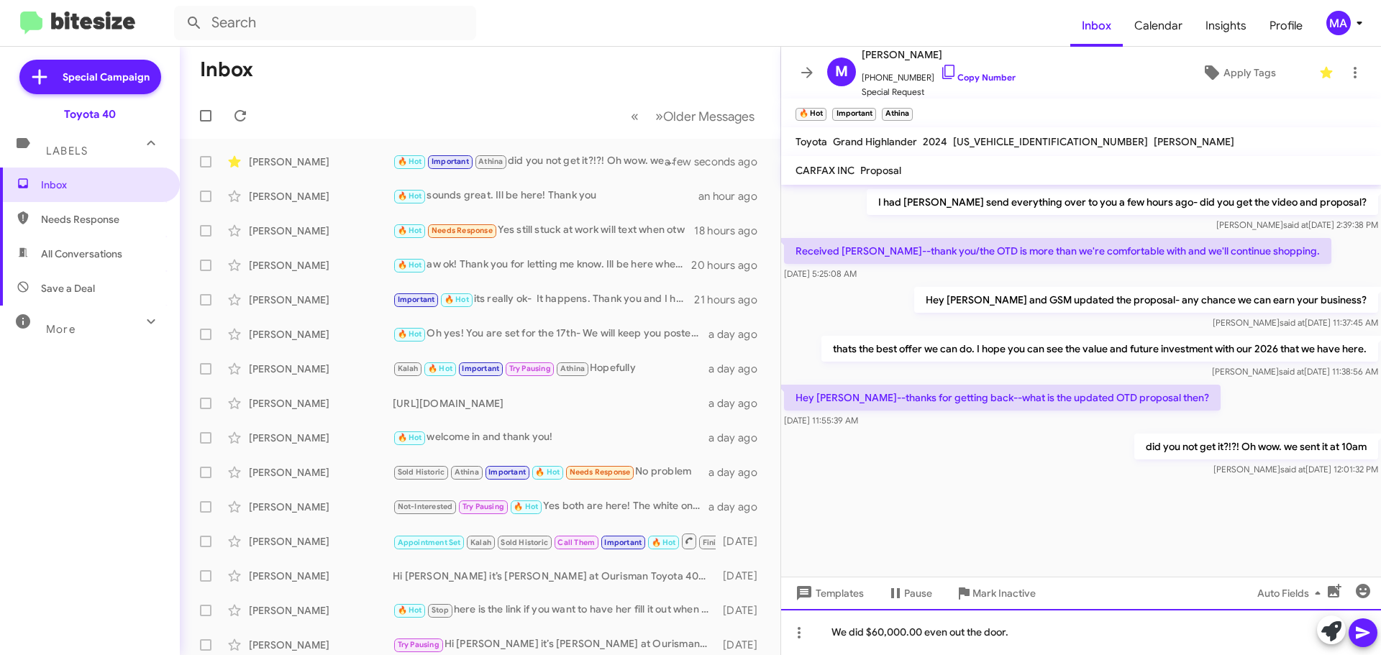
click at [1017, 635] on div "We did $60,000.00 even out the door." at bounding box center [1081, 632] width 600 height 46
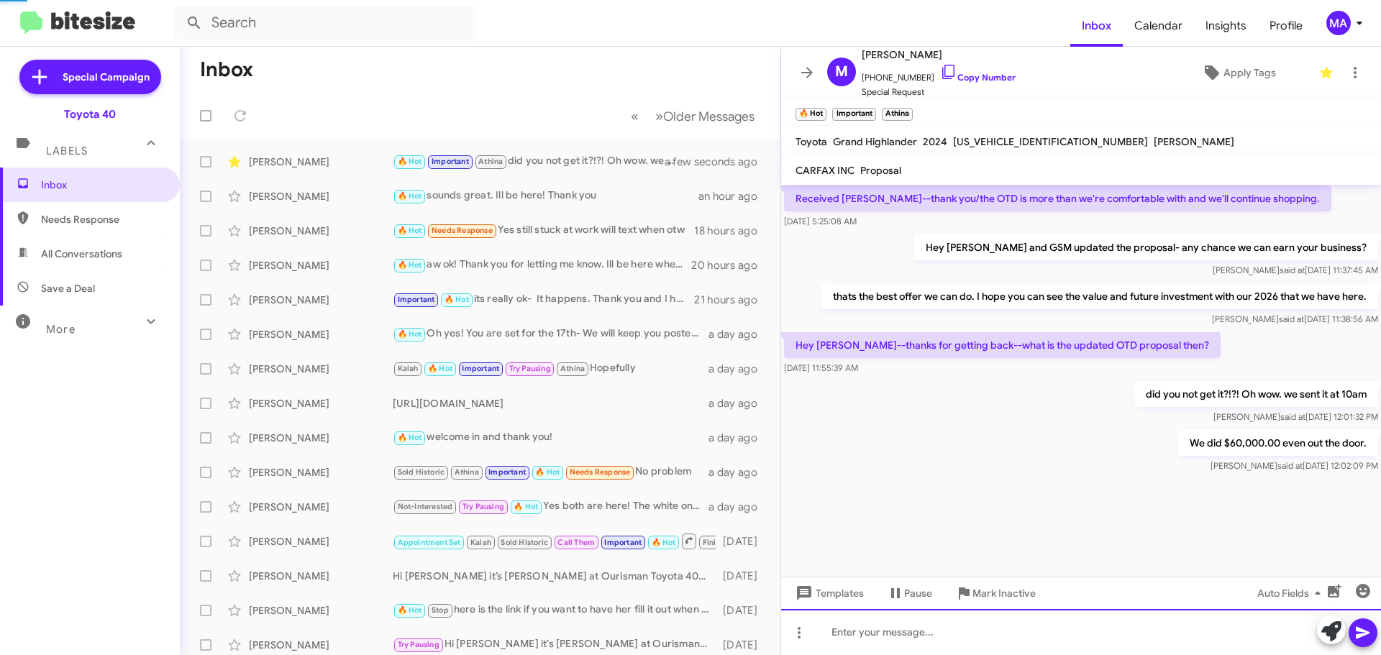
scroll to position [1243, 0]
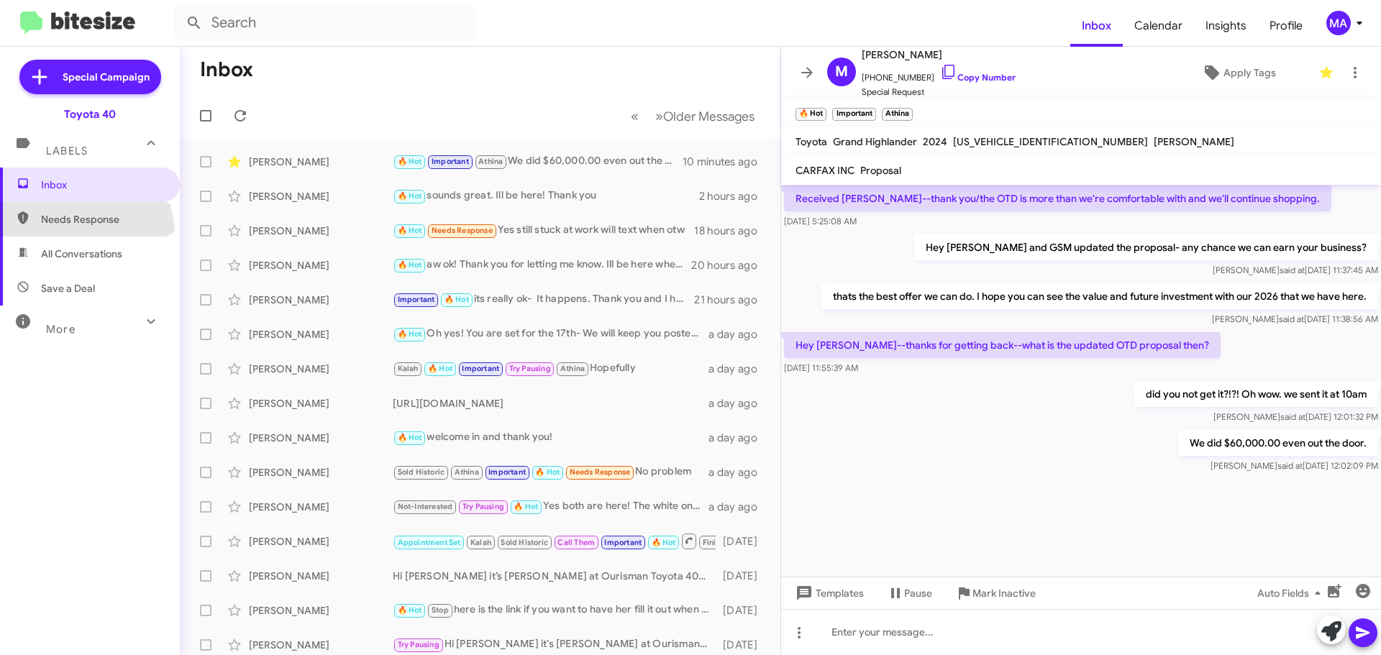
click at [72, 235] on span "Needs Response" at bounding box center [90, 219] width 180 height 35
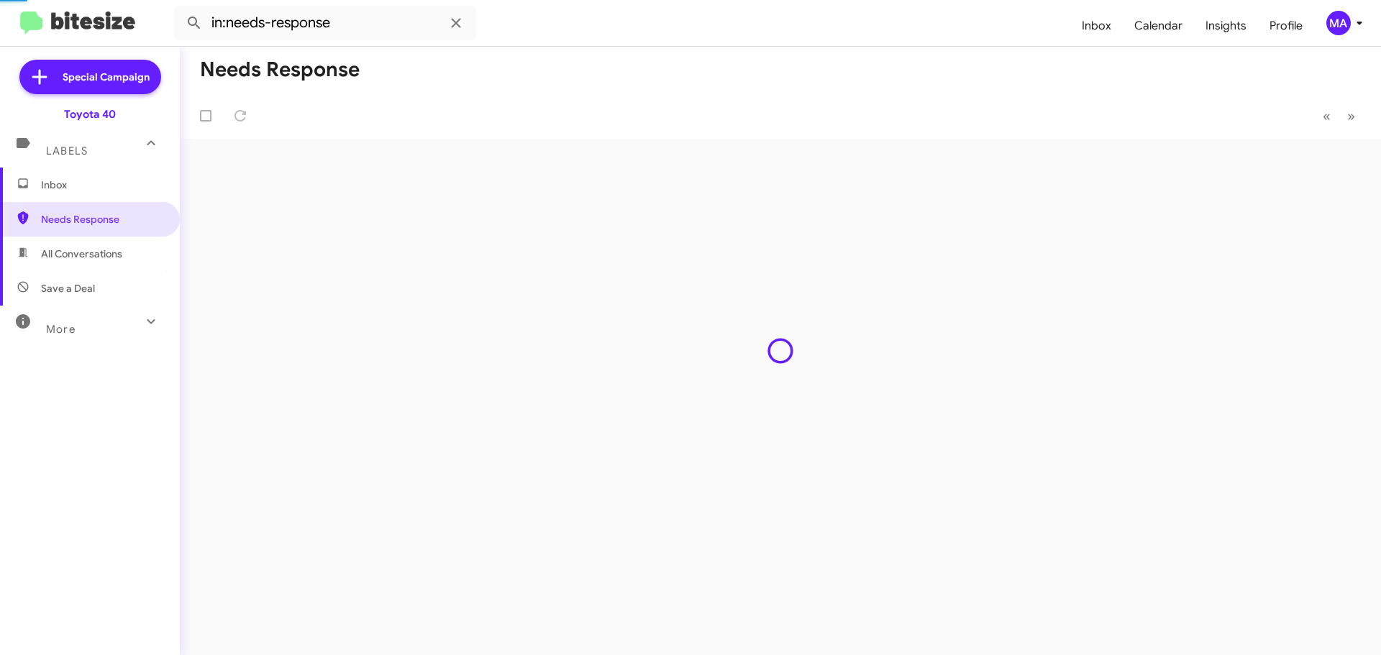
click at [72, 252] on span "All Conversations" at bounding box center [81, 254] width 81 height 14
type input "in:all-conversations"
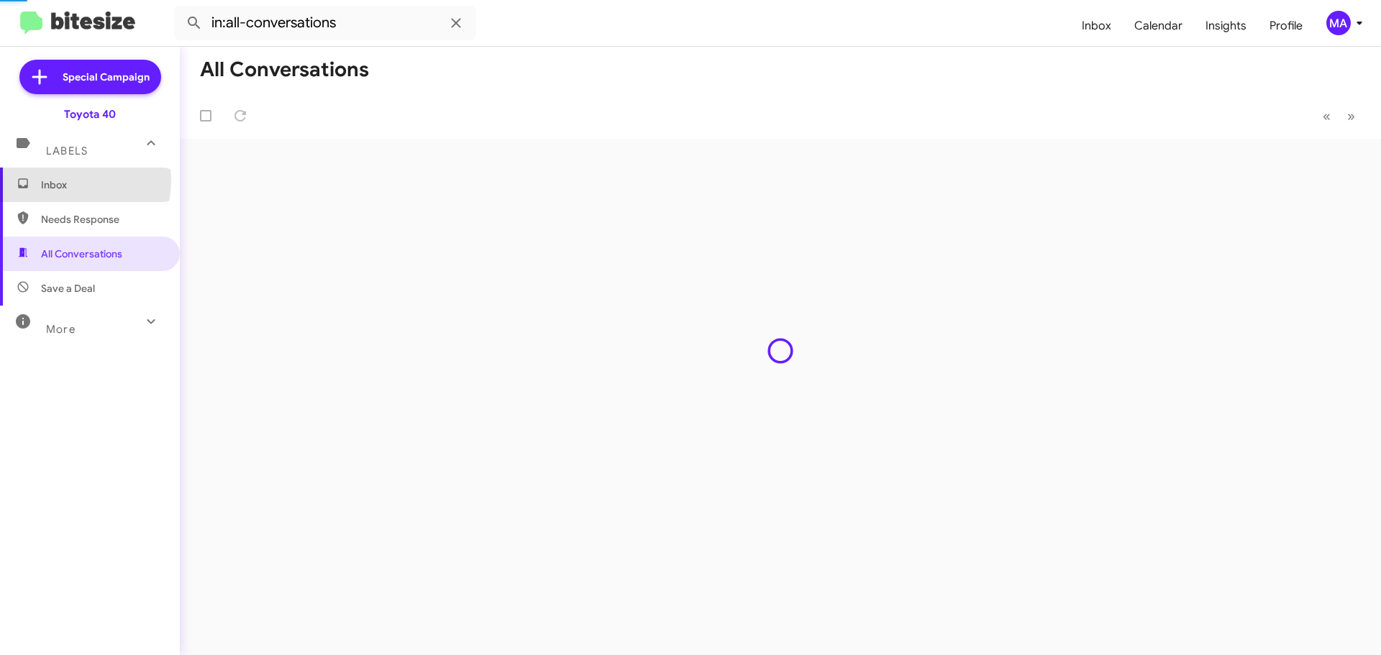
click at [65, 181] on span "Inbox" at bounding box center [102, 185] width 122 height 14
